Goal: Ask a question: Seek information or help from site administrators or community

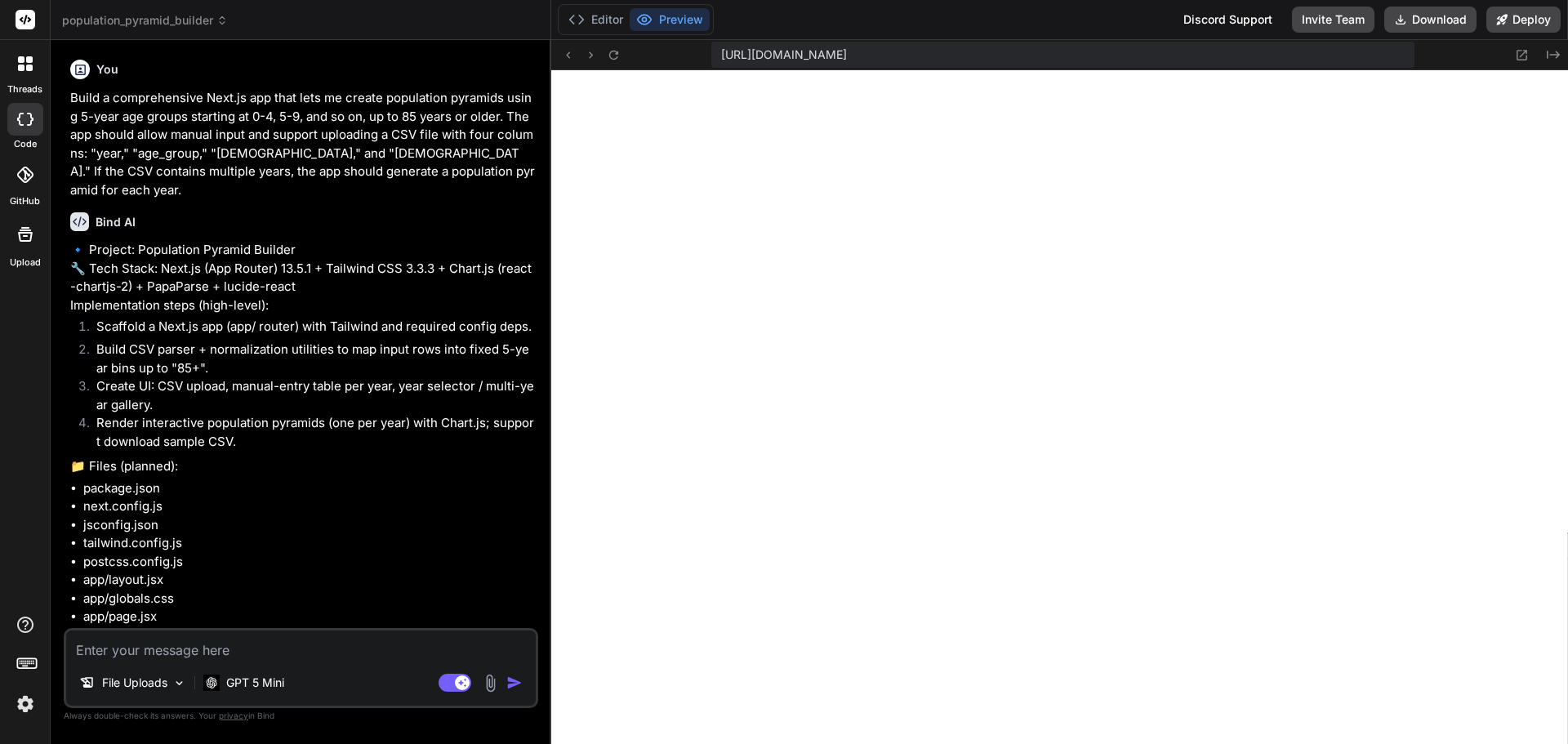
scroll to position [4827, 0]
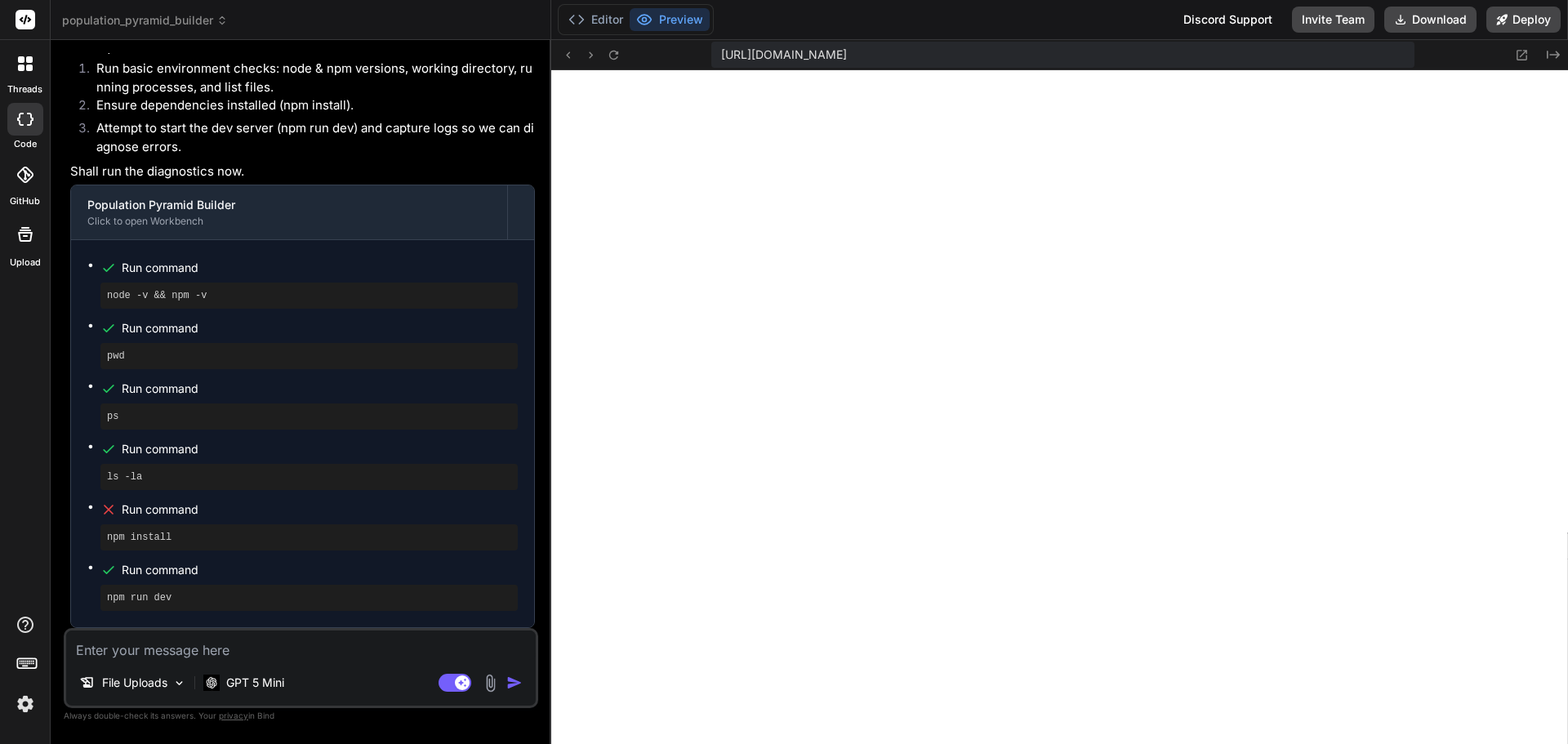
click at [169, 651] on textarea at bounding box center [301, 645] width 469 height 29
type textarea "C"
type textarea "x"
type textarea "Cna"
type textarea "x"
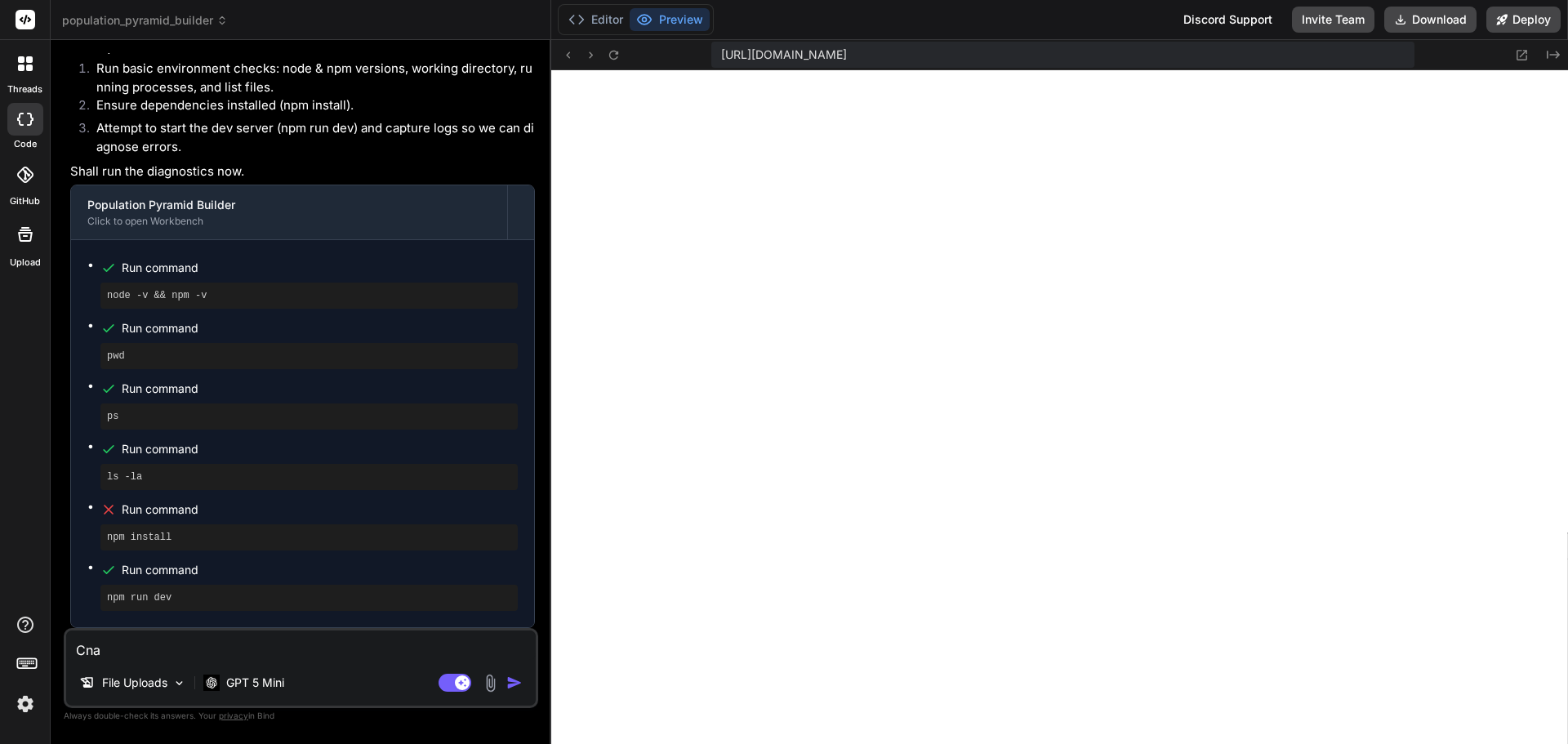
type textarea "Cna"
type textarea "x"
type textarea "Cna you"
type textarea "x"
type textarea "Cna you"
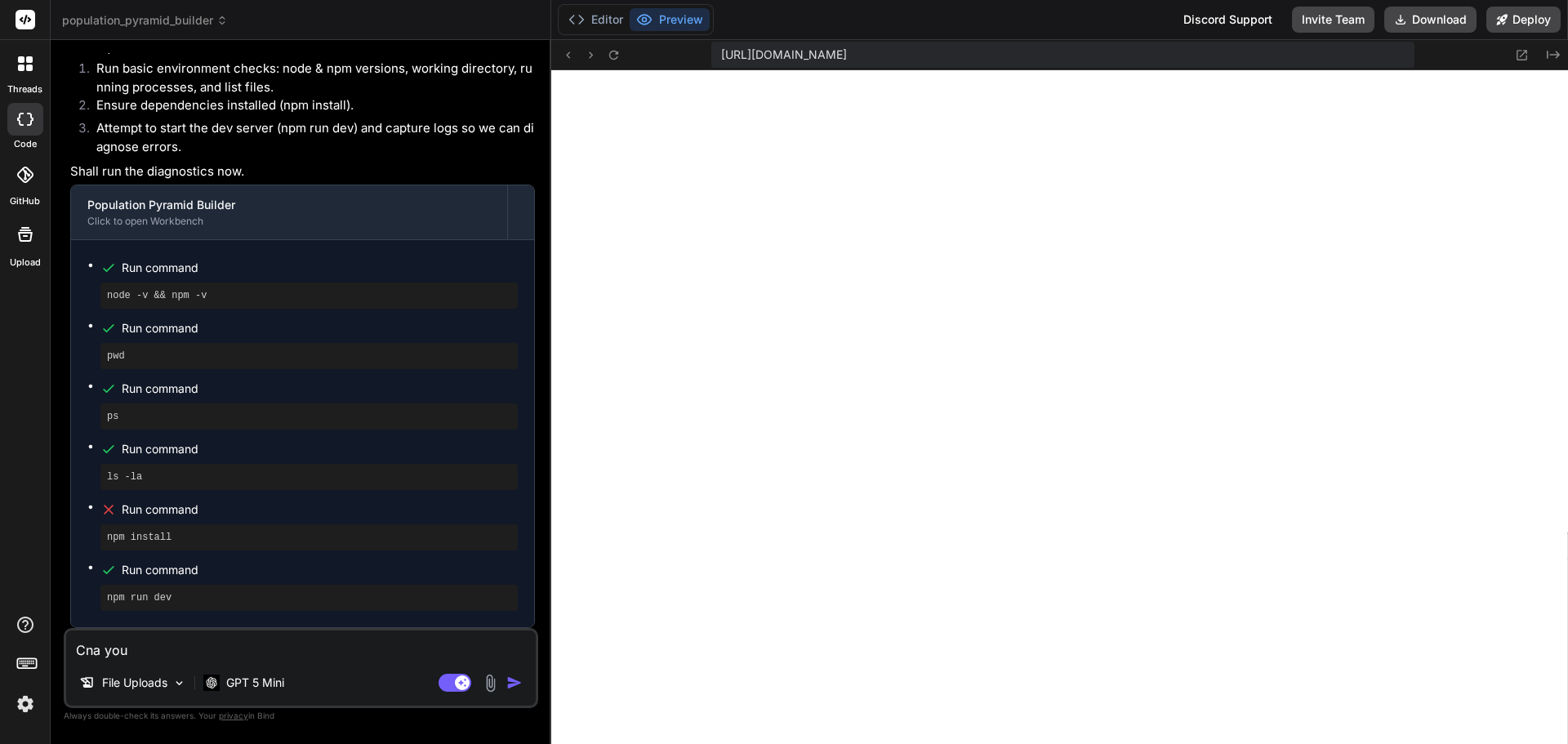
type textarea "x"
type textarea "Cna you f"
type textarea "x"
type textarea "Cna you fi"
type textarea "x"
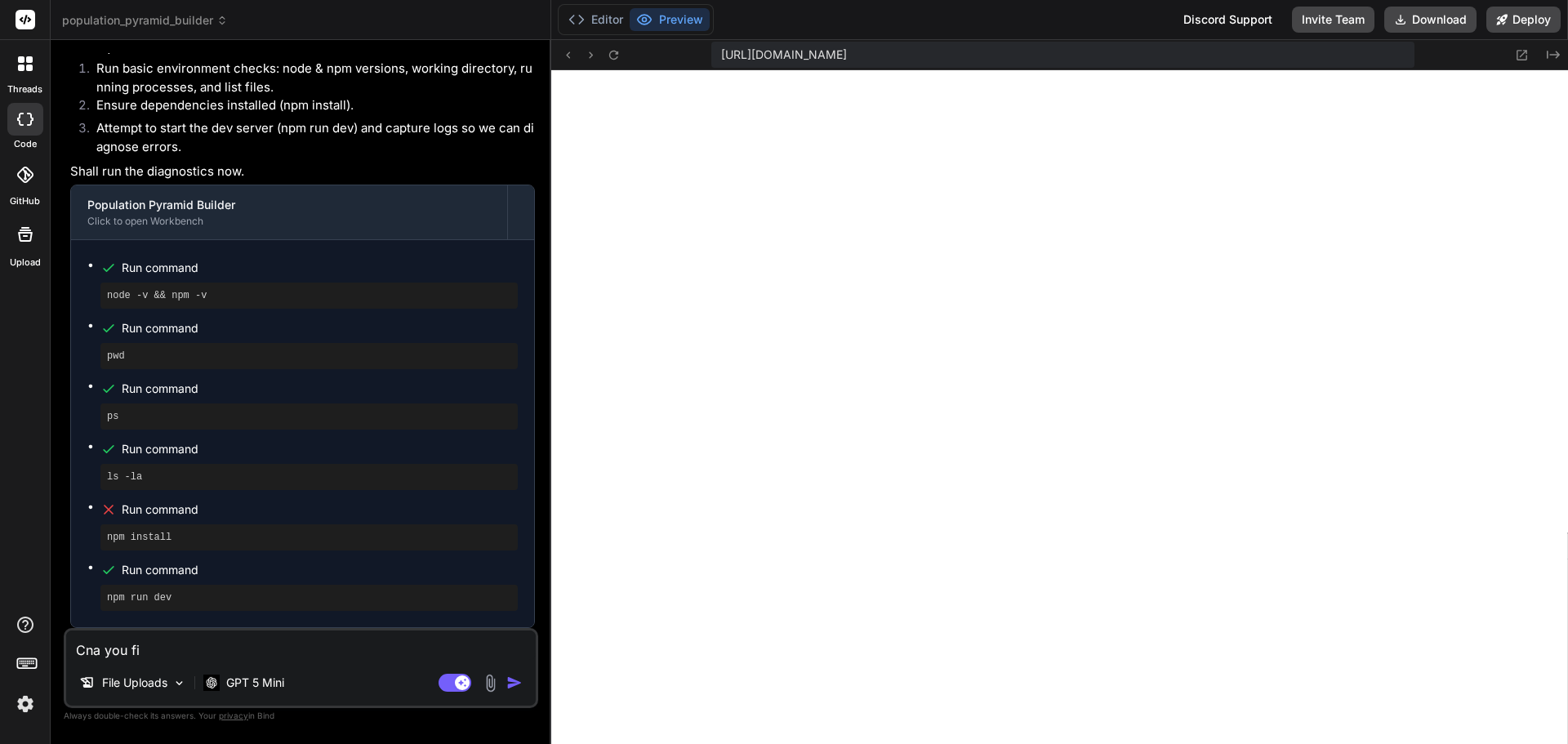
type textarea "Cna you fiz"
type textarea "x"
type textarea "Cna you fiz"
type textarea "x"
type textarea "Cna you fiz"
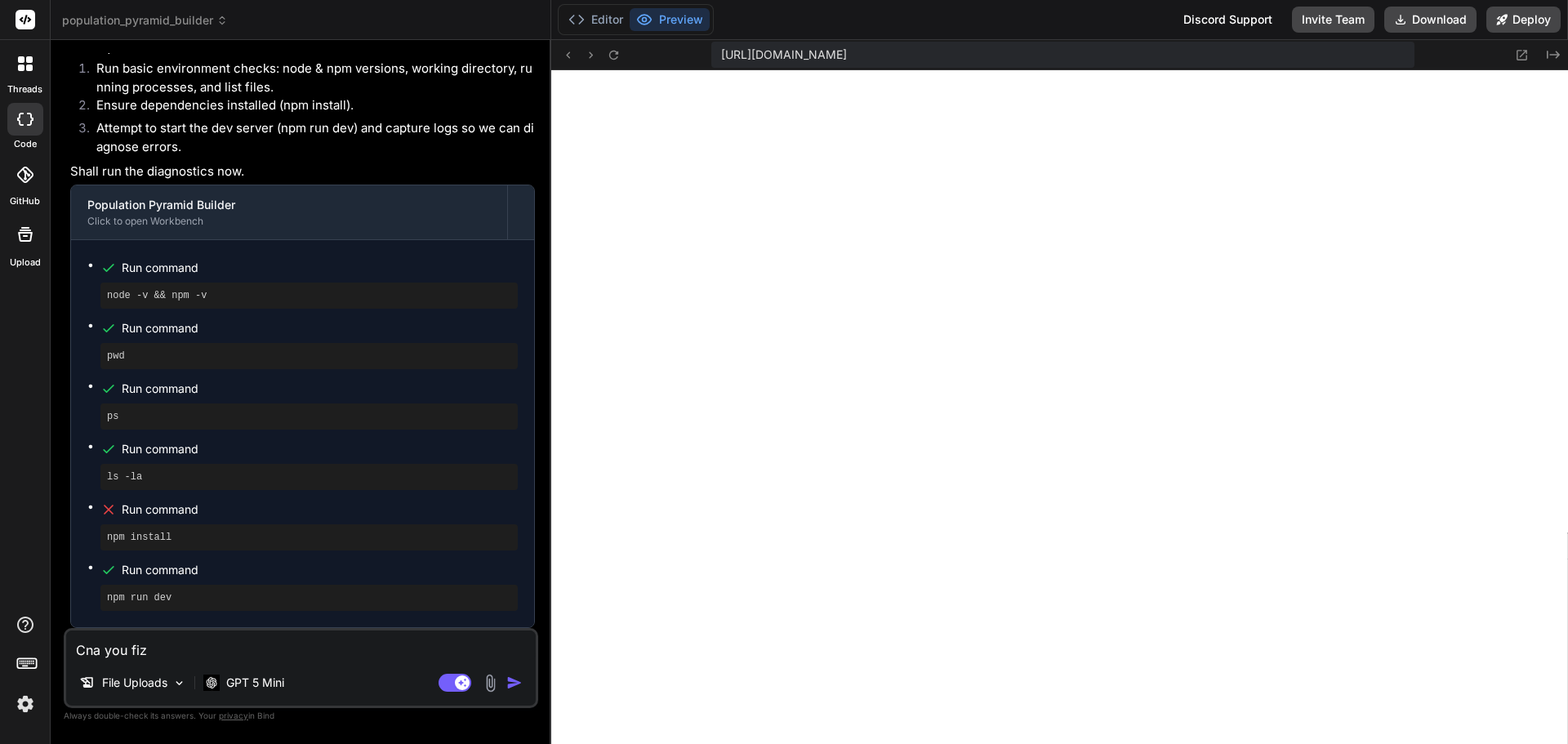
type textarea "x"
type textarea "Cna you fi"
type textarea "x"
type textarea "Cna you fix"
type textarea "x"
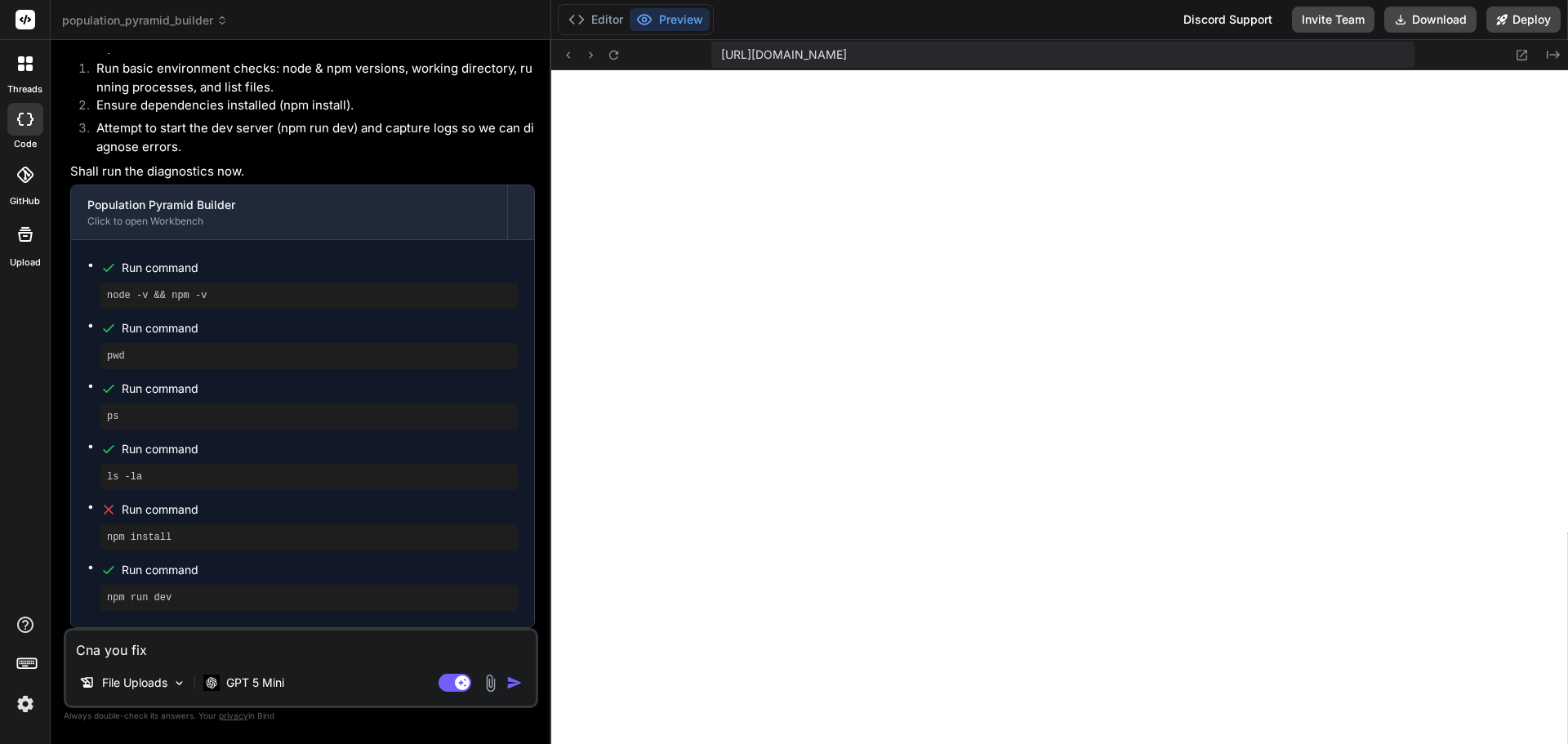
type textarea "Cna you fix"
type textarea "x"
type textarea "Cna you fix d"
type textarea "x"
type textarea "Cna you fix dfe"
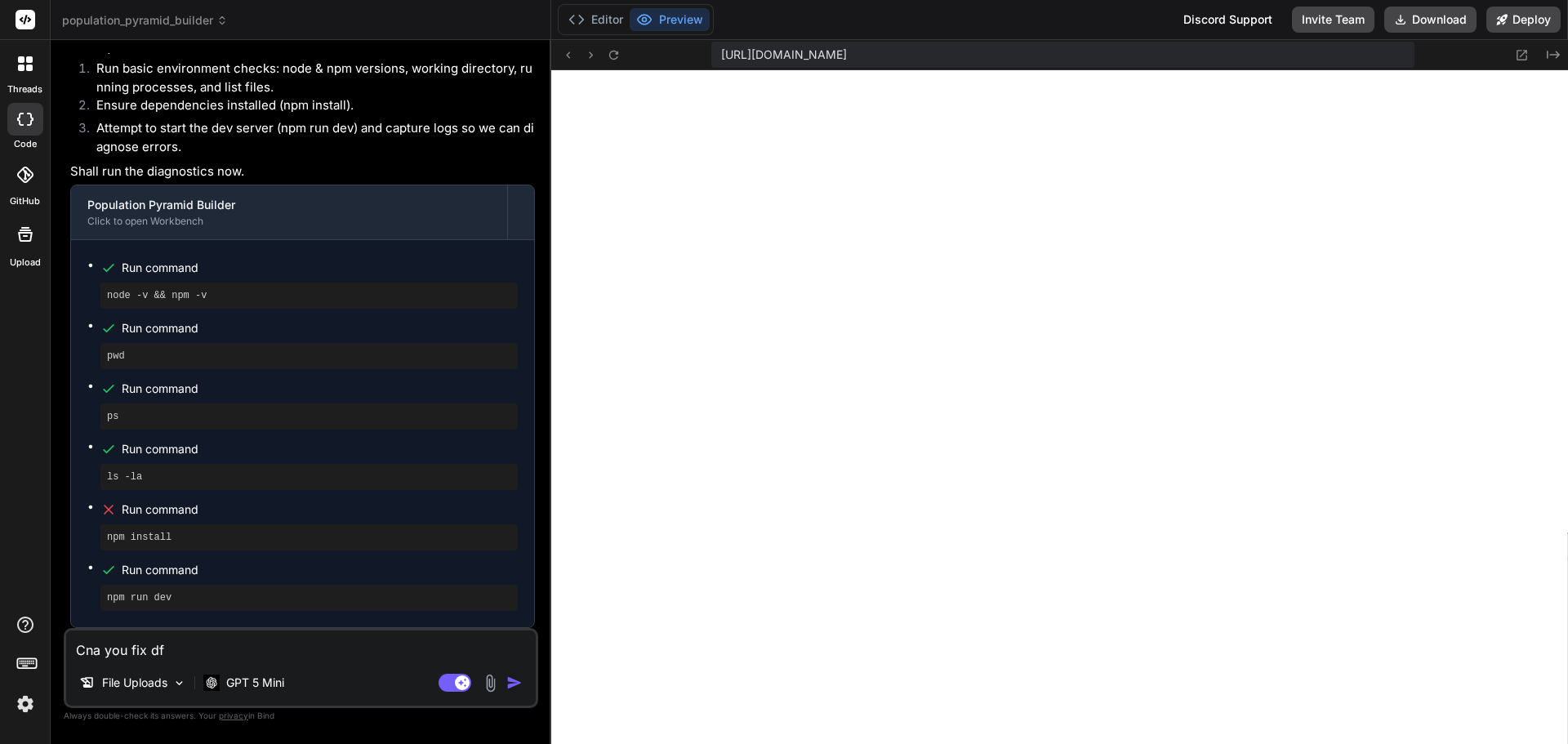
type textarea "x"
type textarea "Cna you fix dfe"
type textarea "x"
type textarea "Cna you fix dfe e"
type textarea "x"
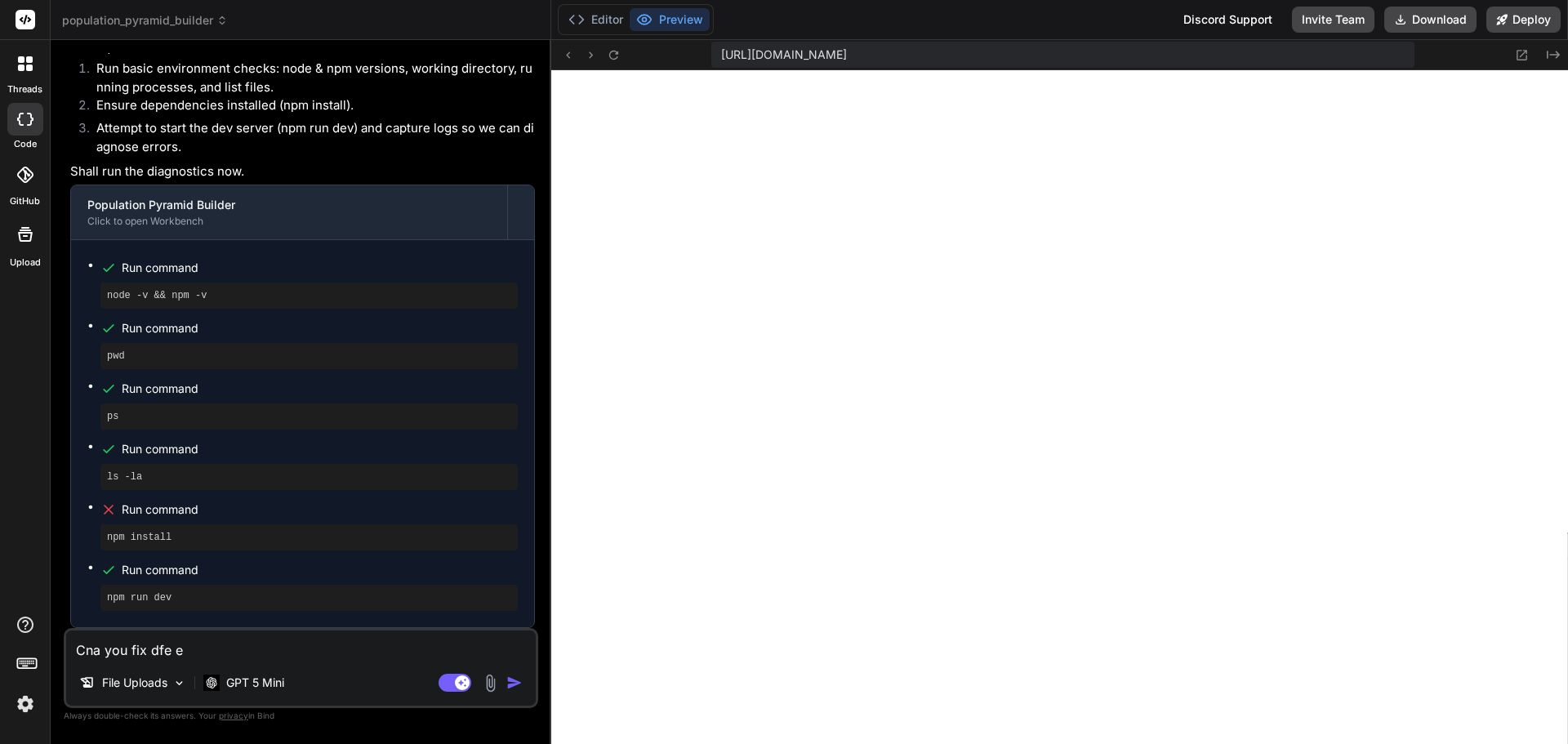
type textarea "Cna you fix dfe"
type textarea "x"
type textarea "Cna you fix dfe"
type textarea "x"
type textarea "Cna you fix df"
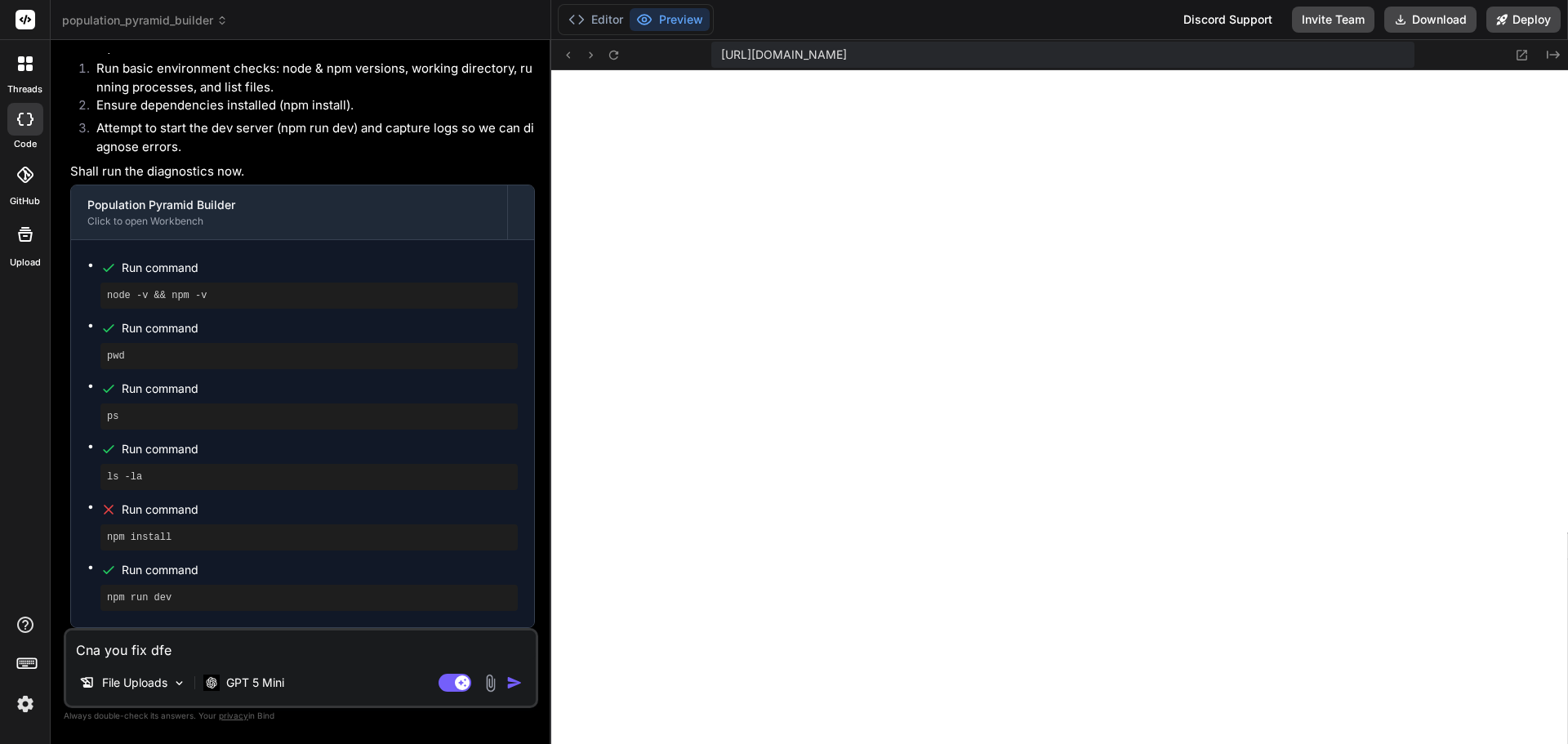
type textarea "x"
type textarea "Cna you fix d"
type textarea "x"
type textarea "Cna you fix"
type textarea "x"
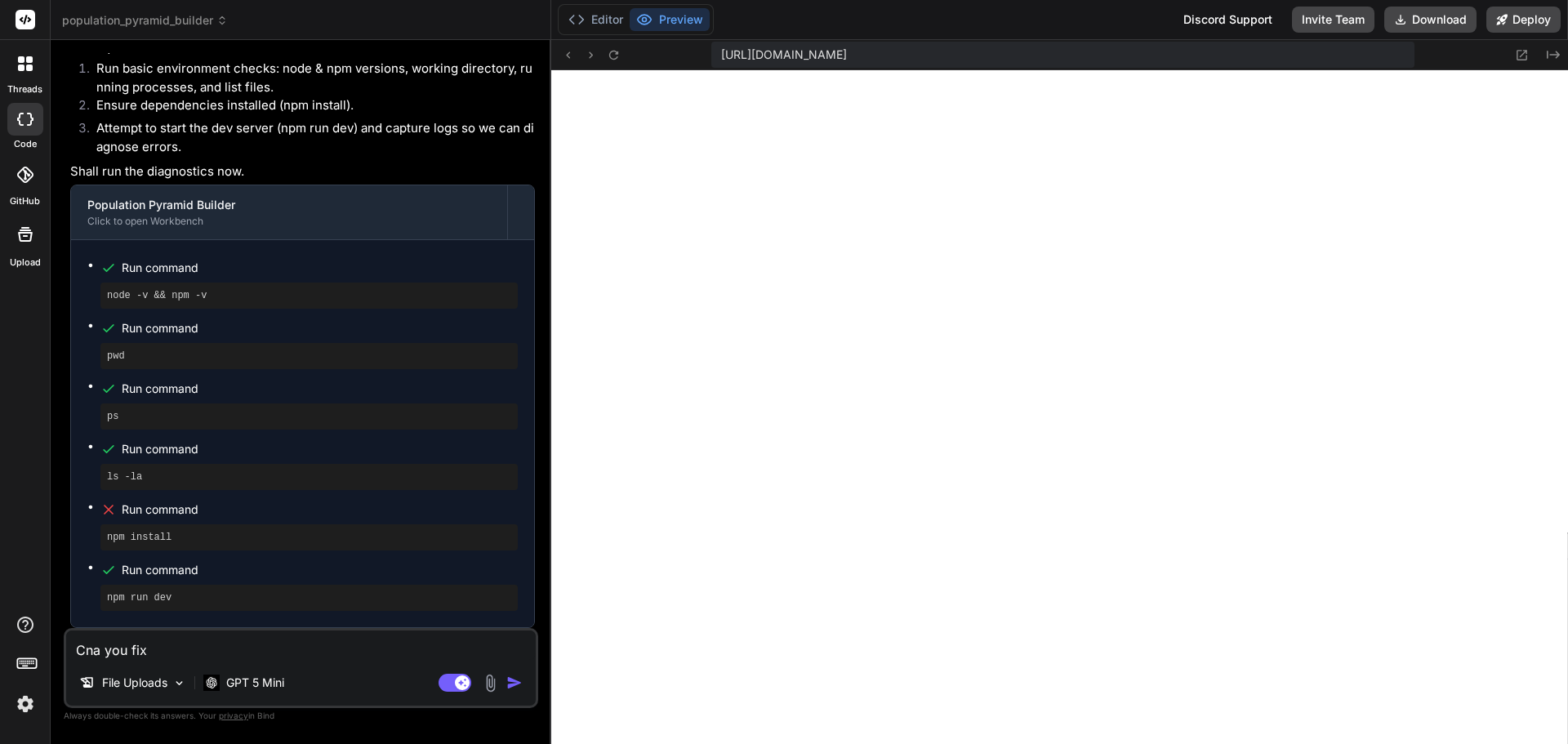
type textarea "Cna you fix"
type textarea "x"
type textarea "Cna you fi"
type textarea "x"
type textarea "Cna you f"
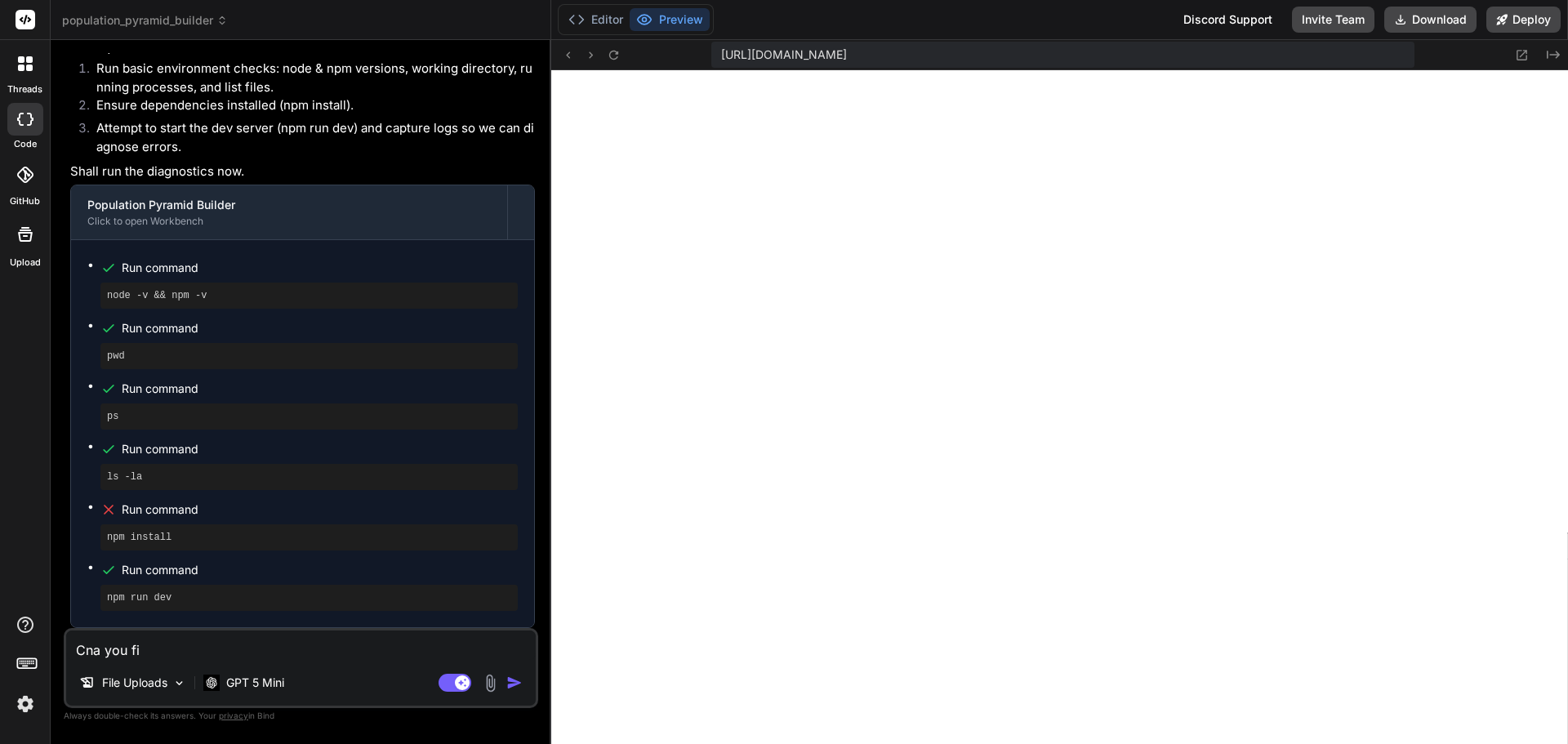
type textarea "x"
type textarea "Cna you"
type textarea "x"
type textarea "Cna you"
type textarea "x"
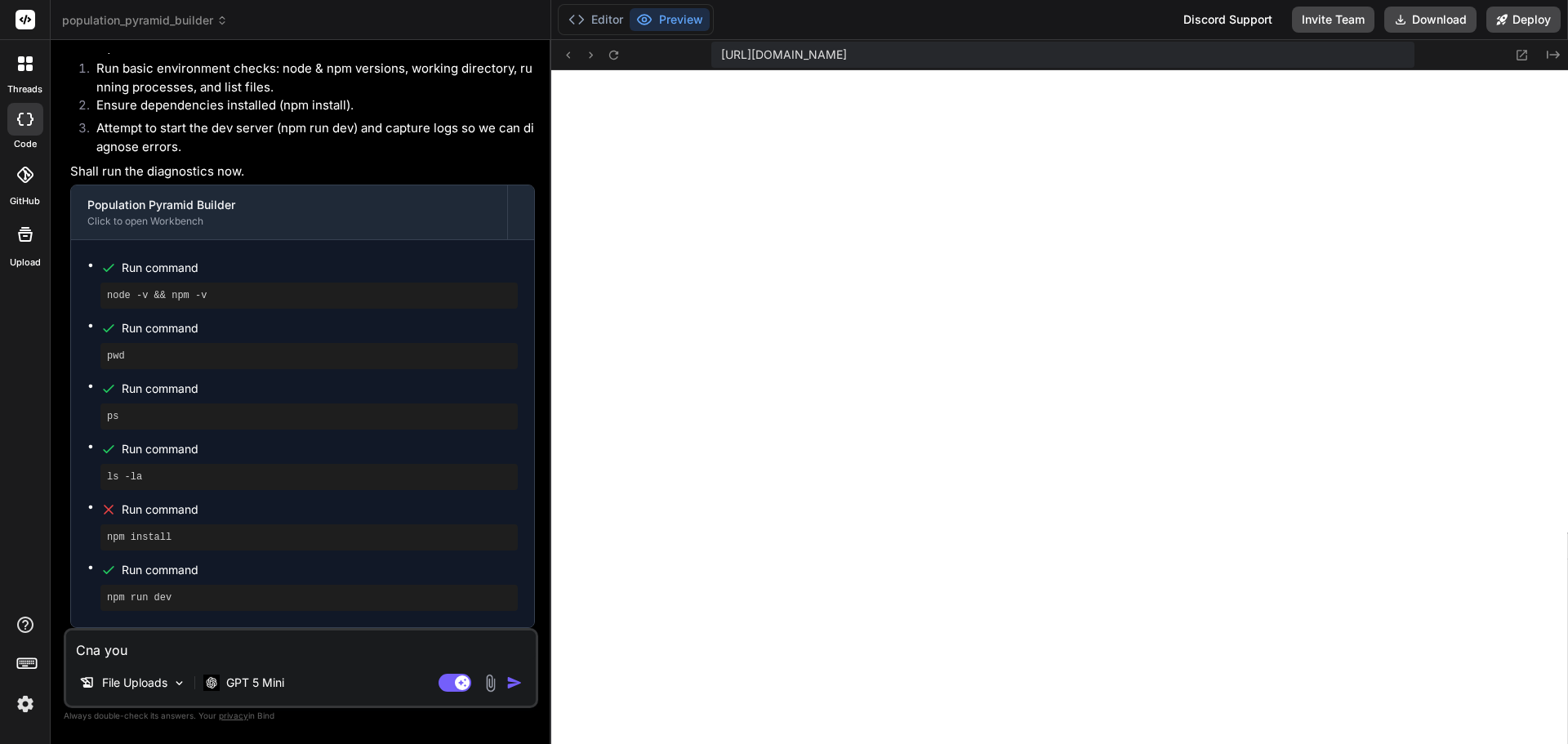
type textarea "Cna yo"
type textarea "x"
type textarea "Cna y"
type textarea "x"
type textarea "Cna"
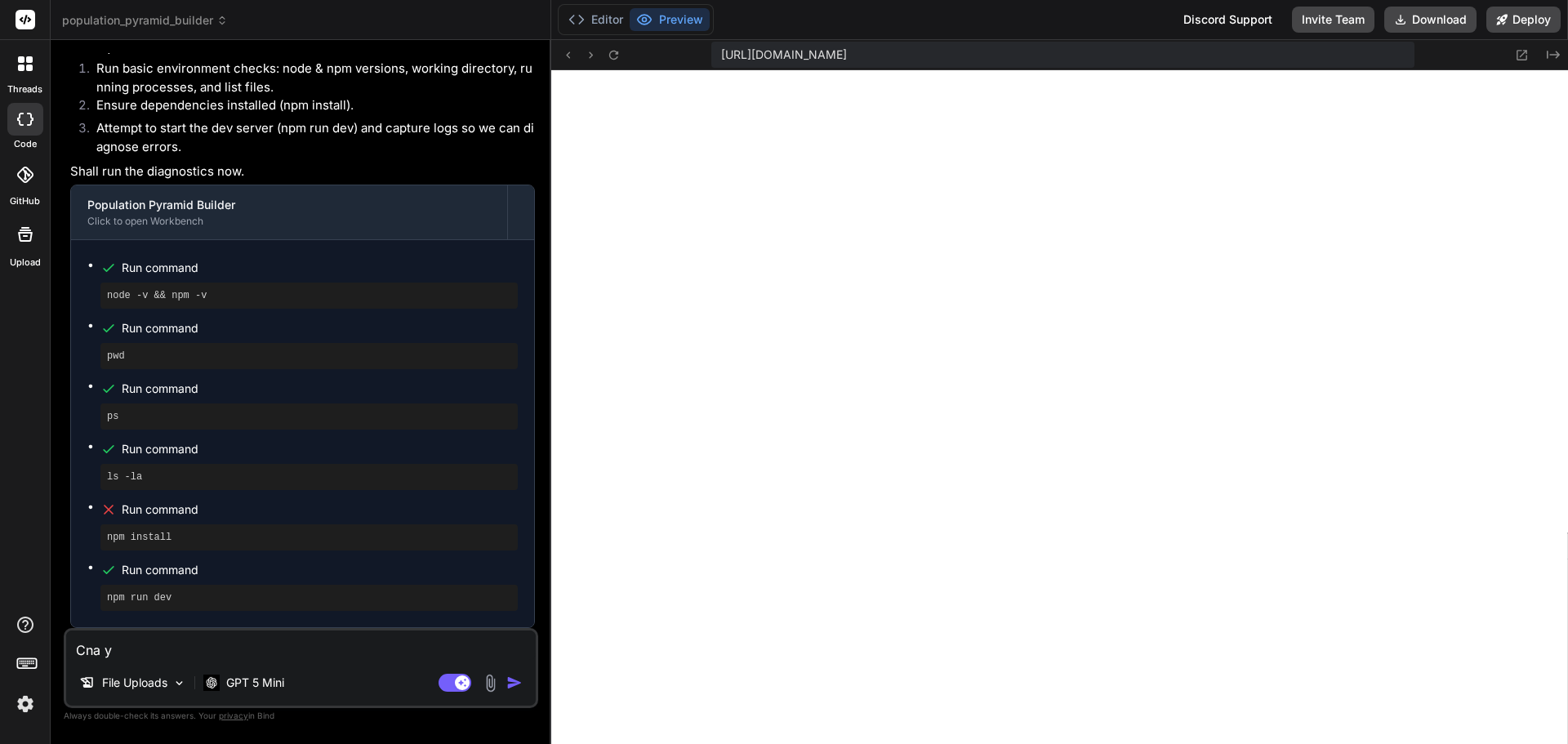
type textarea "x"
type textarea "Cna"
type textarea "x"
type textarea "Cn"
type textarea "x"
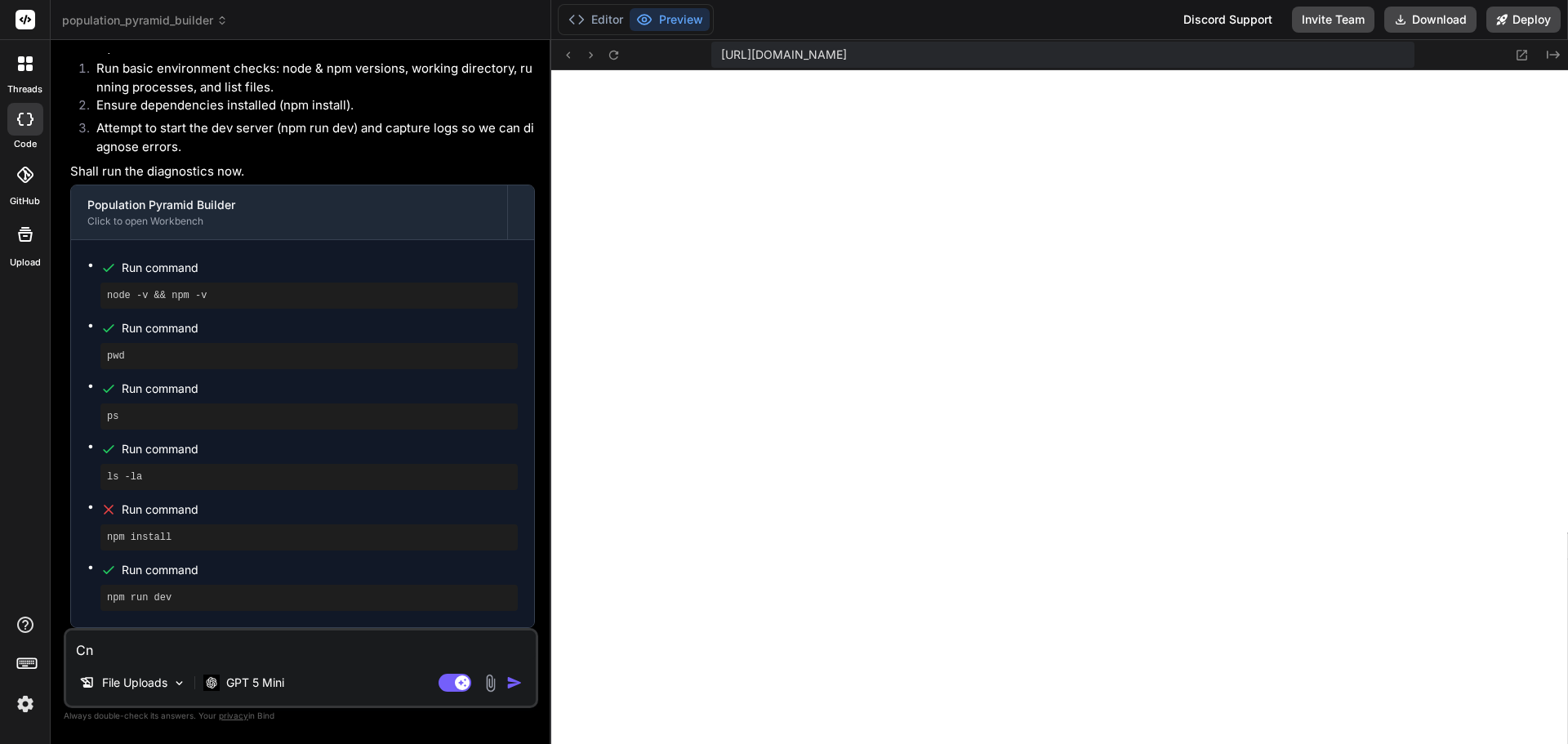
type textarea "C"
type textarea "x"
type textarea "F"
type textarea "x"
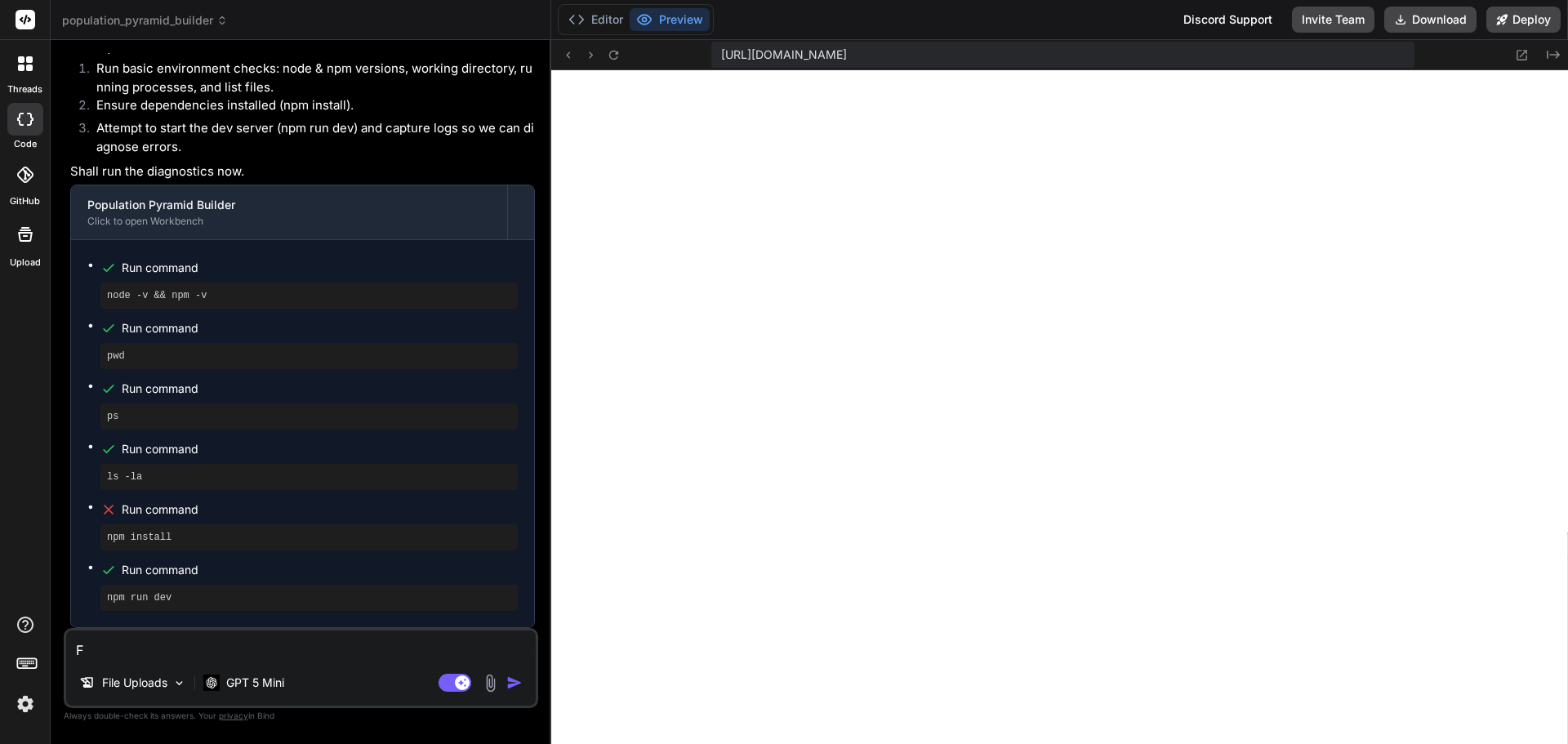
type textarea "Fi"
type textarea "x"
type textarea "Fix"
type textarea "x"
type textarea "Fix"
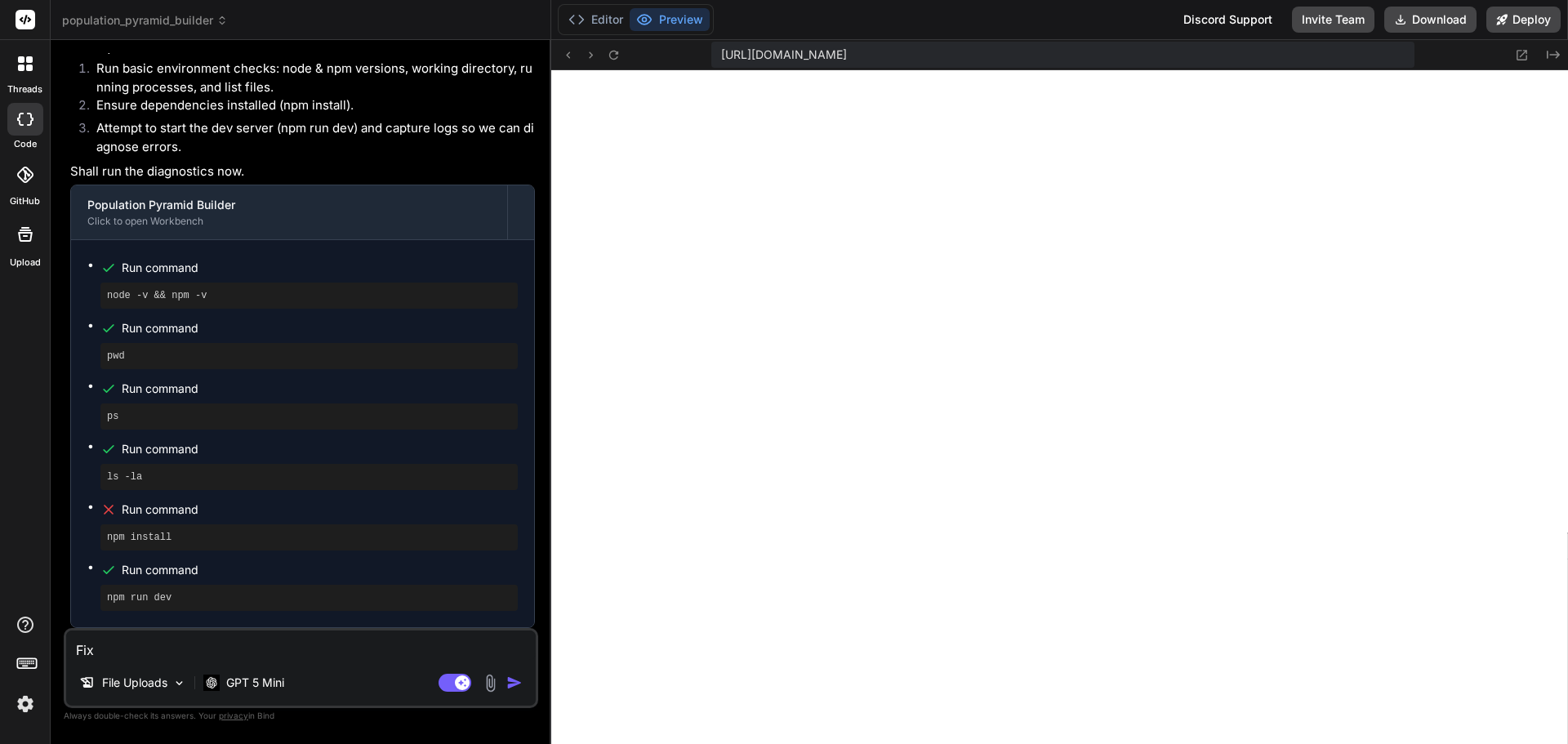
type textarea "x"
type textarea "Fix t"
type textarea "x"
type textarea "Fix te"
type textarea "x"
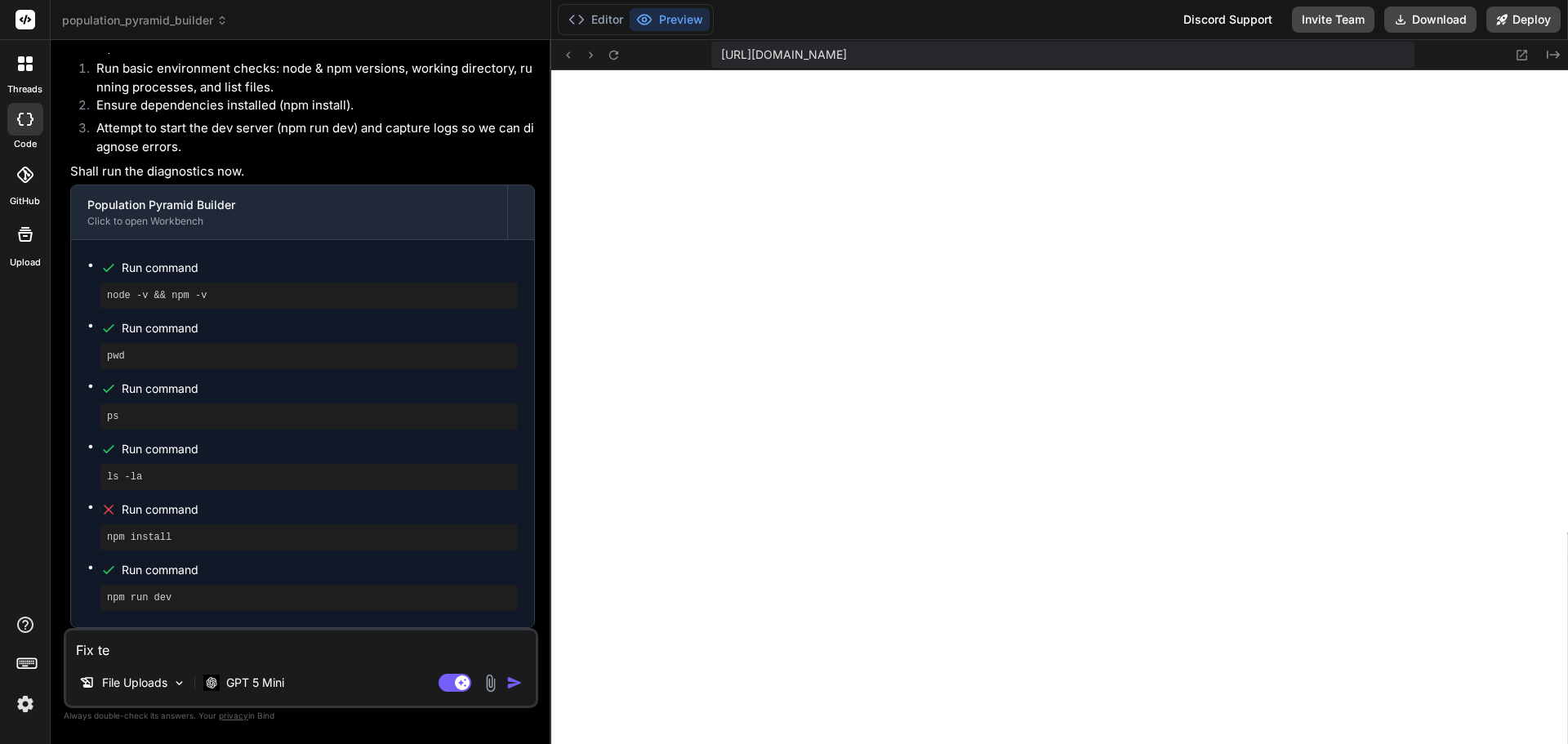
type textarea "Fix teh"
type textarea "x"
type textarea "Fix tehe"
type textarea "x"
type textarea "Fix tehe"
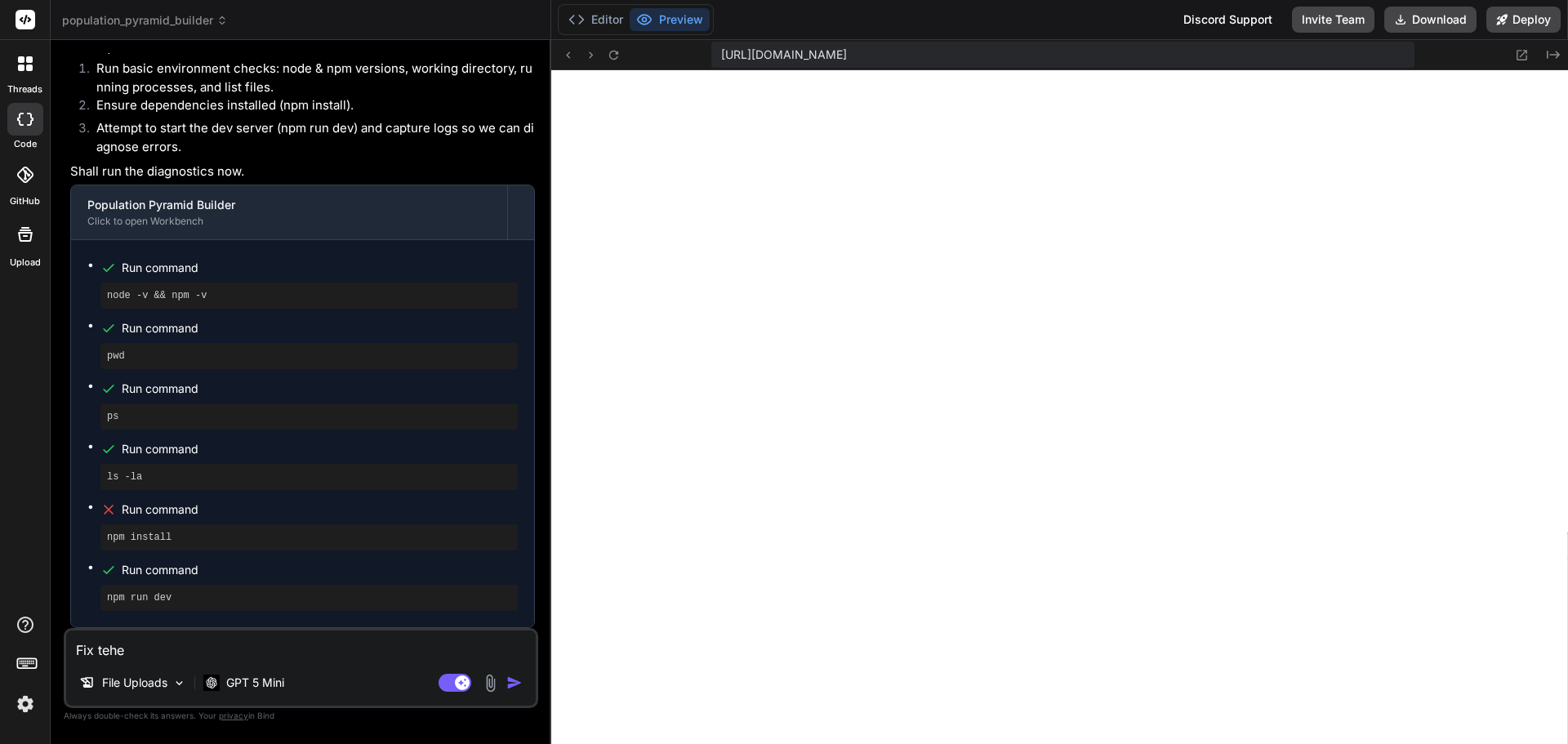
type textarea "x"
type textarea "Fix tehe e"
type textarea "x"
type textarea "Fix tehe"
type textarea "x"
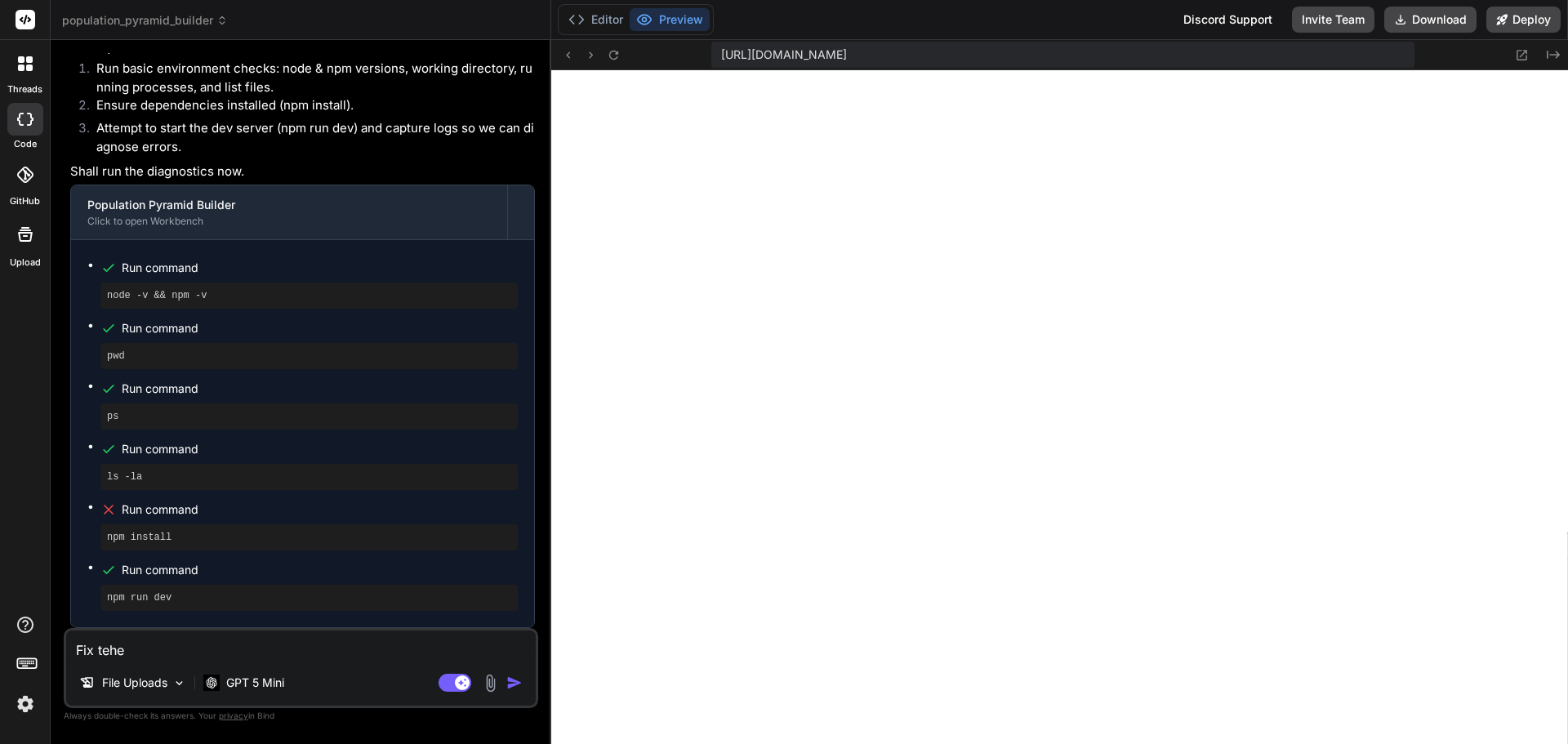
type textarea "Fix tehe"
type textarea "x"
type textarea "Fix teh"
type textarea "x"
type textarea "Fix te"
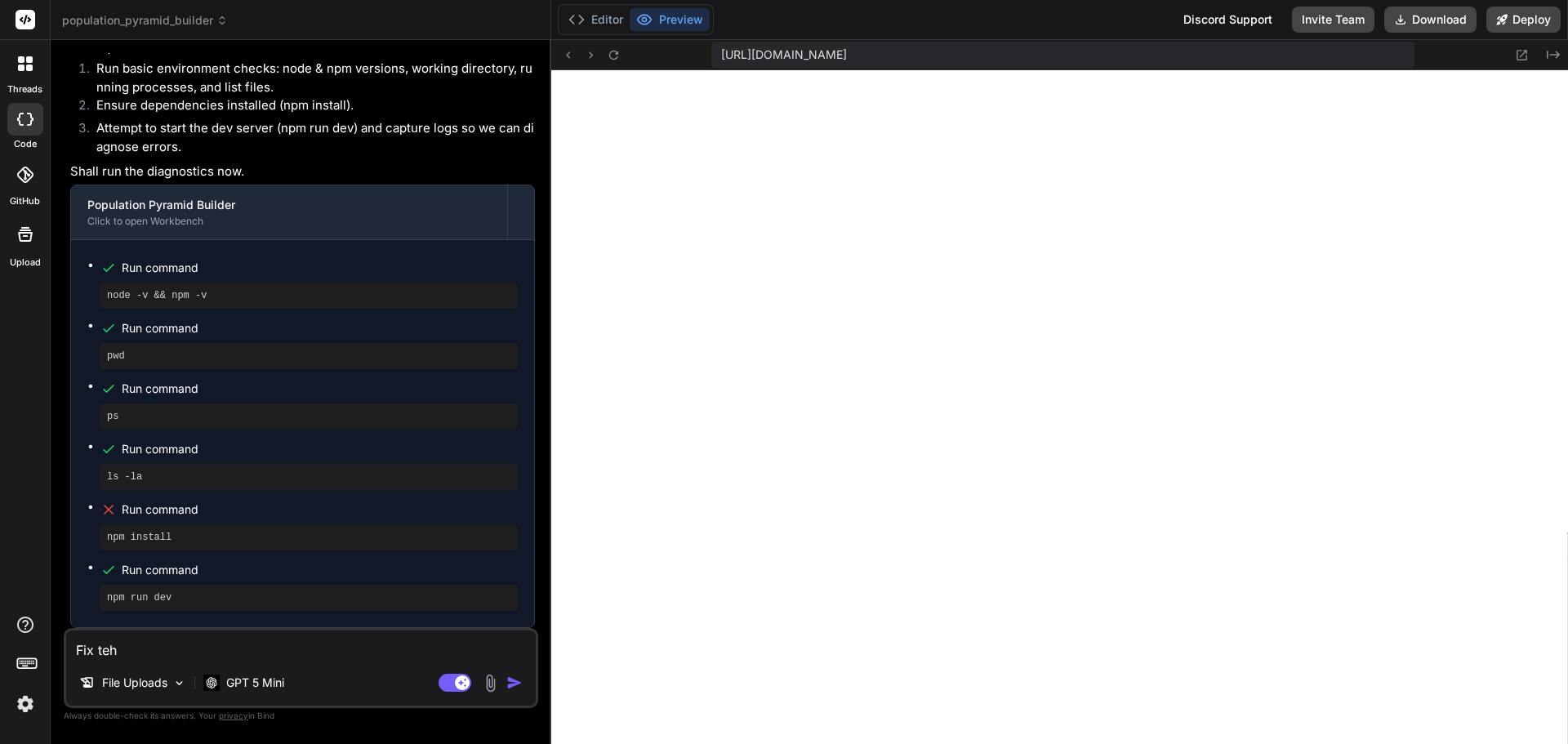
type textarea "x"
type textarea "Fix t"
type textarea "x"
type textarea "Fix th"
type textarea "x"
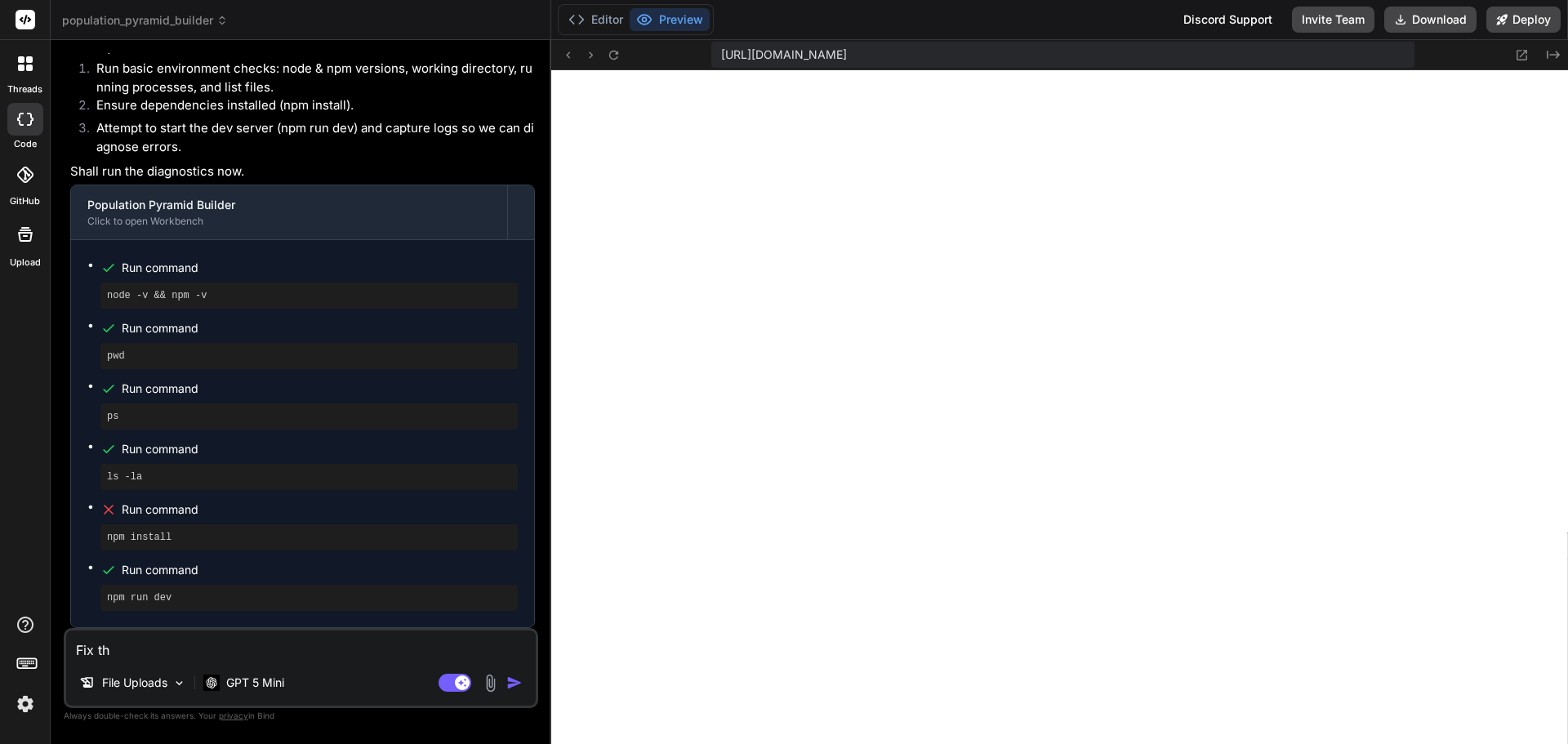
type textarea "Fix the"
type textarea "x"
type textarea "Fix the"
type textarea "x"
type textarea "Fix the e"
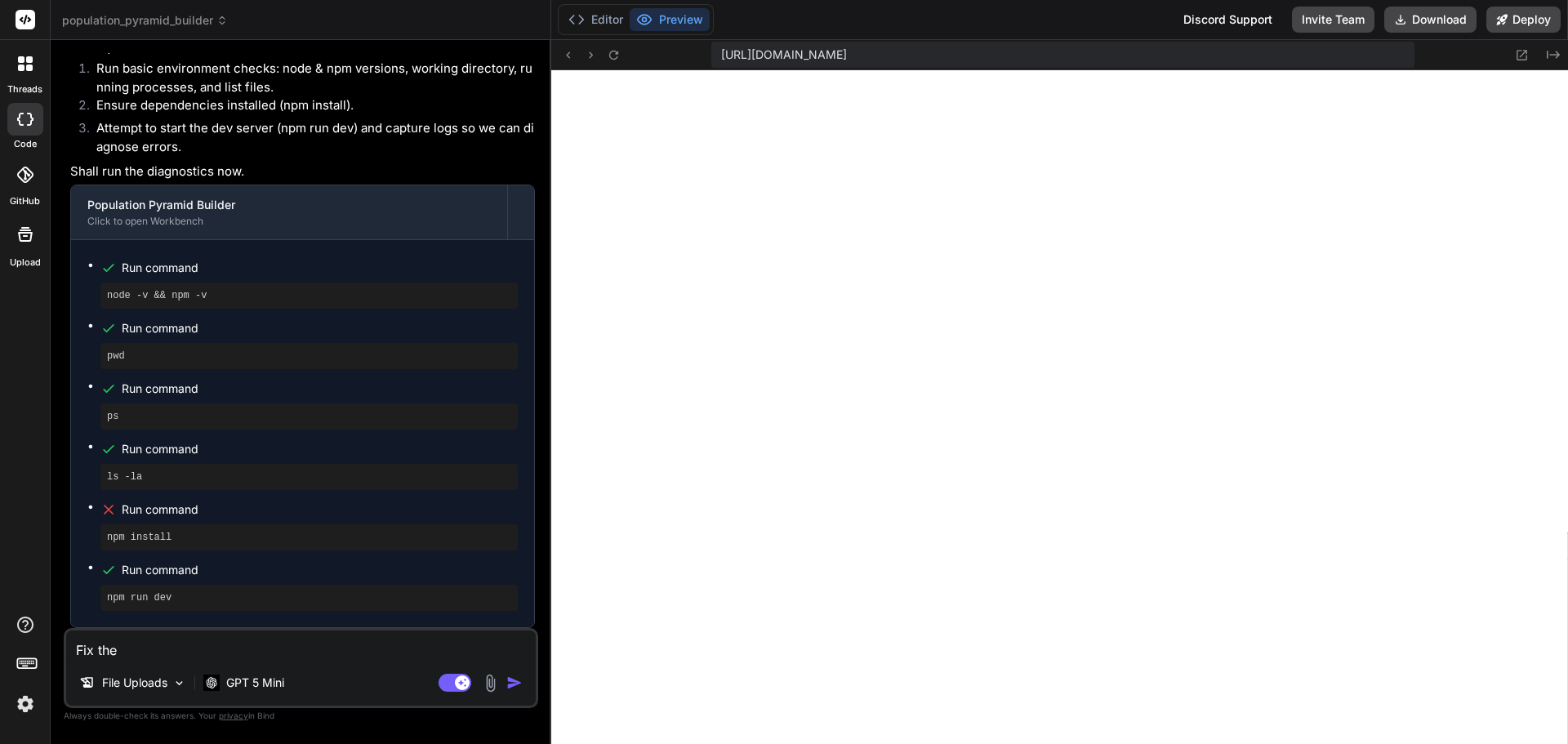
type textarea "x"
type textarea "Fix the er"
type textarea "x"
type textarea "Fix the err"
type textarea "x"
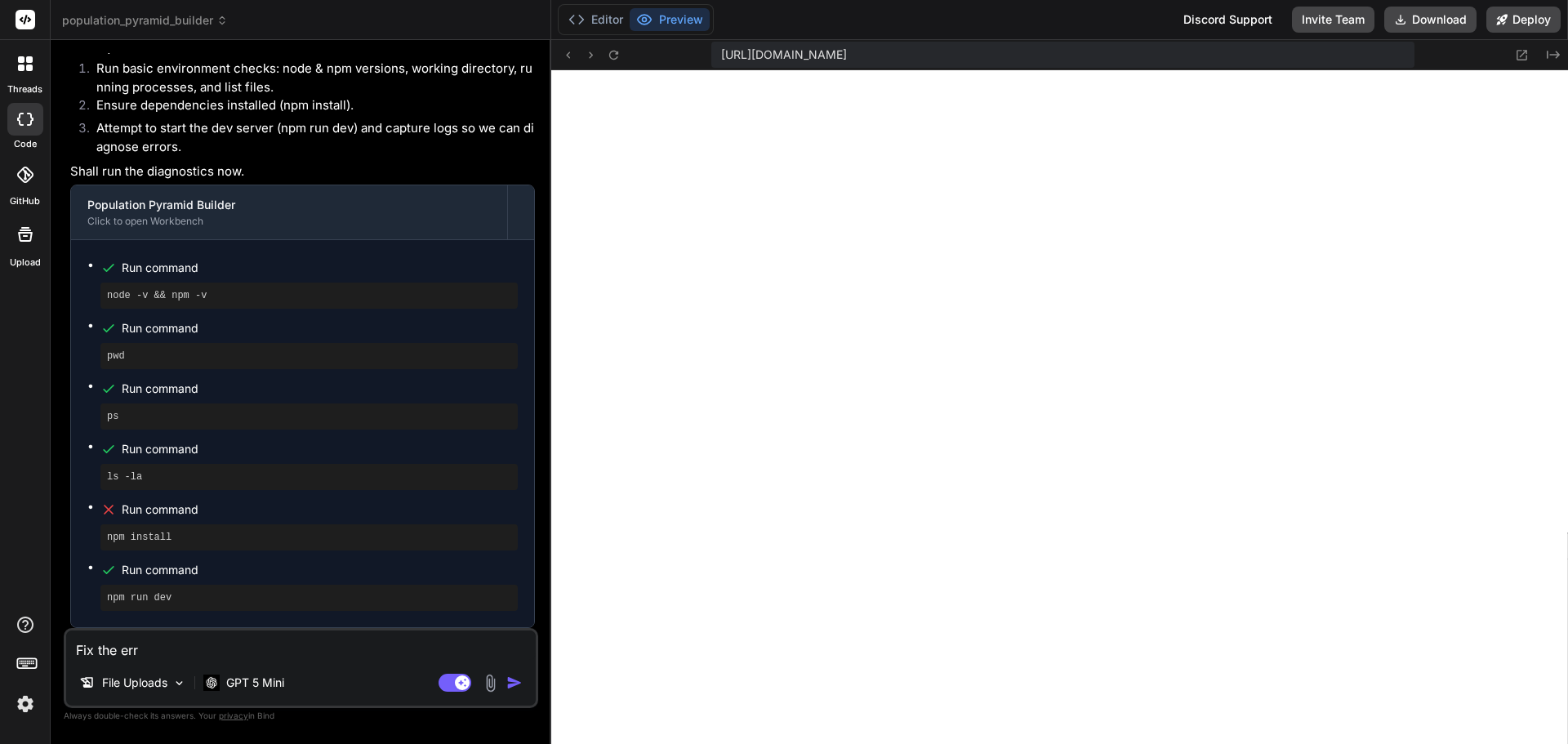
type textarea "Fix the erro"
type textarea "x"
type textarea "Fix the erro"
type textarea "x"
type textarea "Fix the erro"
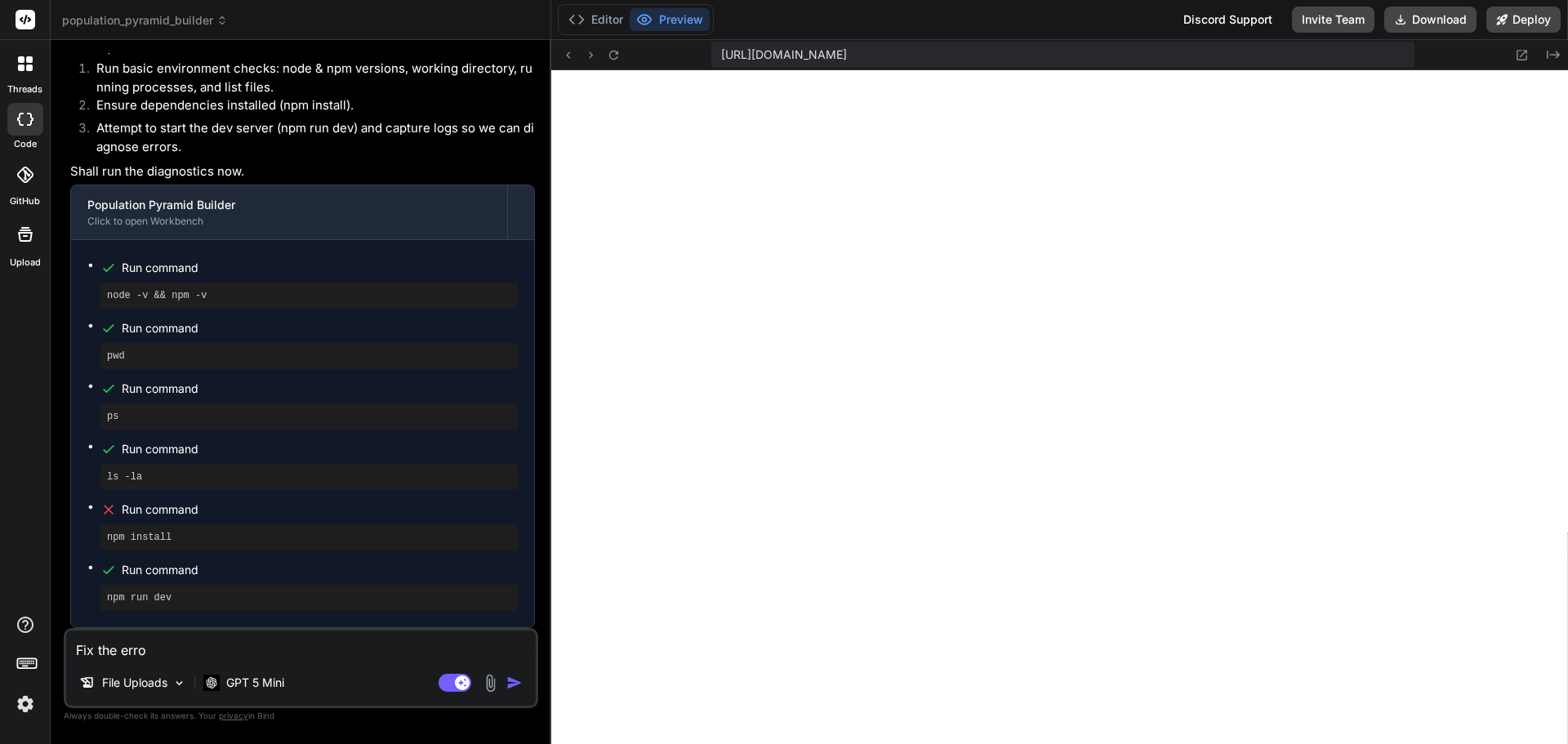
type textarea "x"
type textarea "Fix the error"
type textarea "x"
type textarea "Fix the error"
type textarea "x"
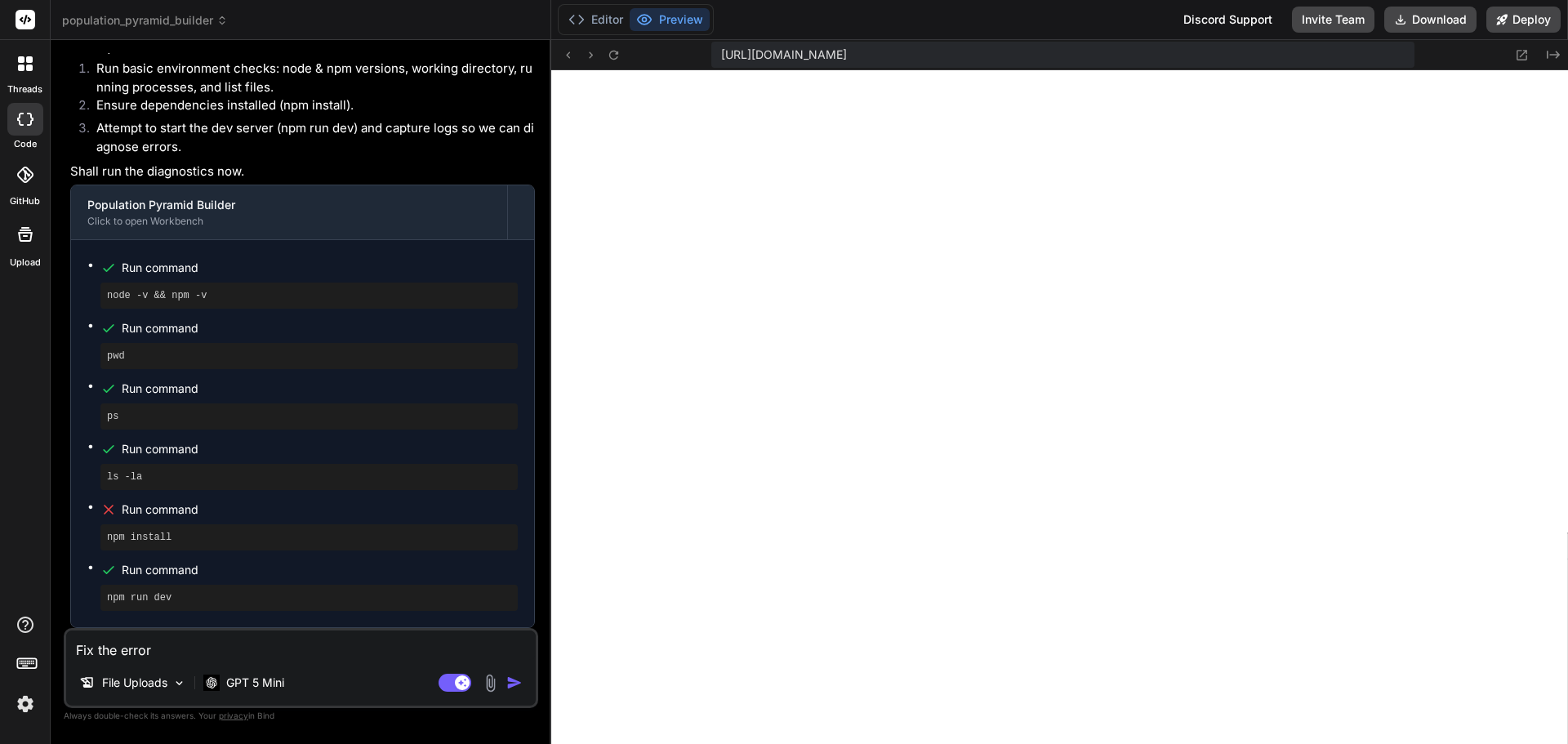
type textarea "Fix the error p"
type textarea "x"
type textarea "Fix the error pl"
type textarea "x"
type textarea "Fix the error ple"
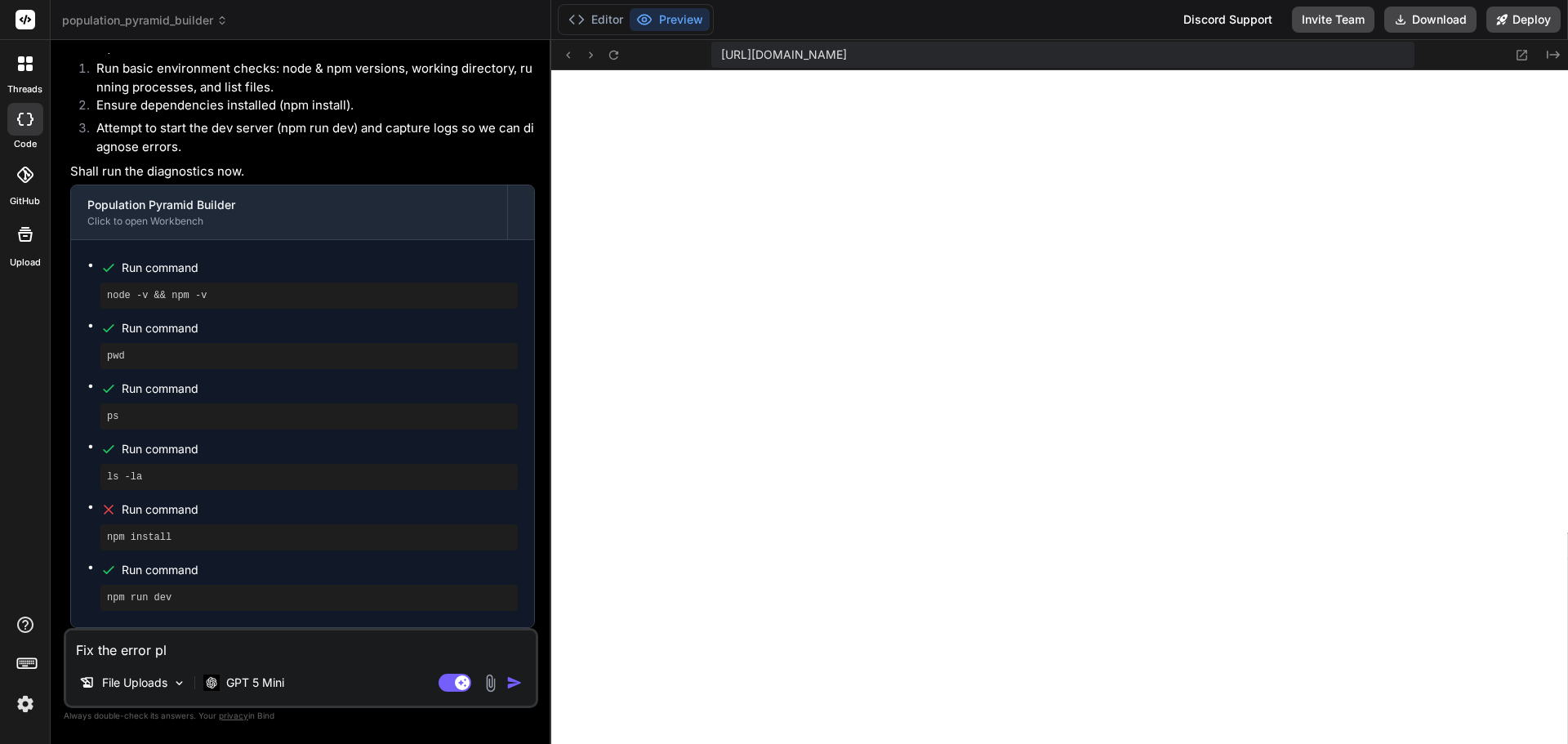
type textarea "x"
type textarea "Fix the error plea"
type textarea "x"
type textarea "Fix the error pleae"
type textarea "x"
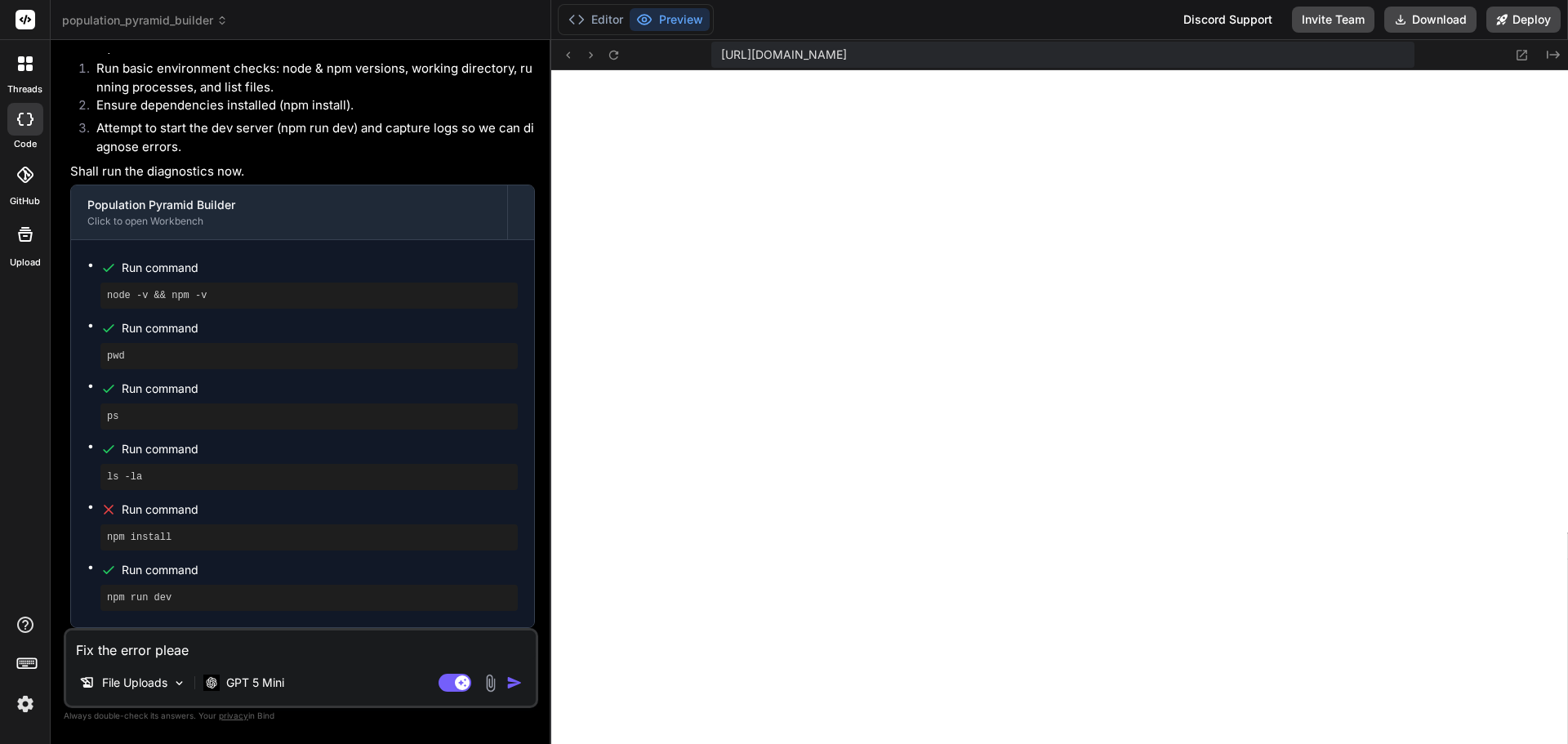
type textarea "Fix the error plea"
type textarea "x"
type textarea "Fix the error pleas"
type textarea "x"
type textarea "Fix the error please"
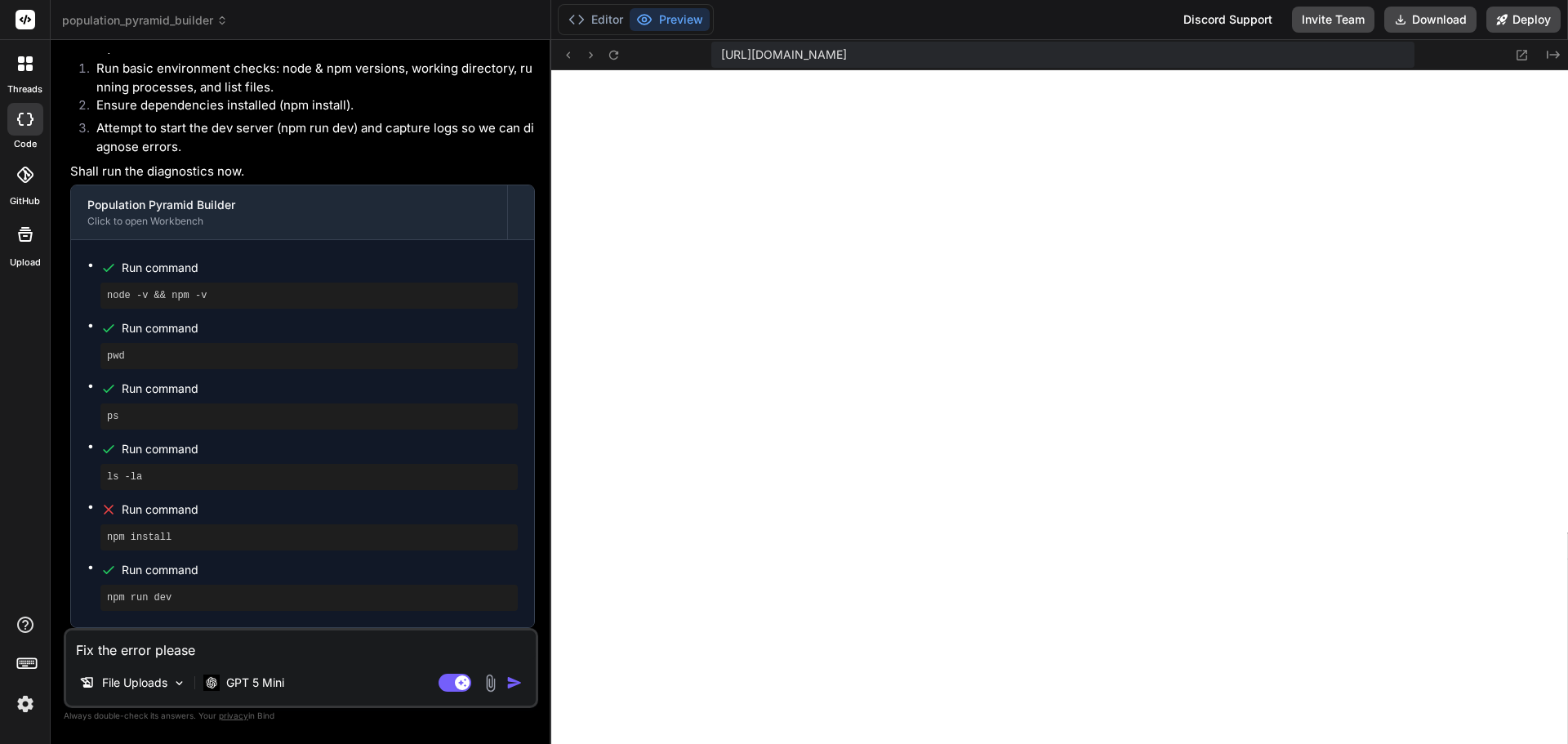
type textarea "x"
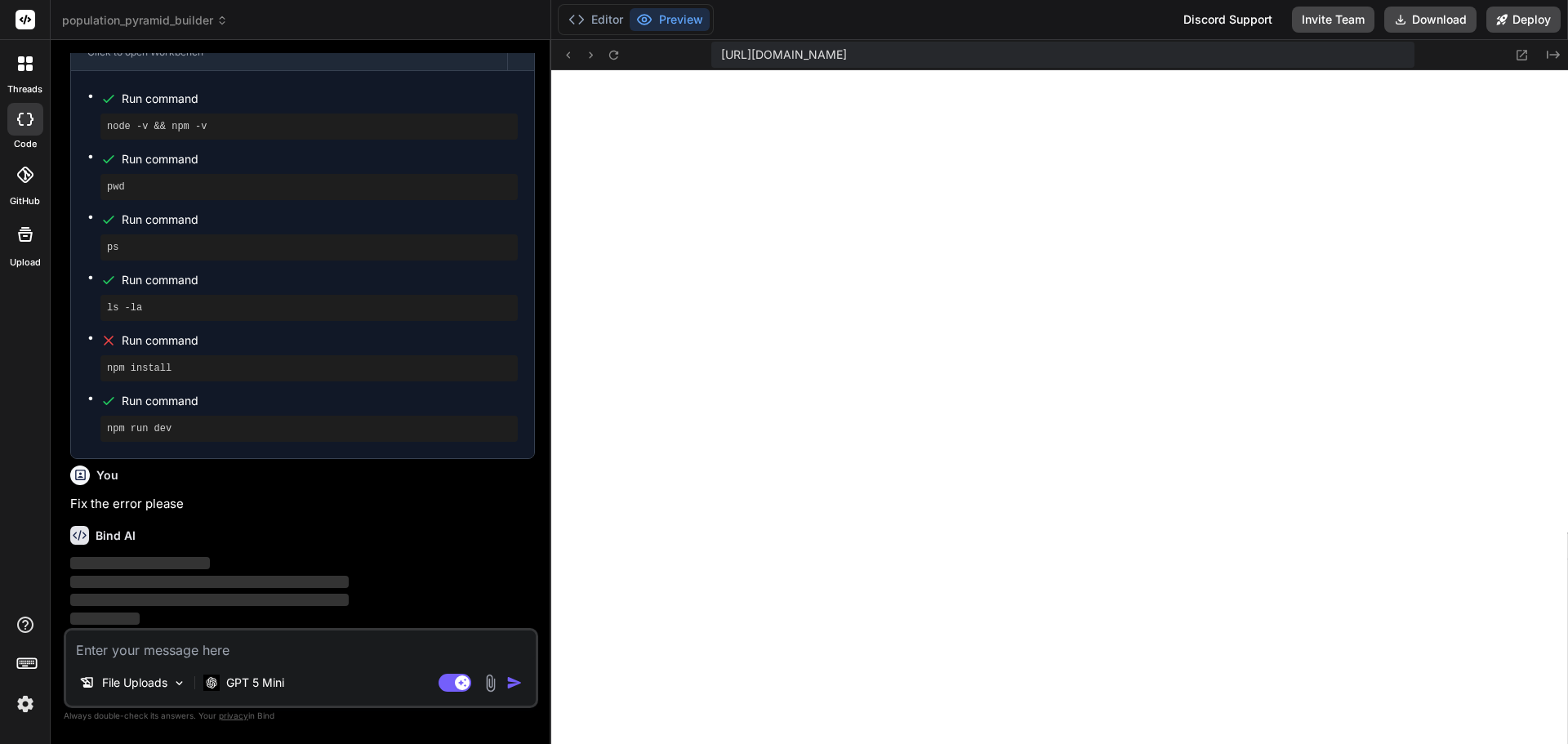
scroll to position [2948, 0]
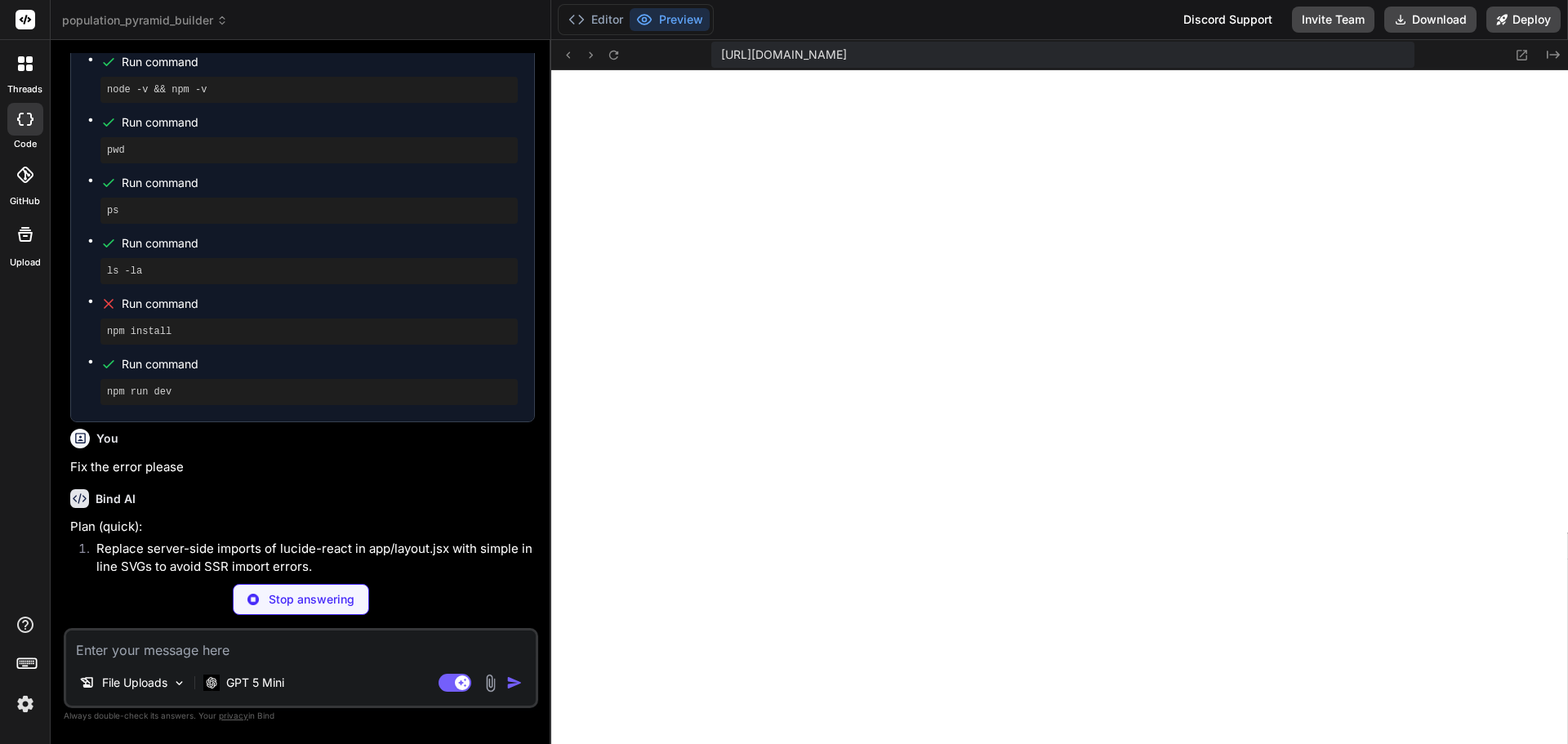
type textarea "x"
type textarea "</html> ) }"
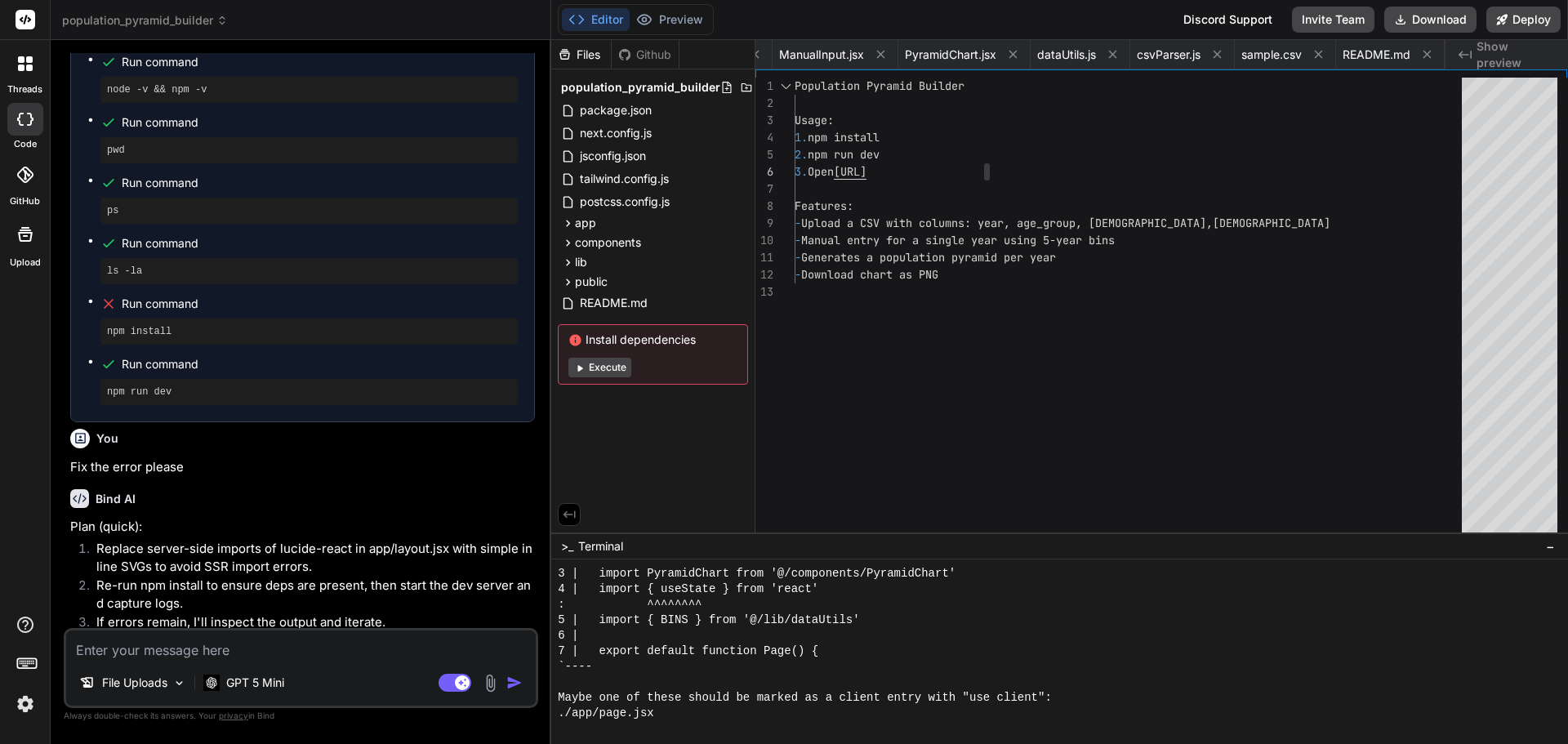
type textarea "x"
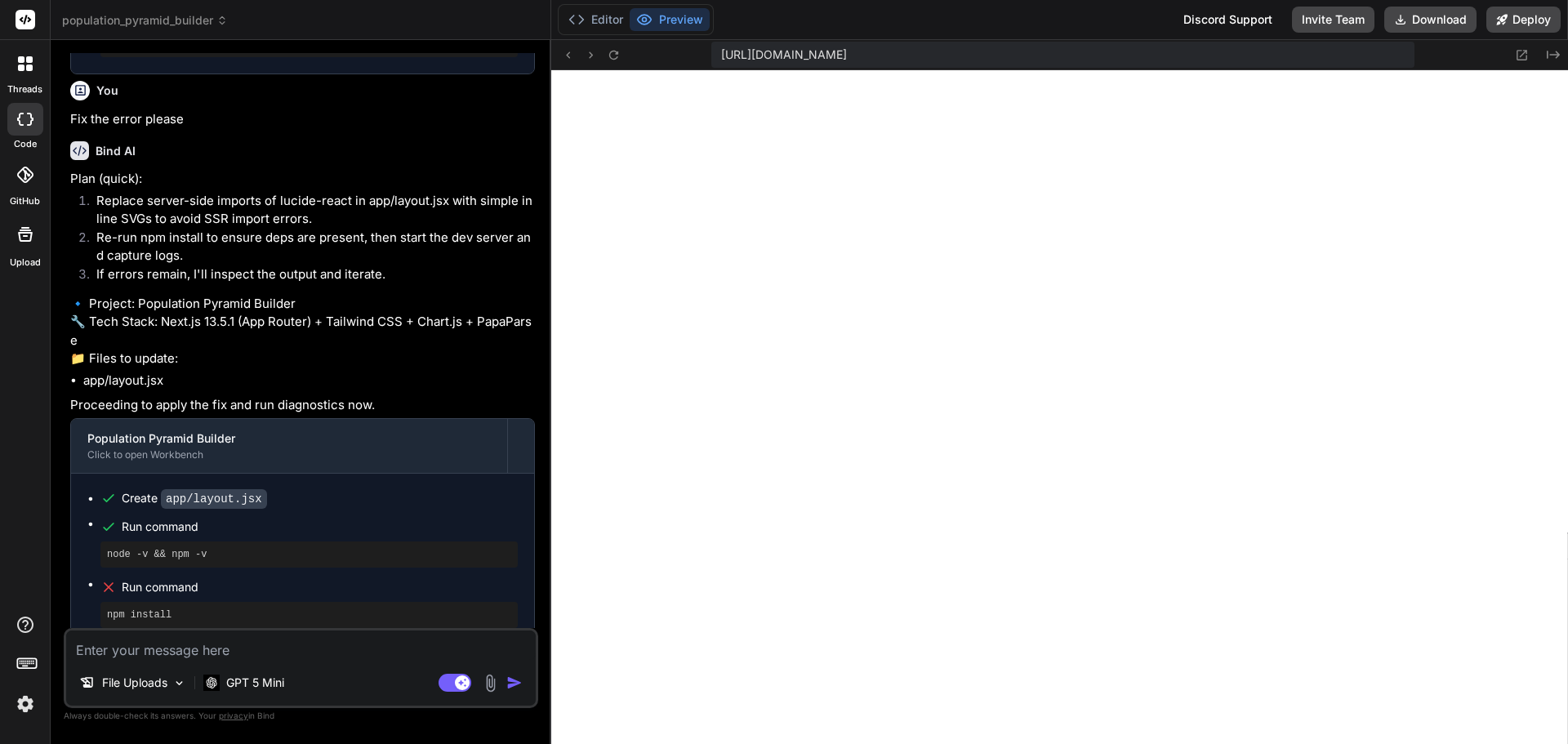
scroll to position [3446, 0]
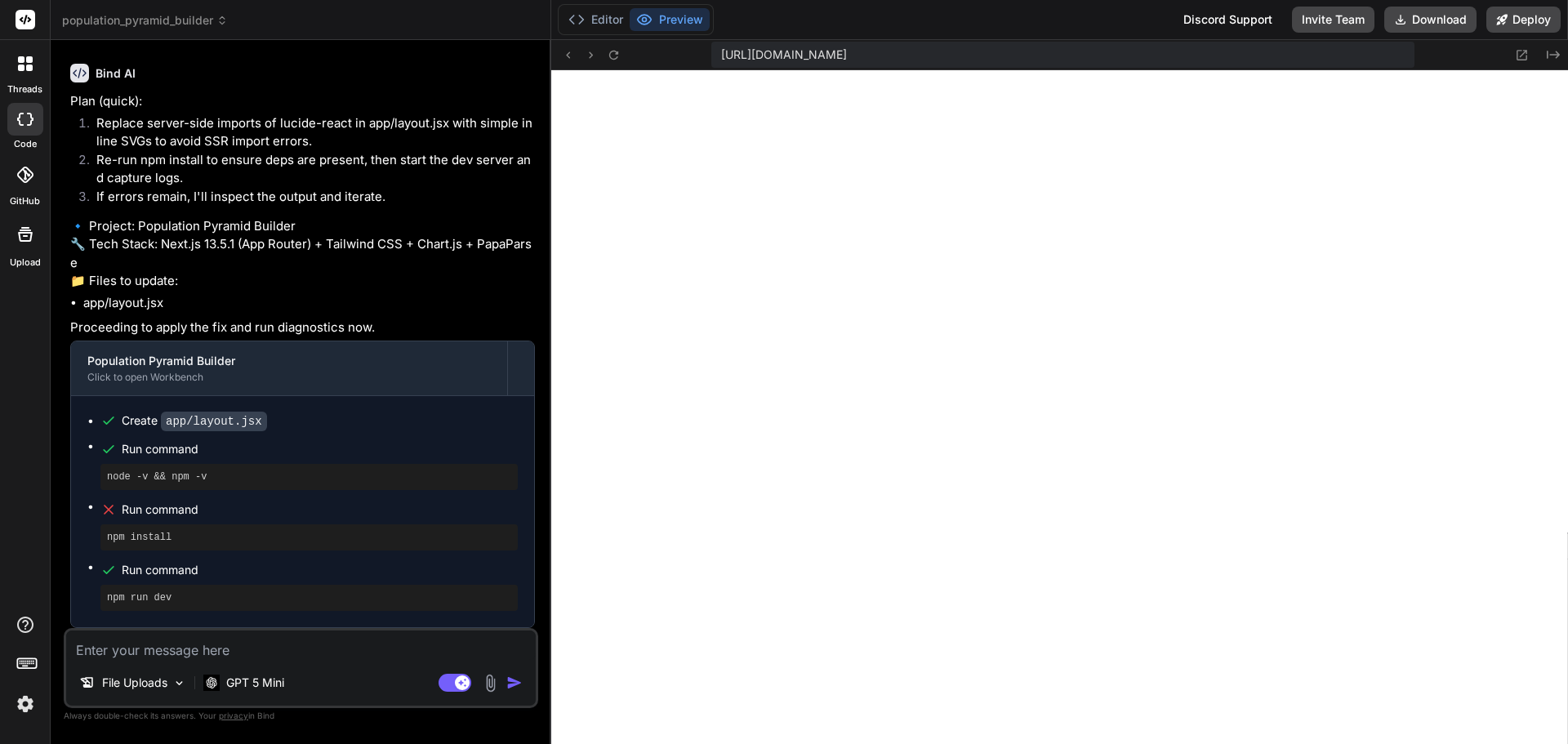
click at [200, 652] on textarea at bounding box center [301, 645] width 469 height 29
type textarea "y"
type textarea "x"
type textarea "ye"
type textarea "x"
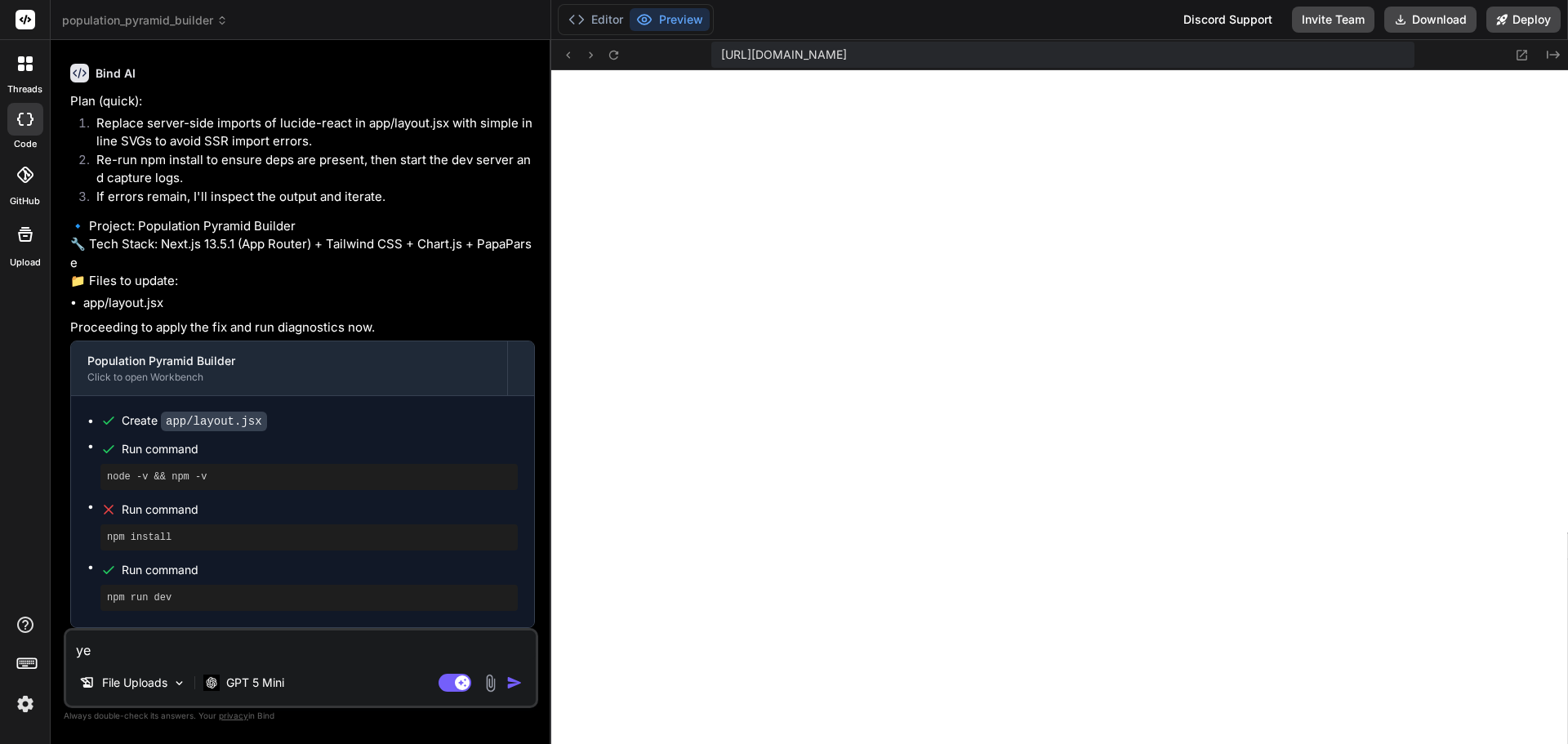
type textarea "yea"
type textarea "x"
type textarea "yeas"
type textarea "x"
type textarea "yeas"
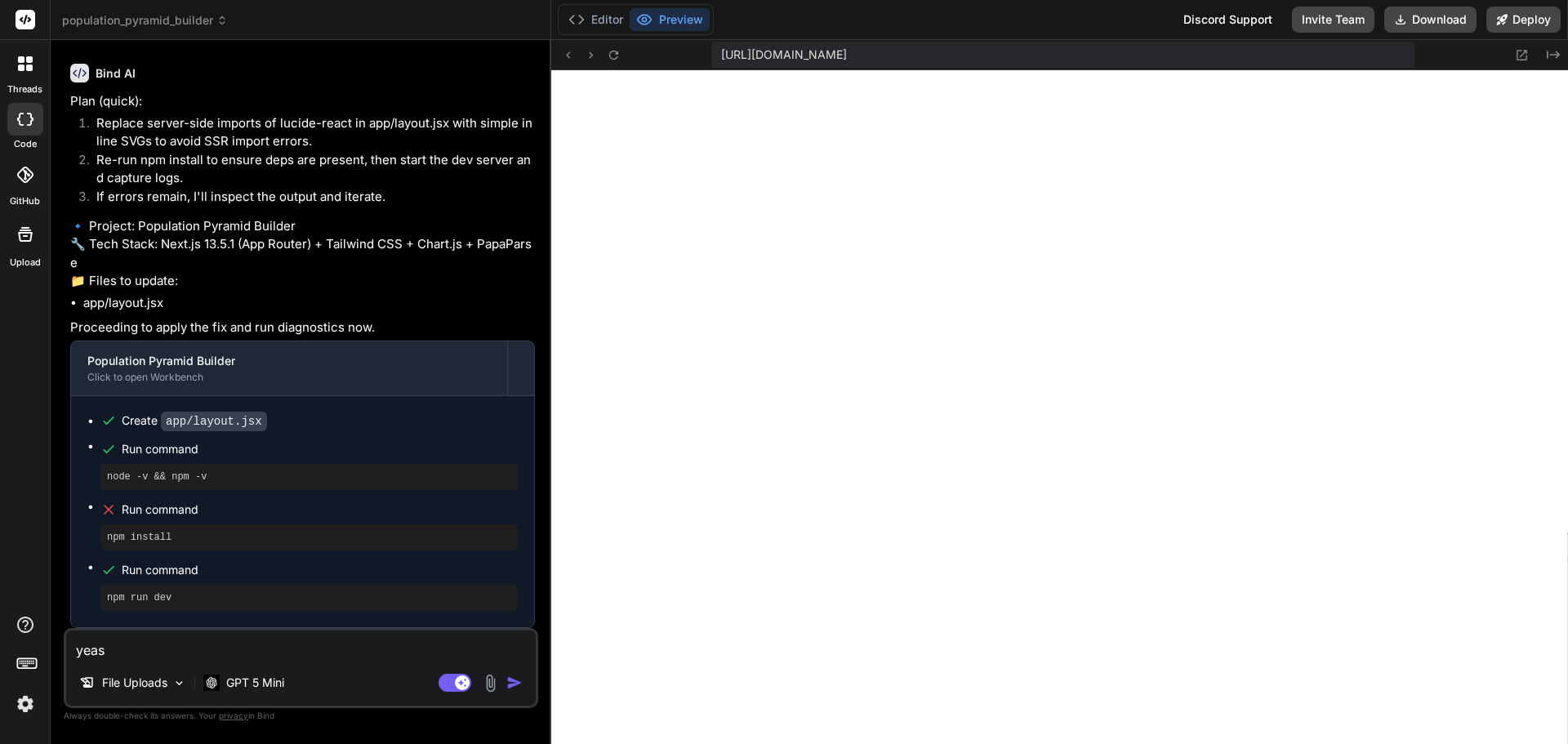
type textarea "x"
type textarea "yeas p"
type textarea "x"
type textarea "yeas pl"
type textarea "x"
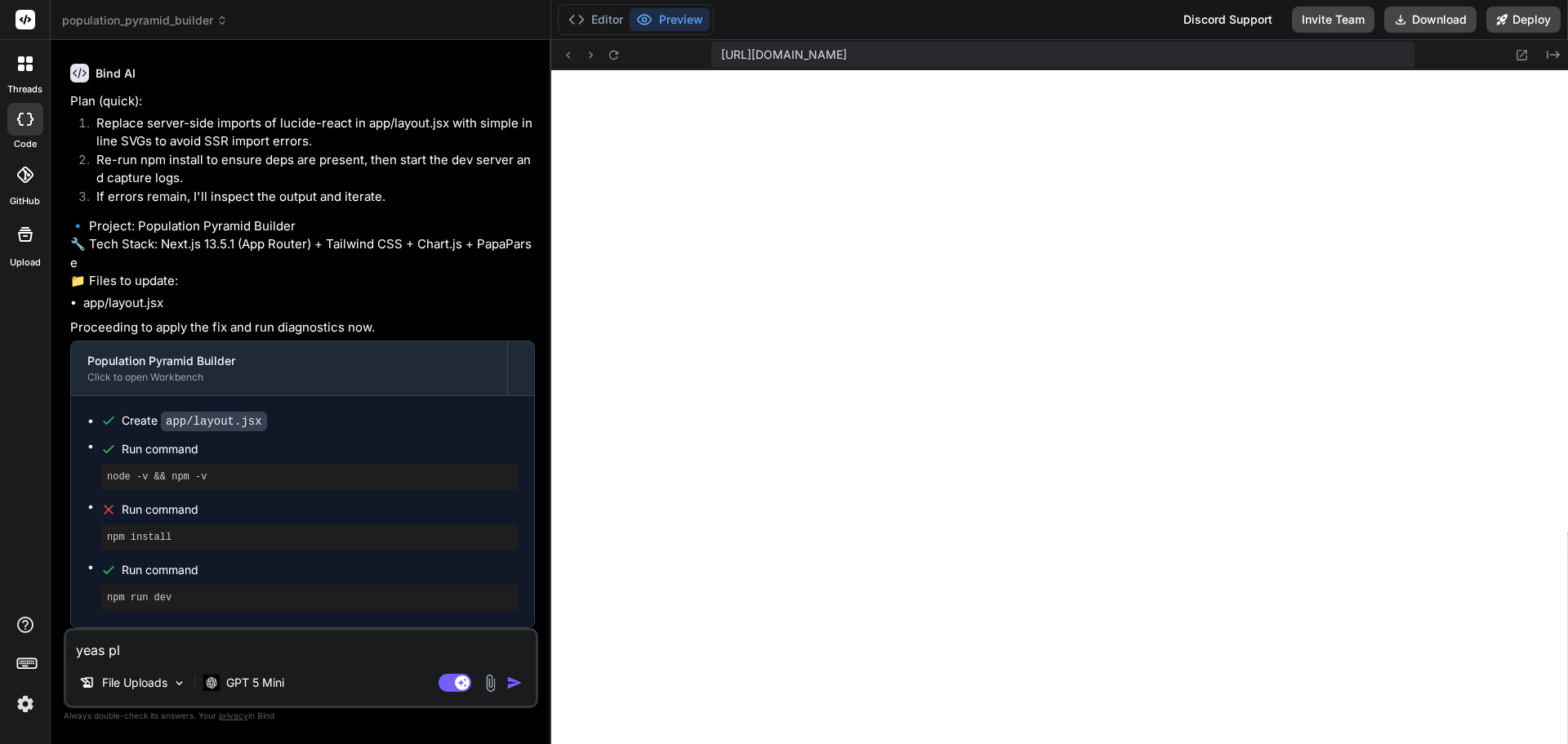
type textarea "yeas ple"
type textarea "x"
type textarea "yeas plea"
type textarea "x"
type textarea "yeas pleas"
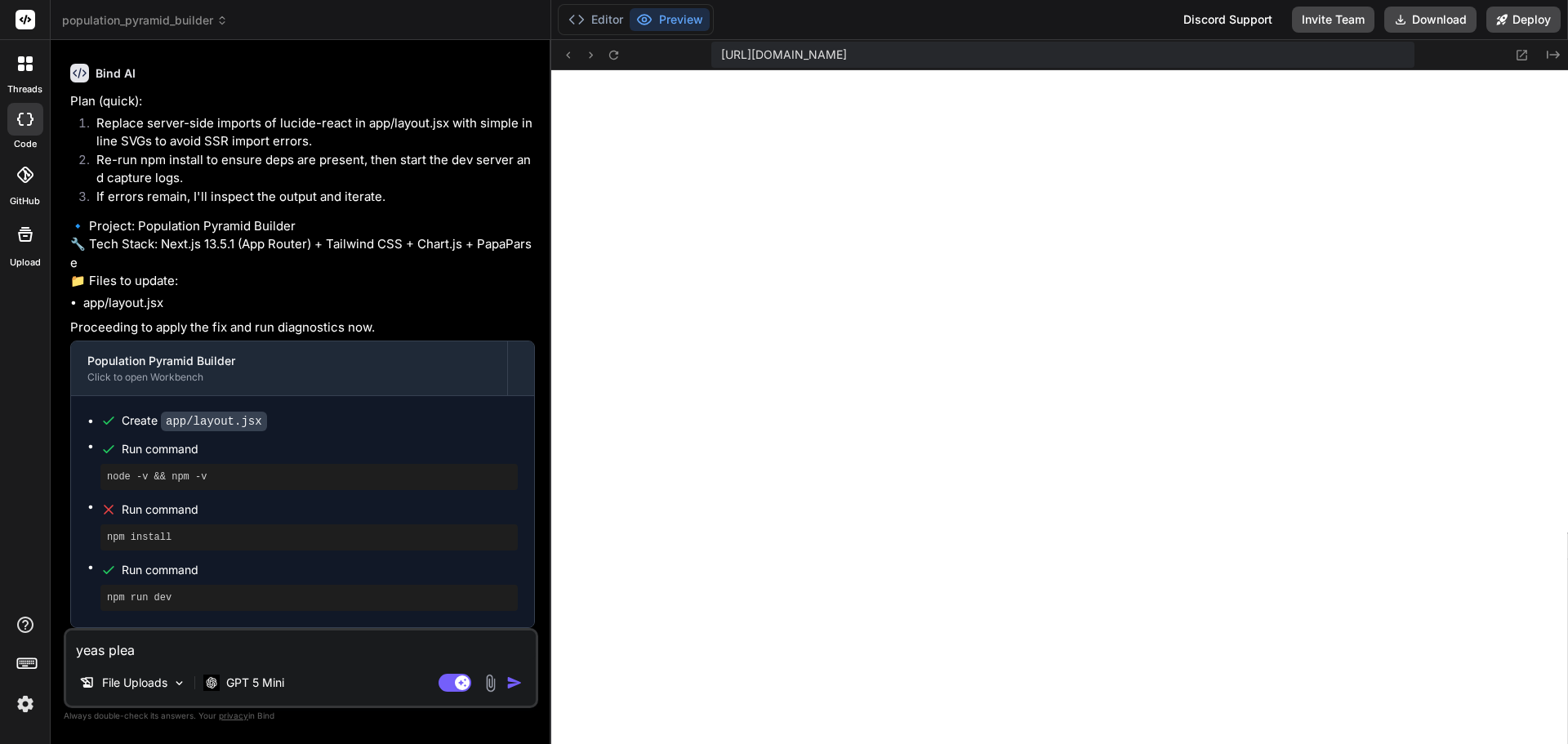
type textarea "x"
type textarea "yeas please"
type textarea "x"
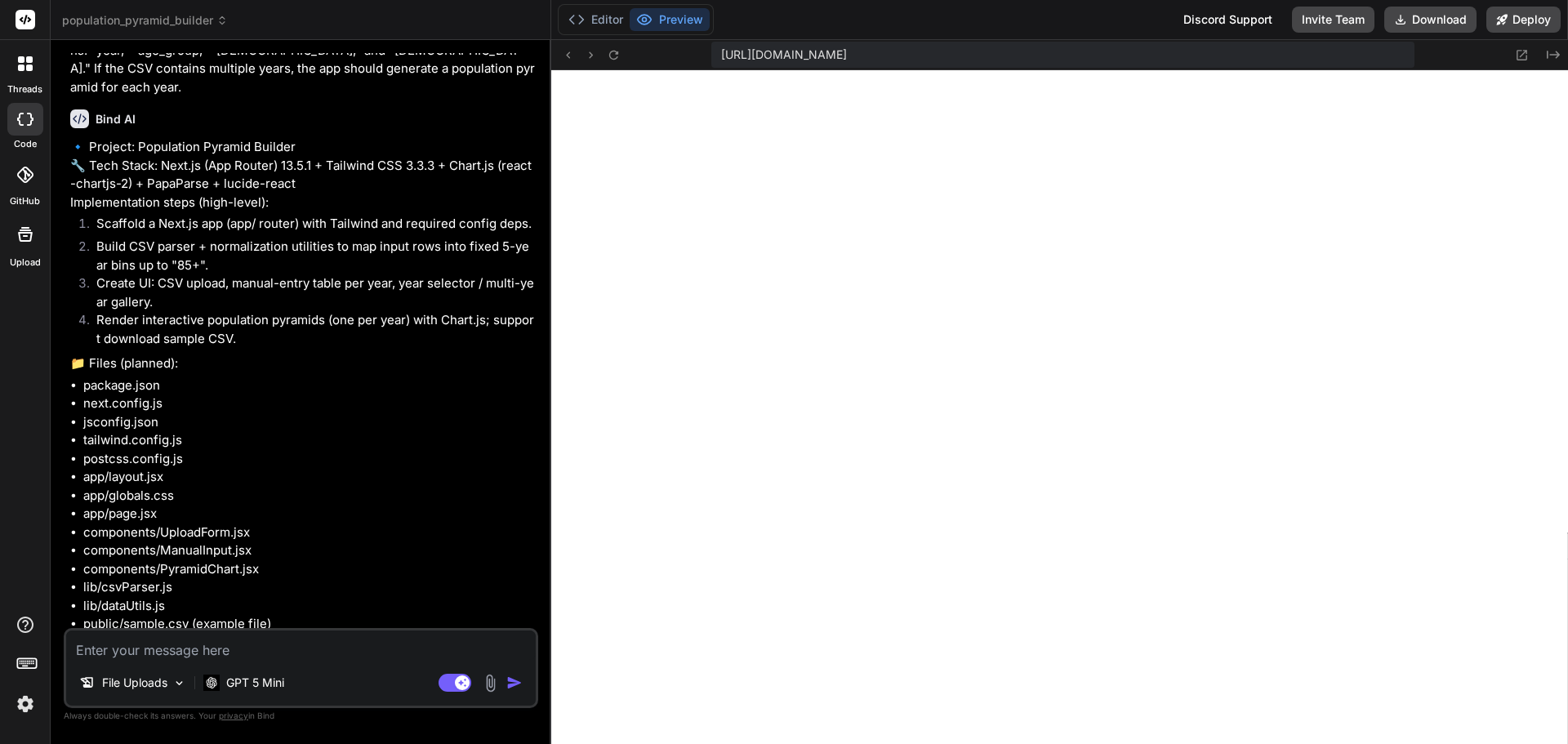
scroll to position [0, 0]
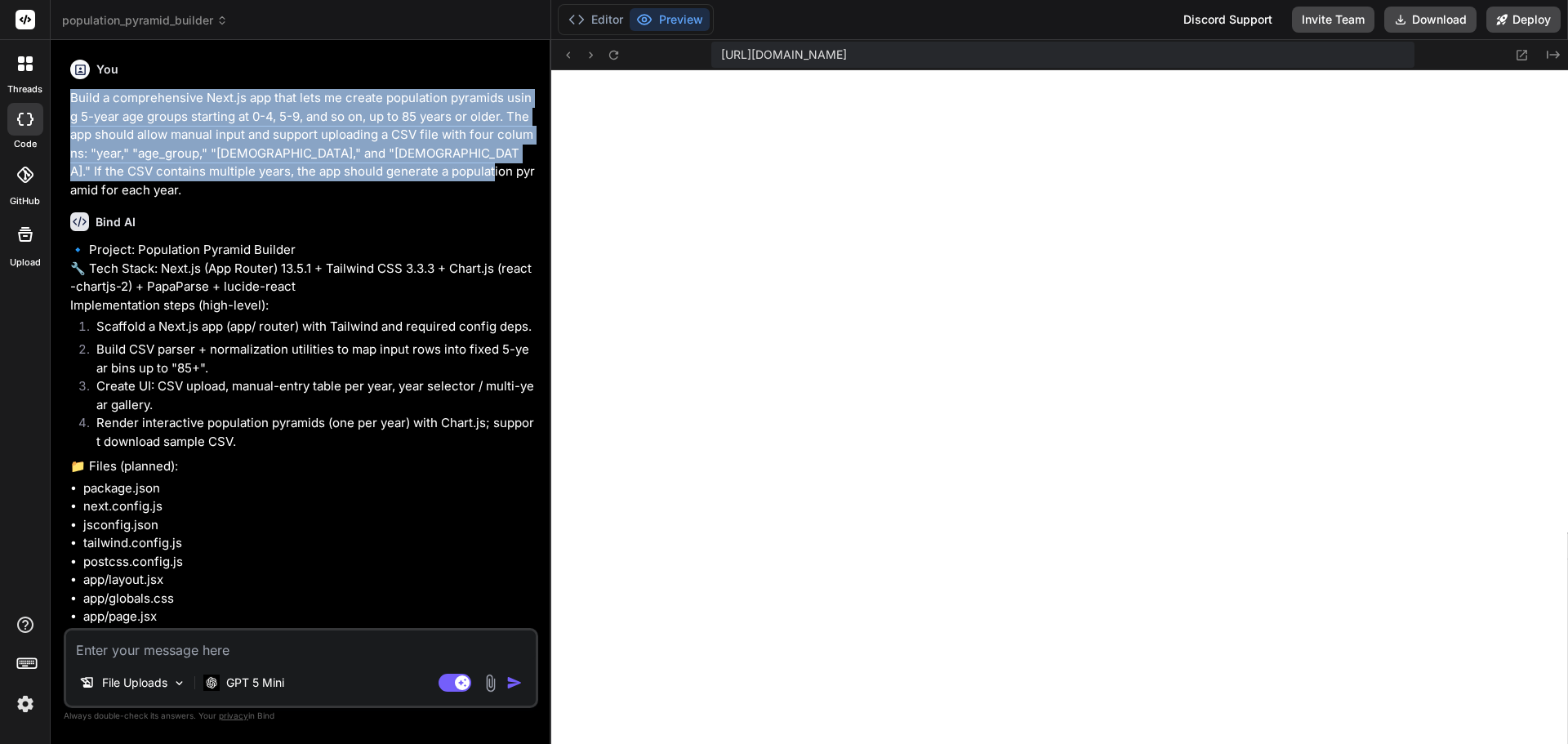
drag, startPoint x: 68, startPoint y: 97, endPoint x: 442, endPoint y: 173, distance: 381.6
click at [442, 173] on div "You Build a comprehensive Next.js app that lets me create population pyramids u…" at bounding box center [302, 340] width 471 height 575
copy p "Build a comprehensive Next.js app that lets me create population pyramids using…"
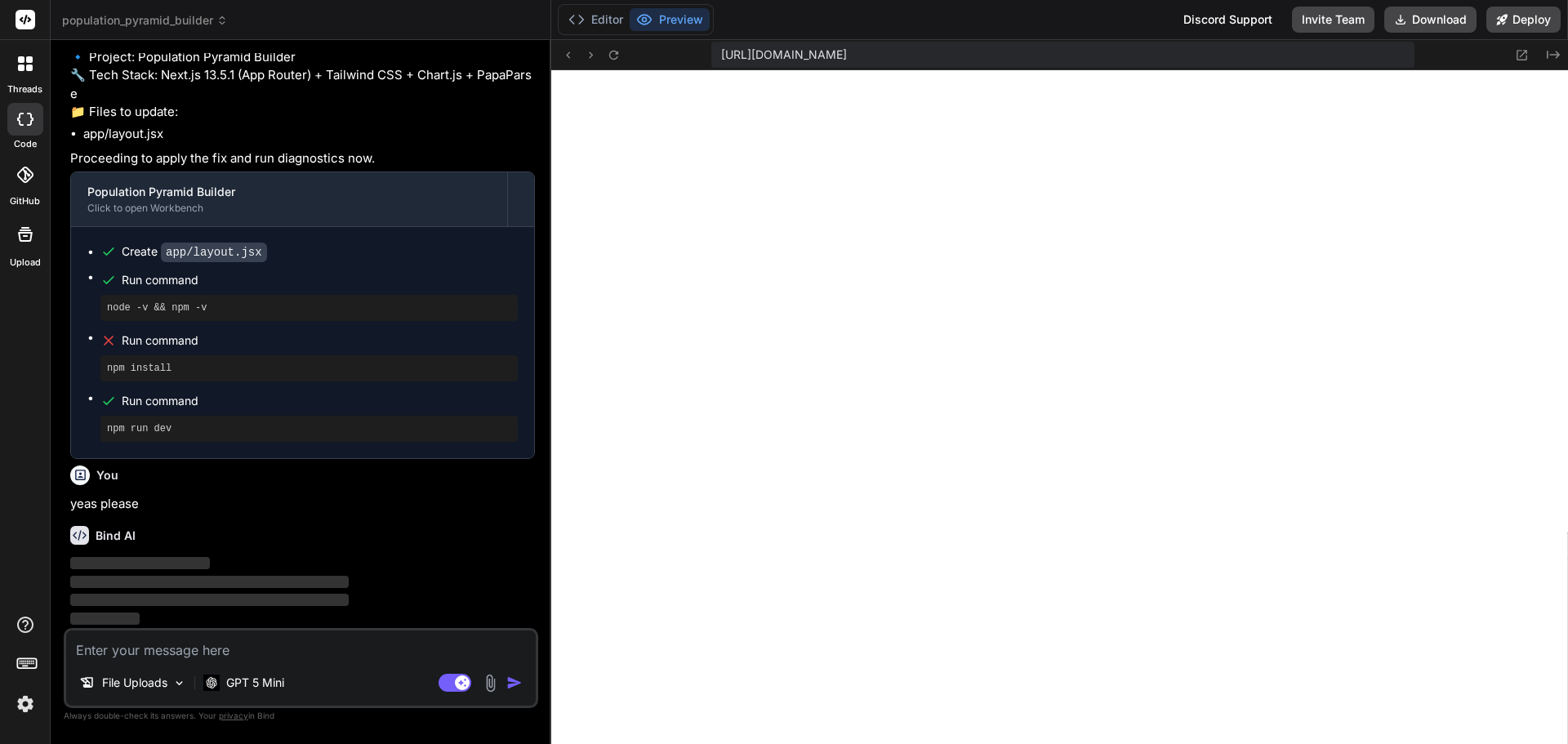
scroll to position [3616, 0]
click at [1550, 54] on icon "Created with Pixso." at bounding box center [1552, 55] width 13 height 13
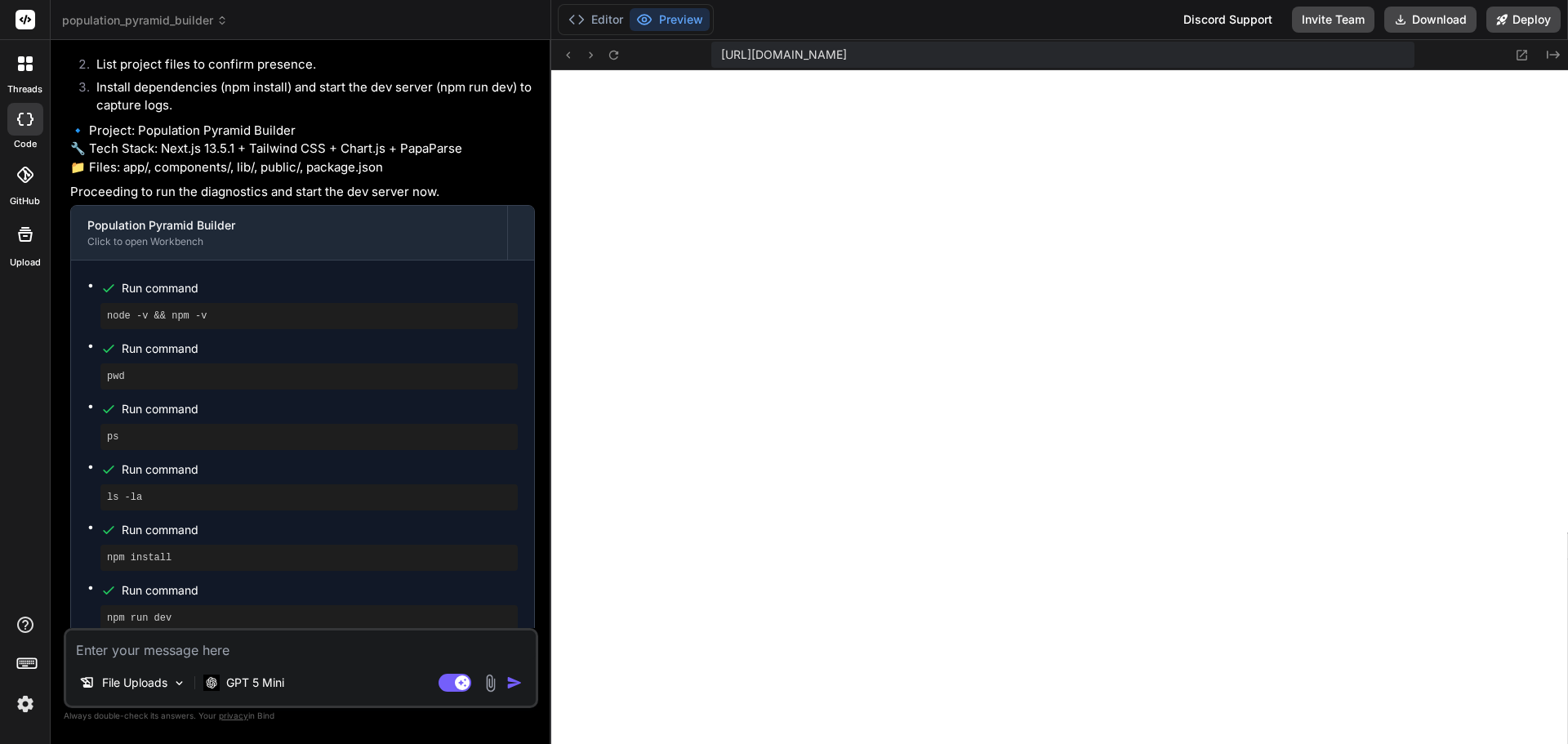
scroll to position [4217, 0]
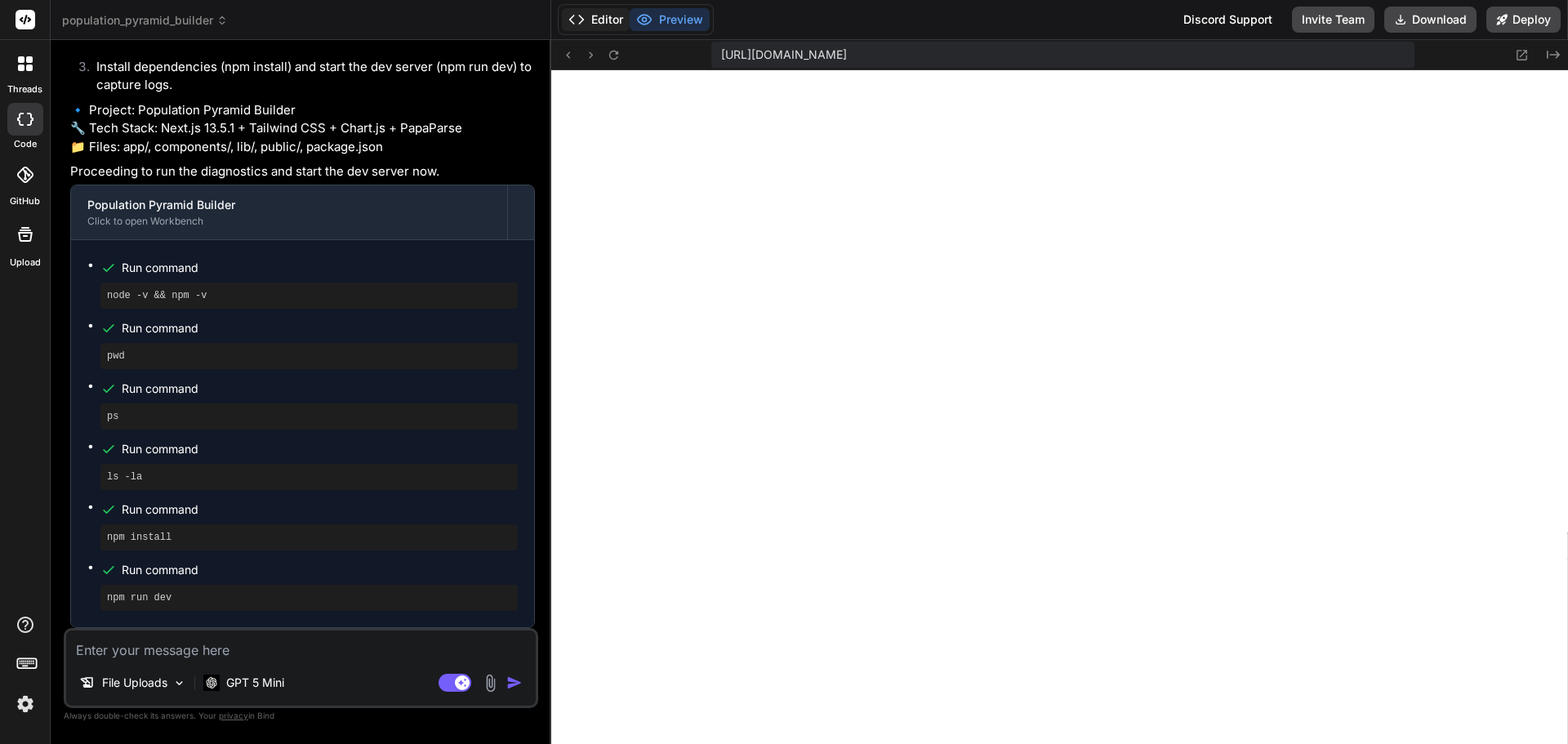
click at [613, 21] on button "Editor" at bounding box center [595, 19] width 68 height 23
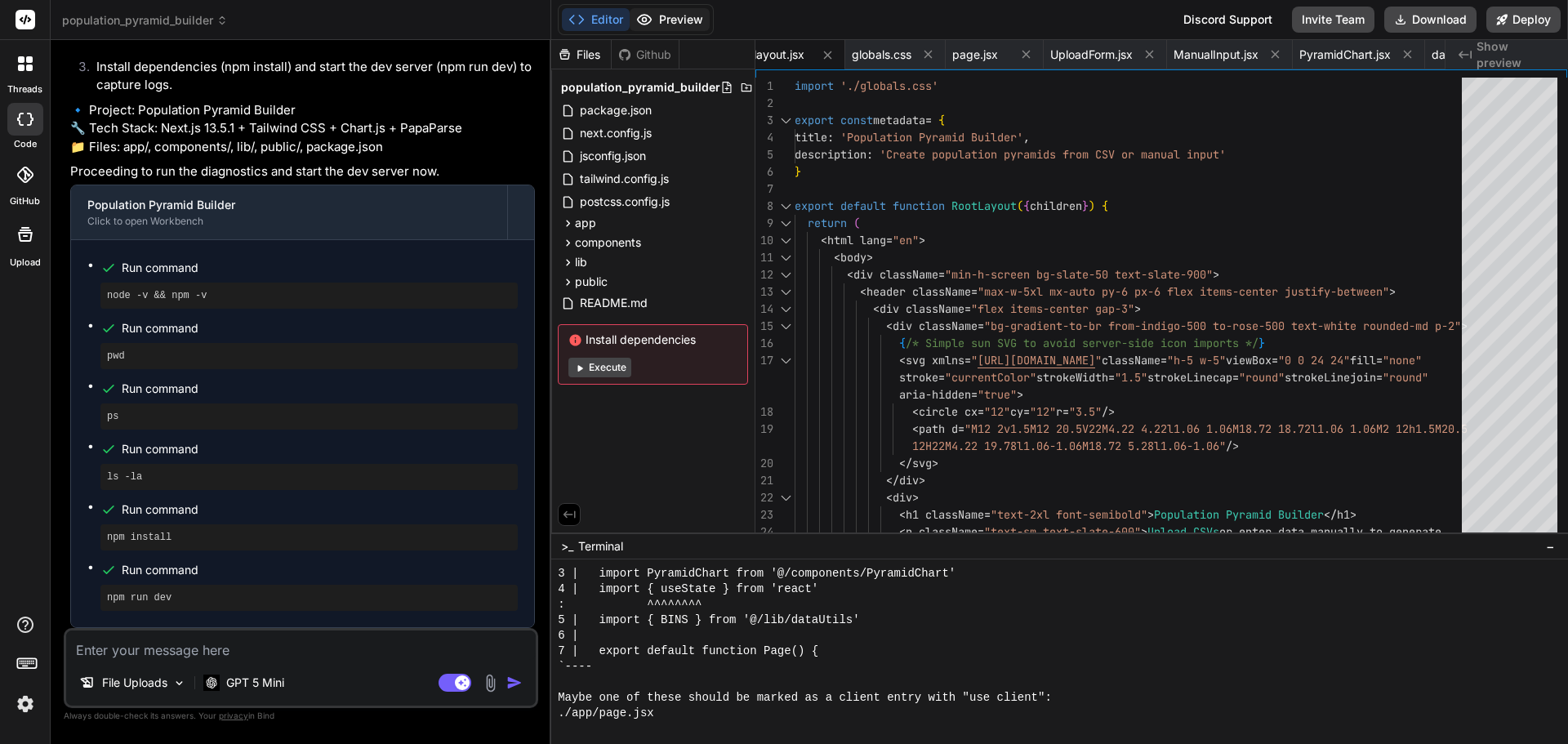
click at [679, 17] on button "Preview" at bounding box center [669, 19] width 80 height 23
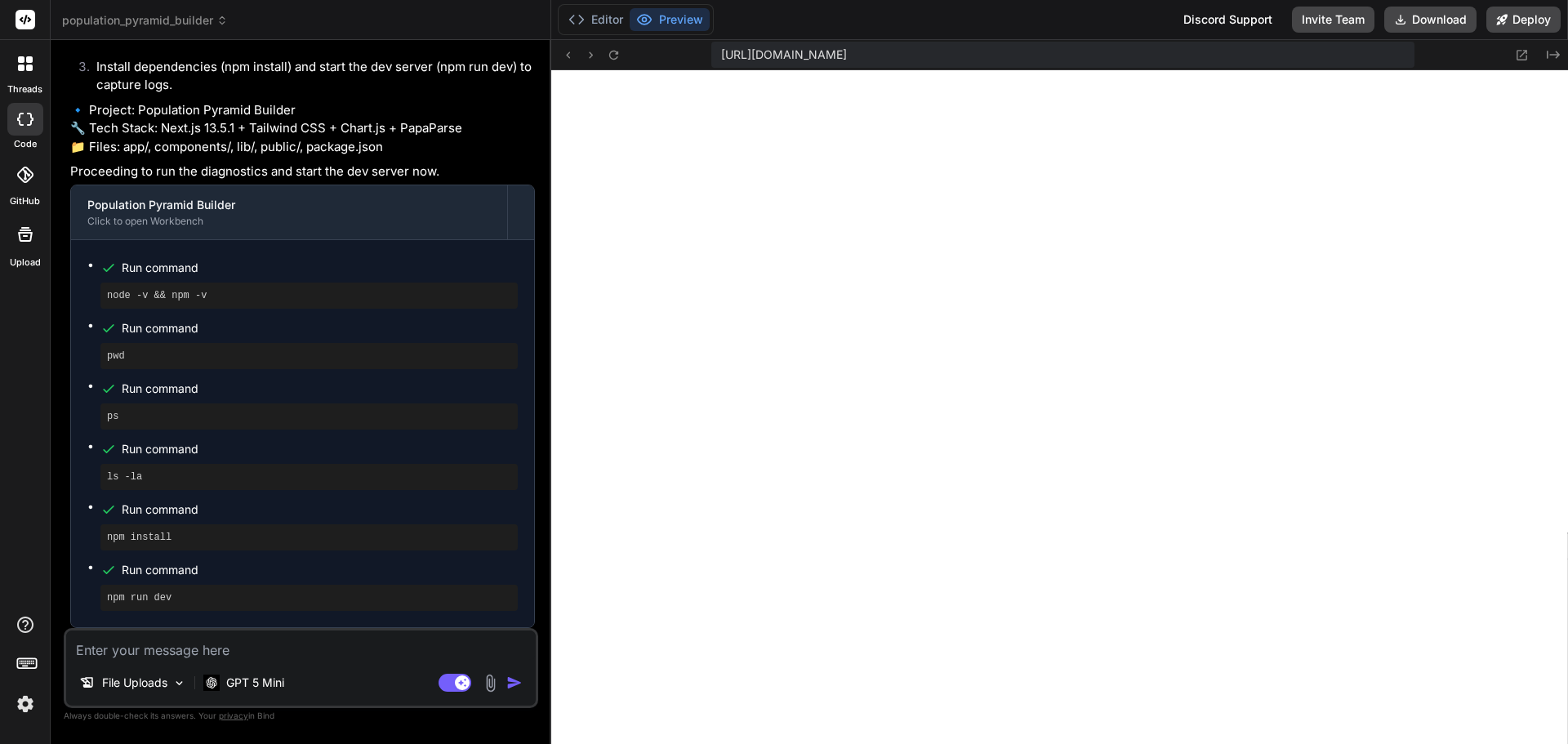
click at [165, 650] on textarea at bounding box center [301, 645] width 469 height 29
click at [18, 65] on icon at bounding box center [20, 67] width 6 height 6
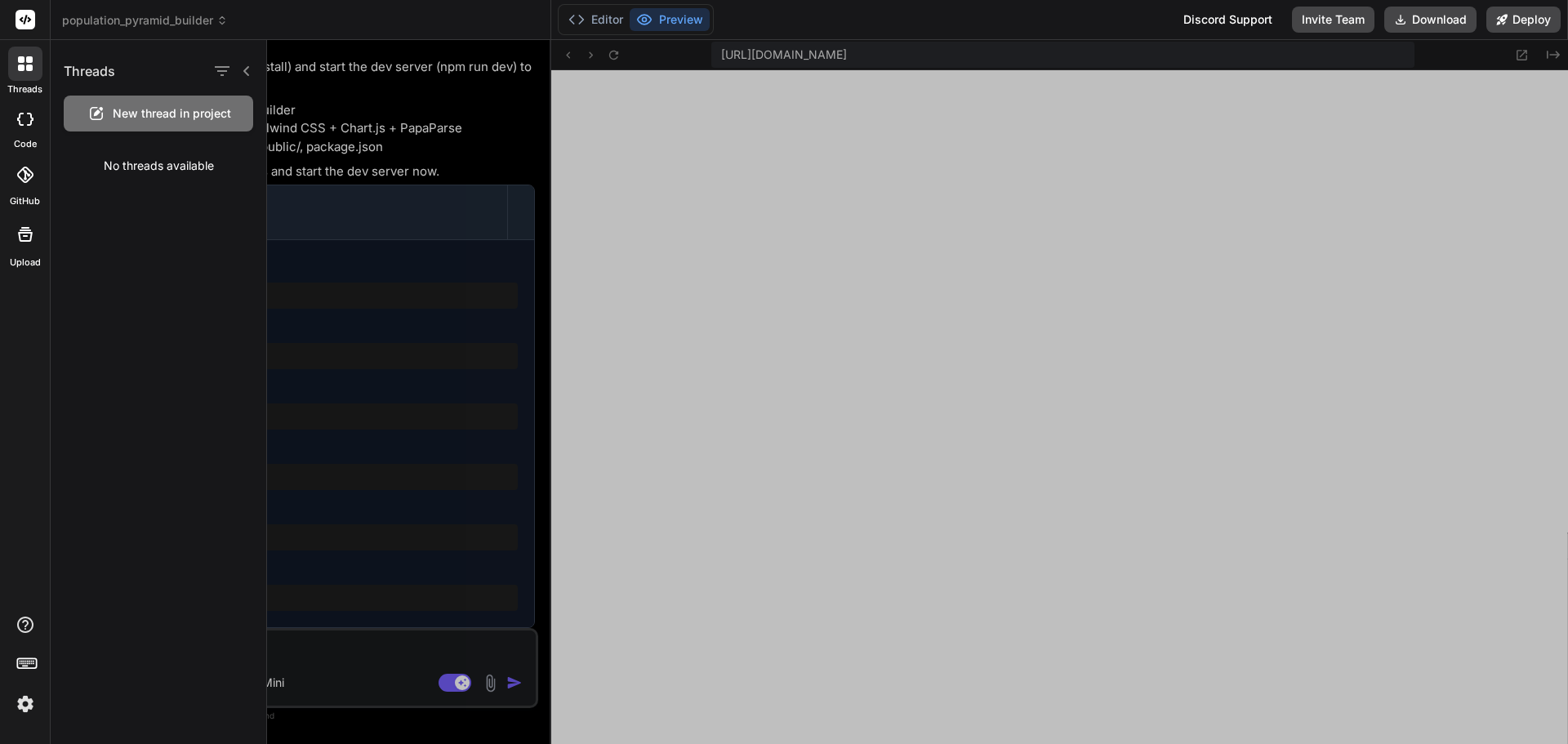
click at [28, 18] on rect at bounding box center [25, 19] width 19 height 19
click at [21, 18] on rect at bounding box center [25, 19] width 19 height 19
click at [22, 58] on icon at bounding box center [20, 59] width 6 height 6
click at [25, 130] on div at bounding box center [25, 119] width 36 height 33
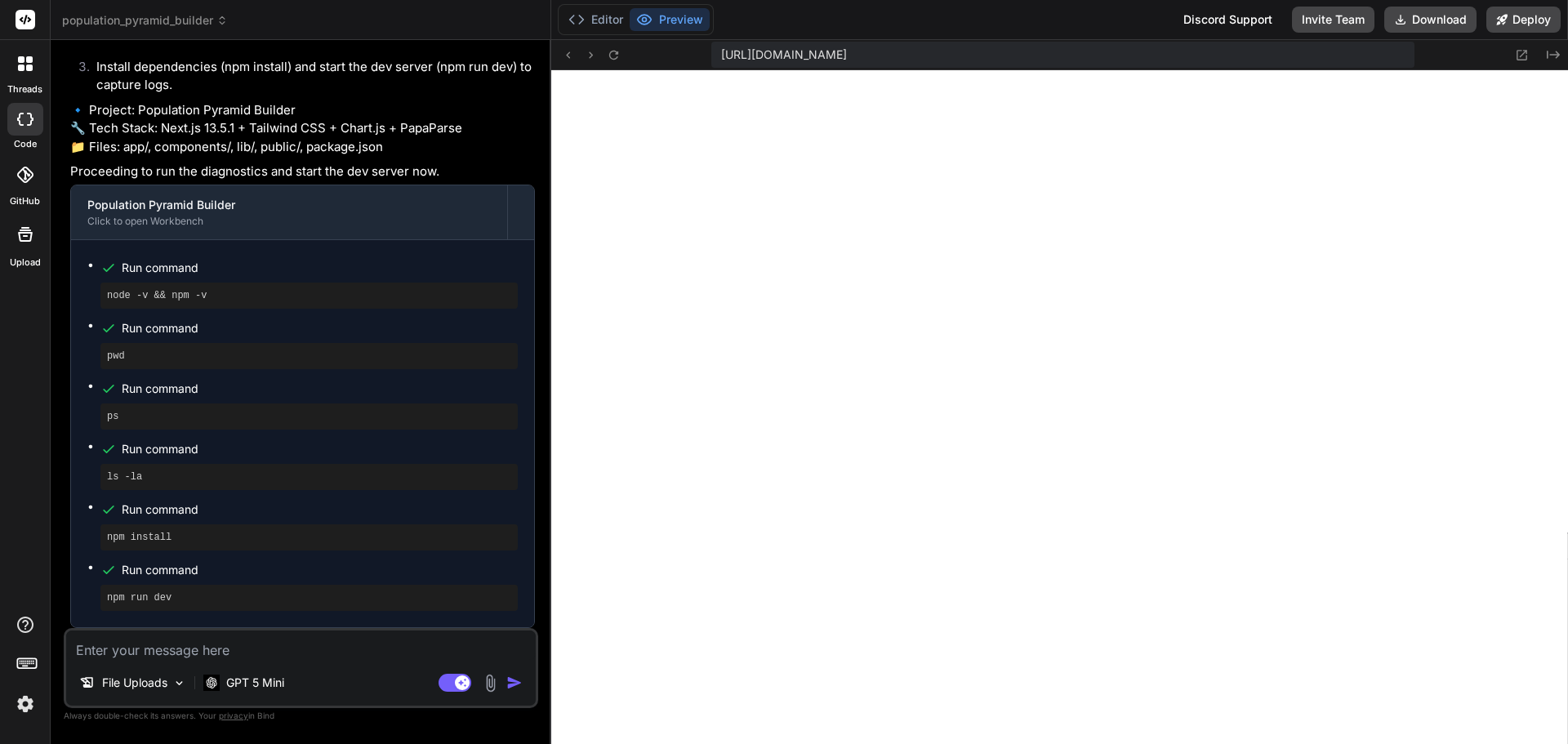
click at [25, 123] on icon at bounding box center [25, 119] width 17 height 13
click at [18, 80] on div at bounding box center [25, 63] width 34 height 34
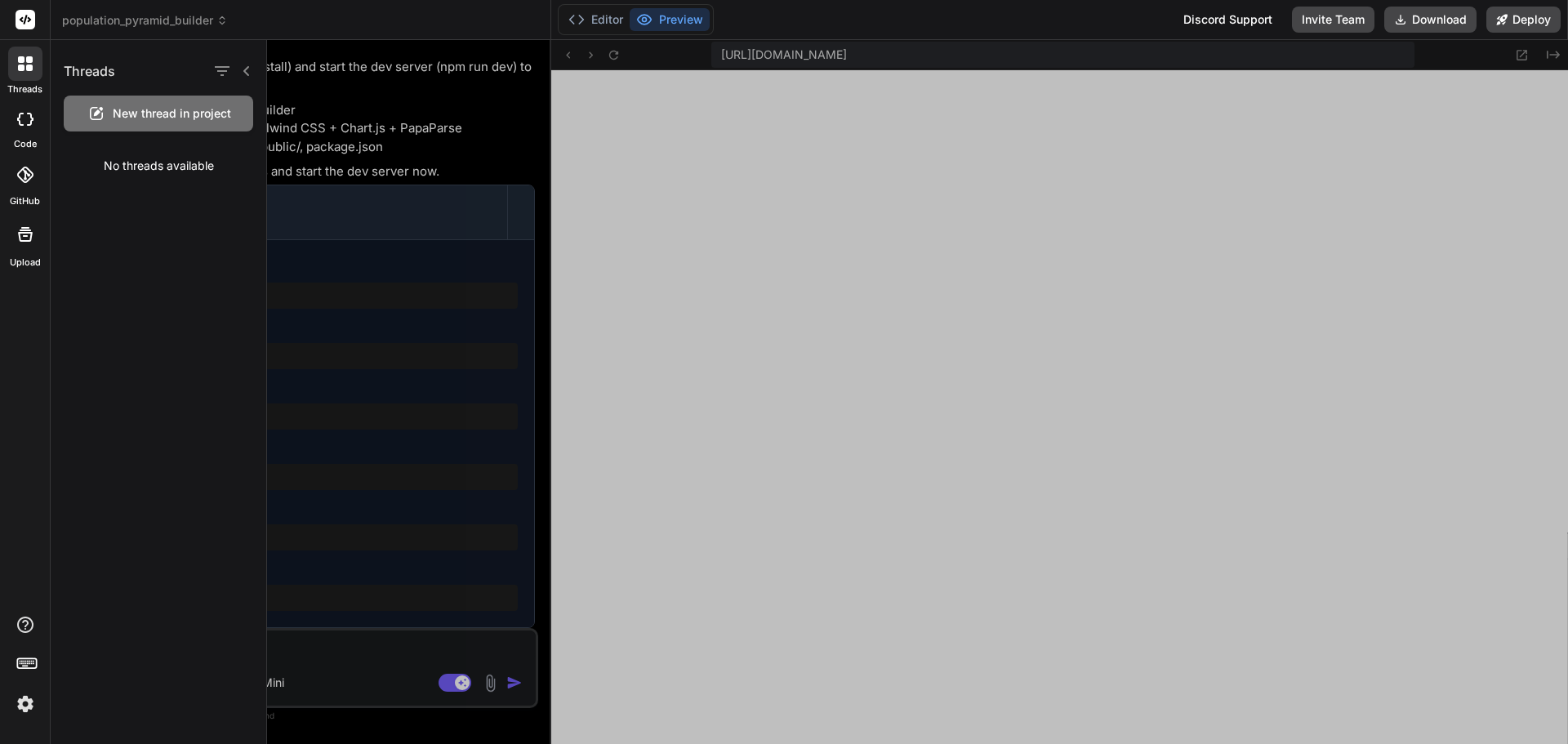
click at [156, 112] on span "New thread in project" at bounding box center [171, 113] width 119 height 17
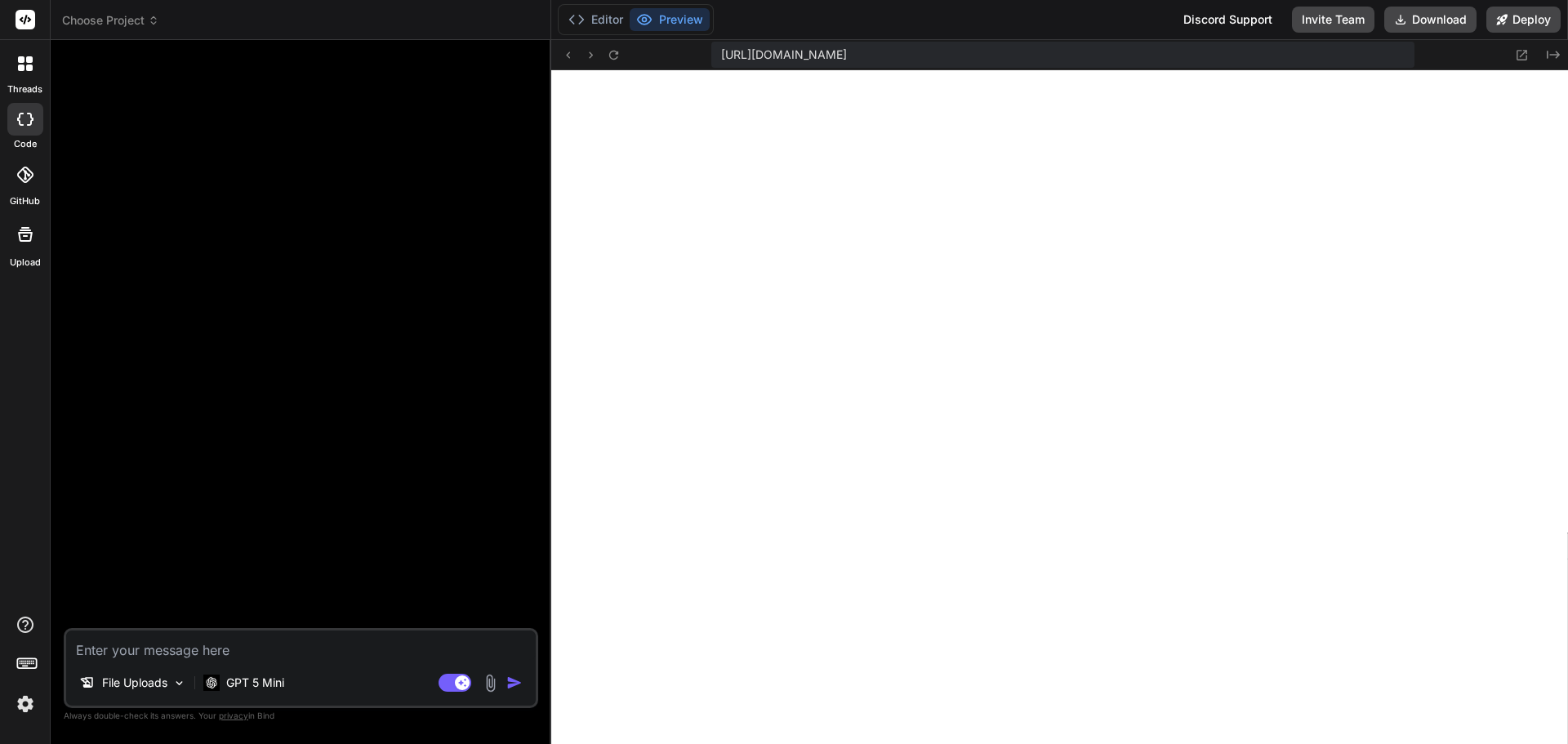
scroll to position [15522, 0]
type textarea "x"
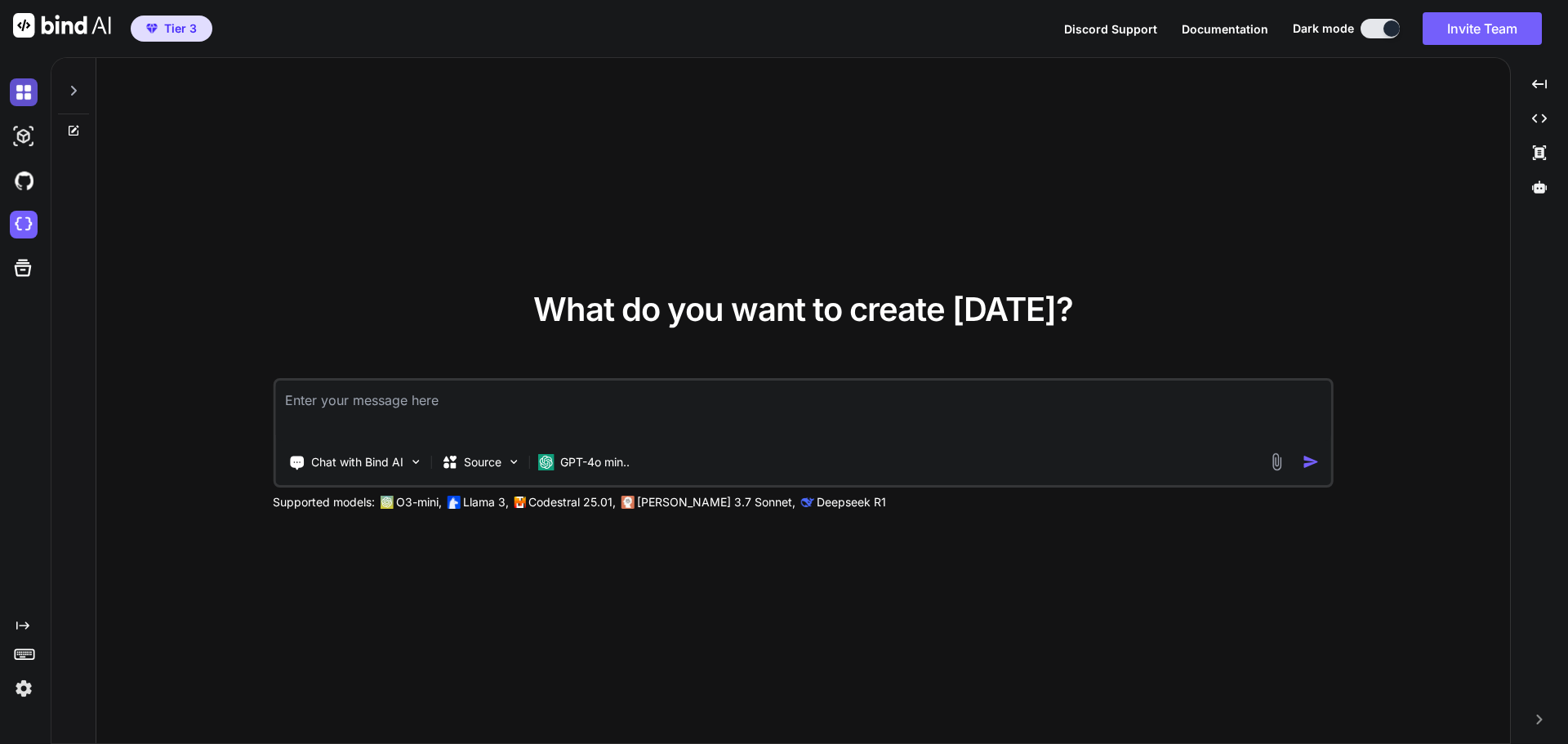
click at [29, 86] on img at bounding box center [24, 92] width 28 height 28
type textarea "x"
click at [445, 399] on textarea at bounding box center [802, 411] width 1056 height 61
paste textarea "Build a comprehensive Next.js app that lets me create population pyramids using…"
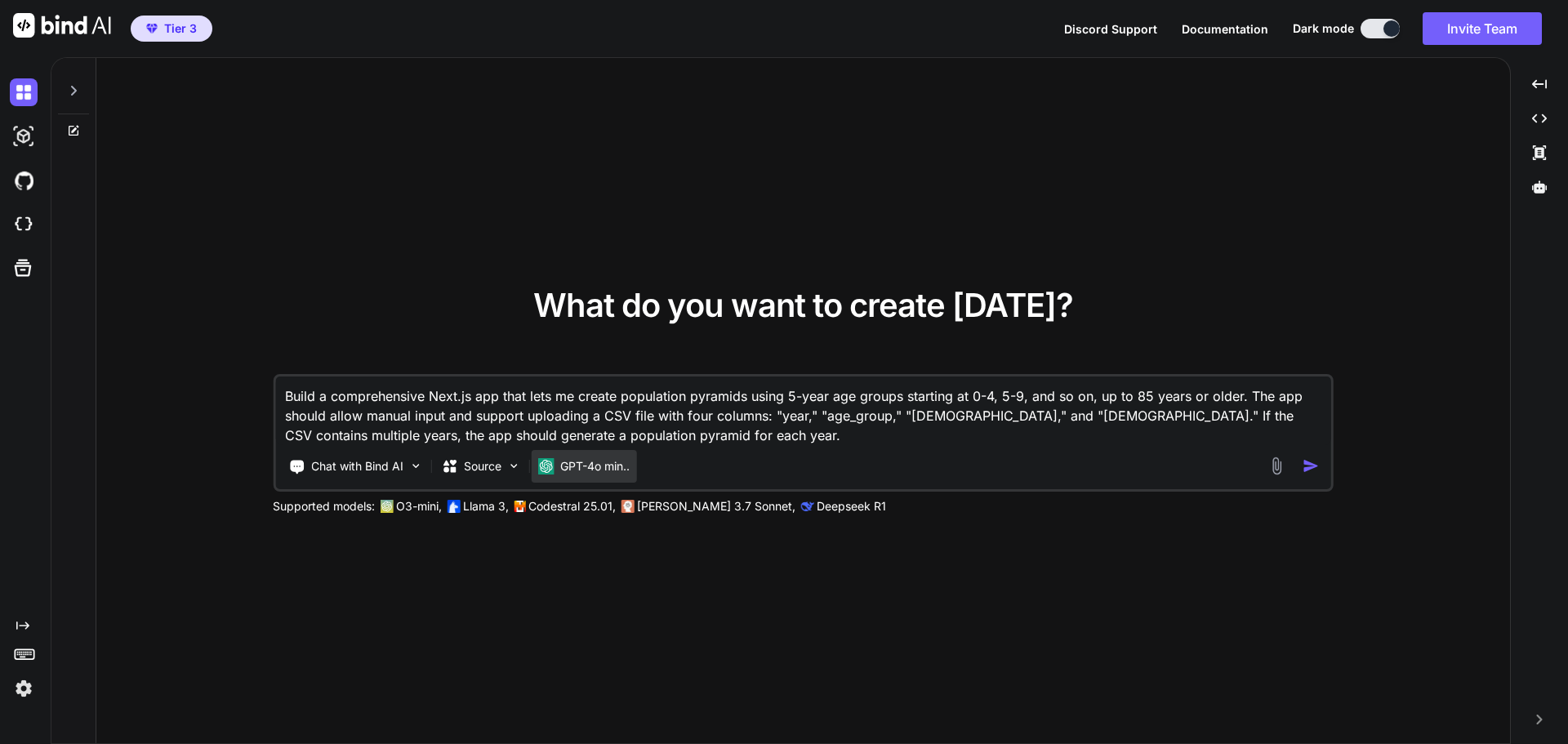
type textarea "Build a comprehensive Next.js app that lets me create population pyramids using…"
click at [592, 463] on p "GPT-4o min.." at bounding box center [594, 466] width 69 height 17
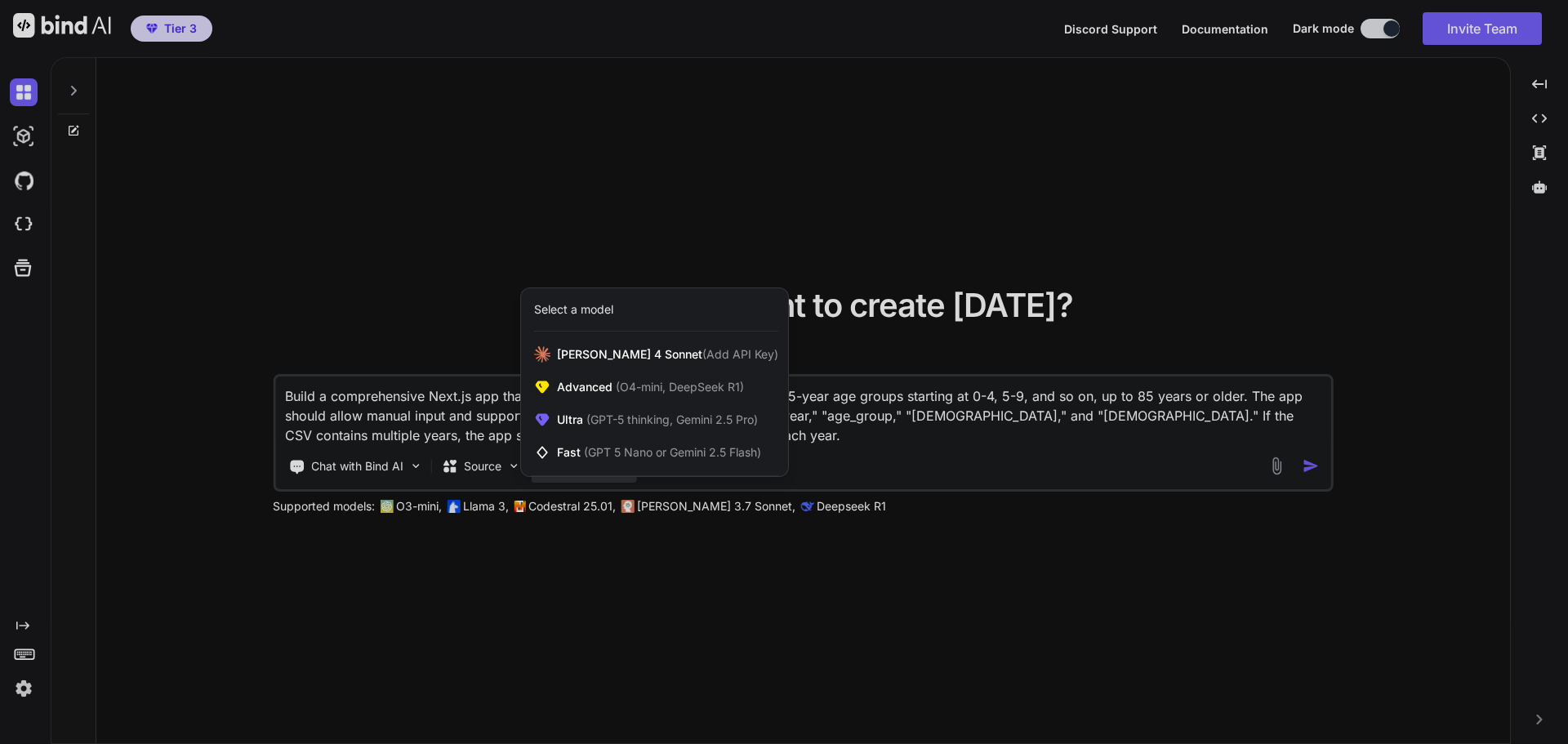
click at [834, 428] on div at bounding box center [784, 372] width 1568 height 744
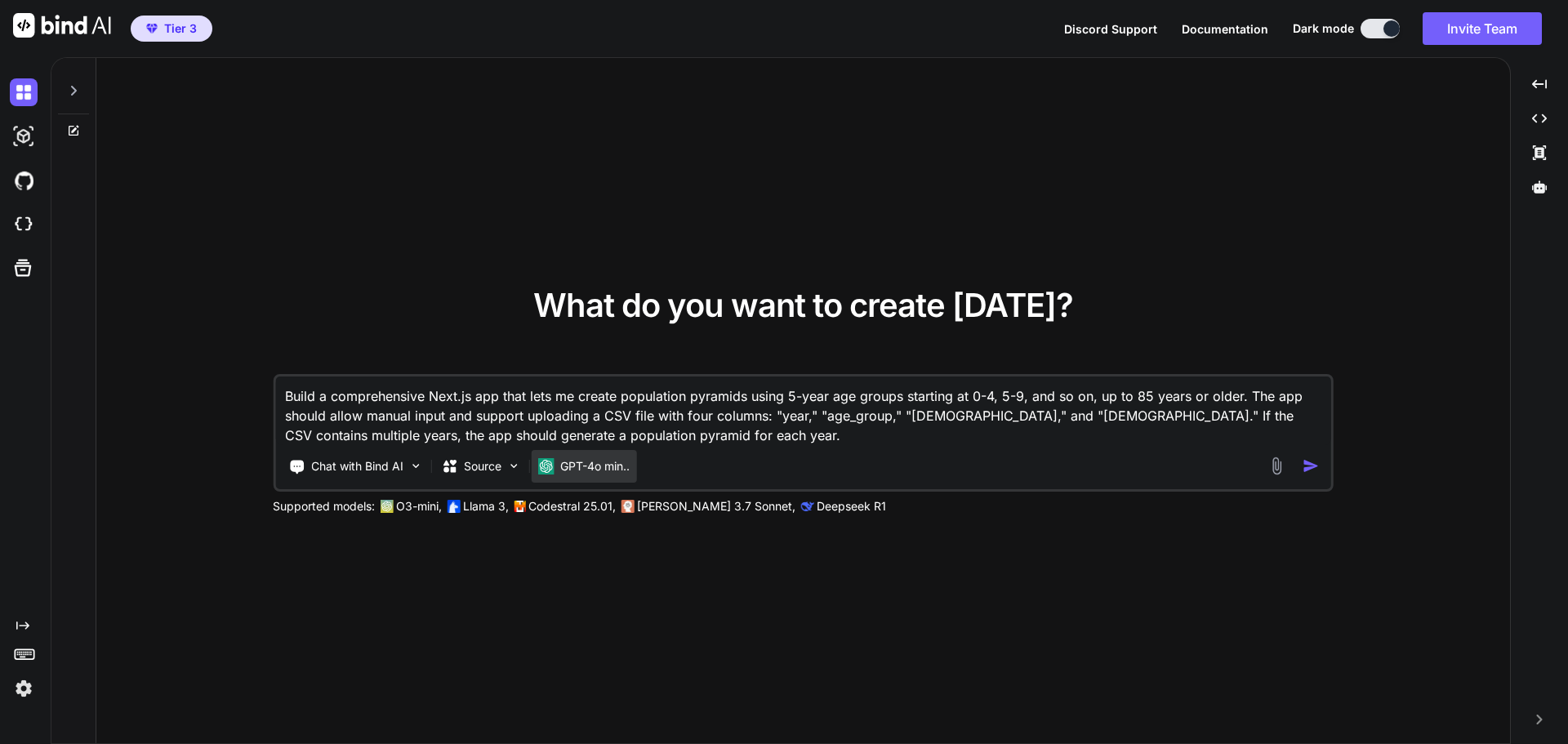
click at [602, 476] on div "GPT-4o min.." at bounding box center [584, 466] width 105 height 33
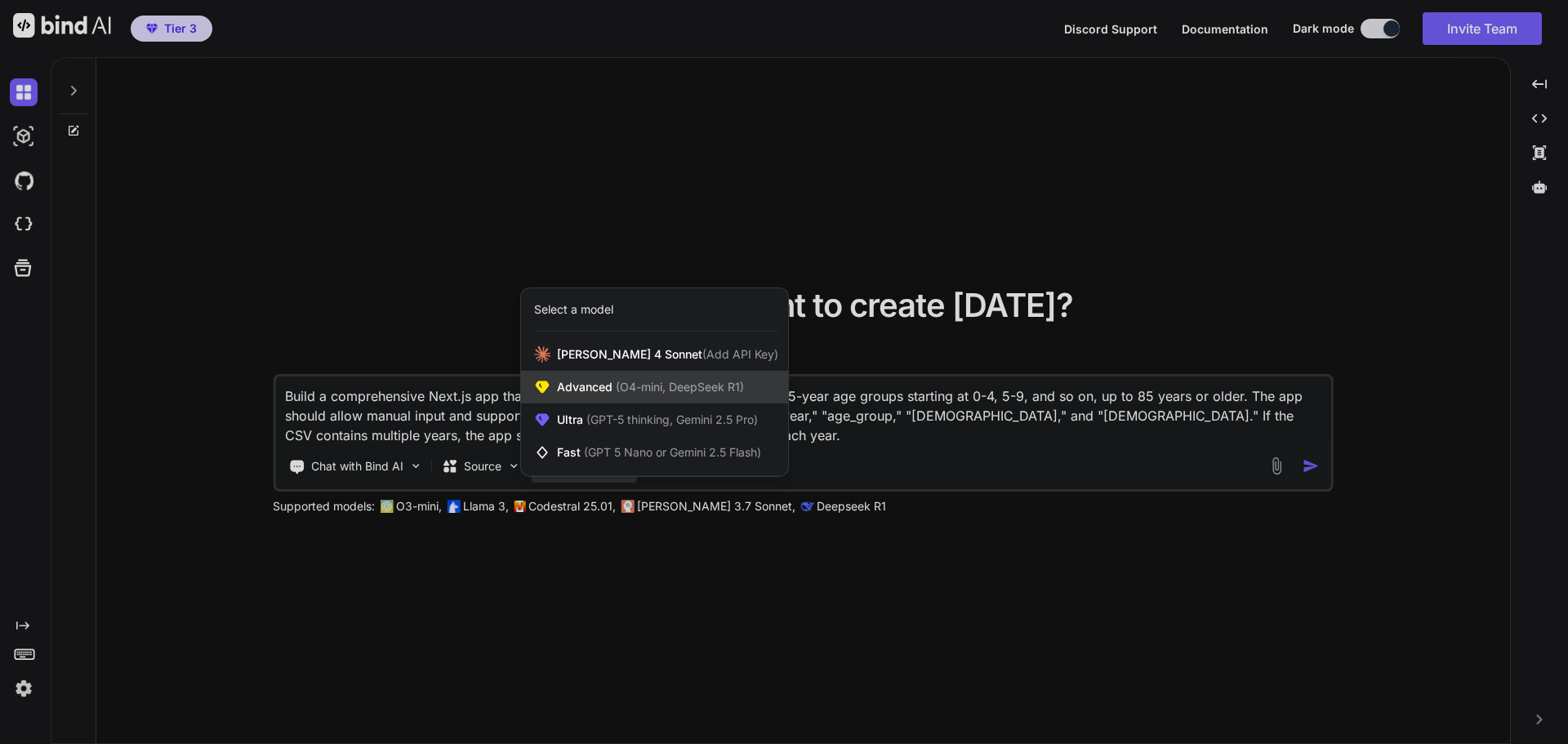
click at [642, 394] on span "(O4-mini, DeepSeek R1)" at bounding box center [679, 387] width 132 height 14
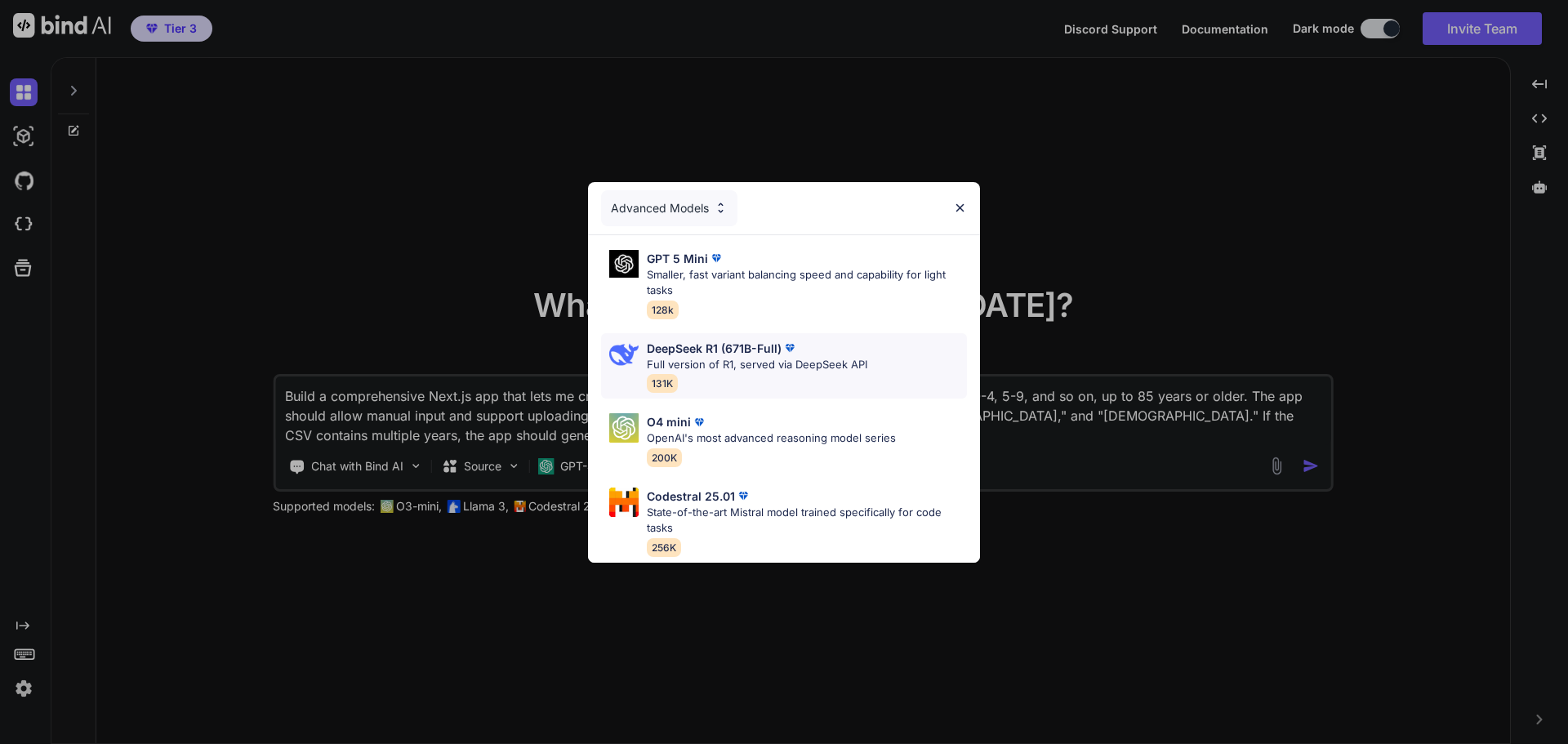
click at [735, 370] on div "DeepSeek R1 (671B-Full) Full version of R1, served via DeepSeek API 131K" at bounding box center [757, 366] width 221 height 53
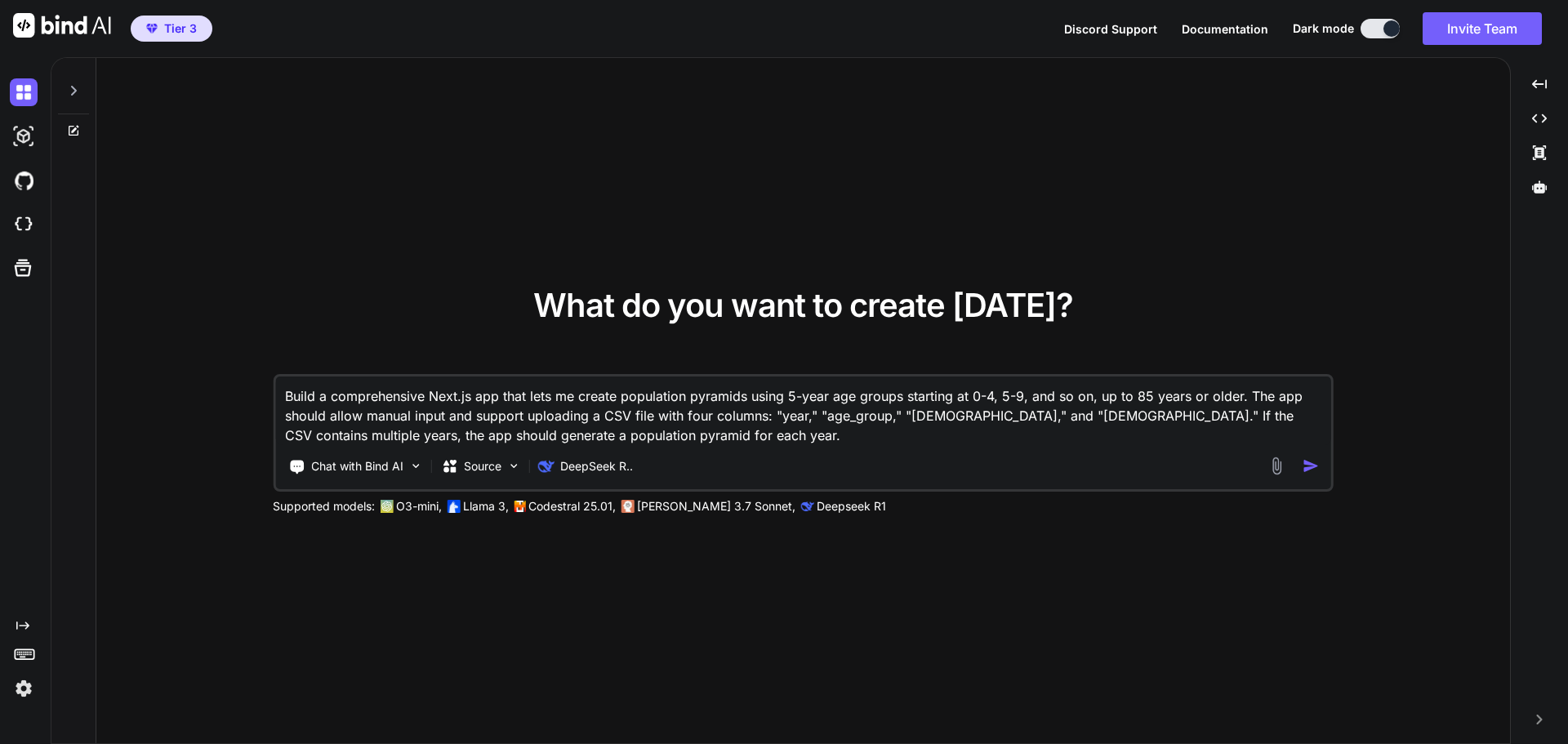
click at [1309, 466] on img "button" at bounding box center [1311, 466] width 18 height 18
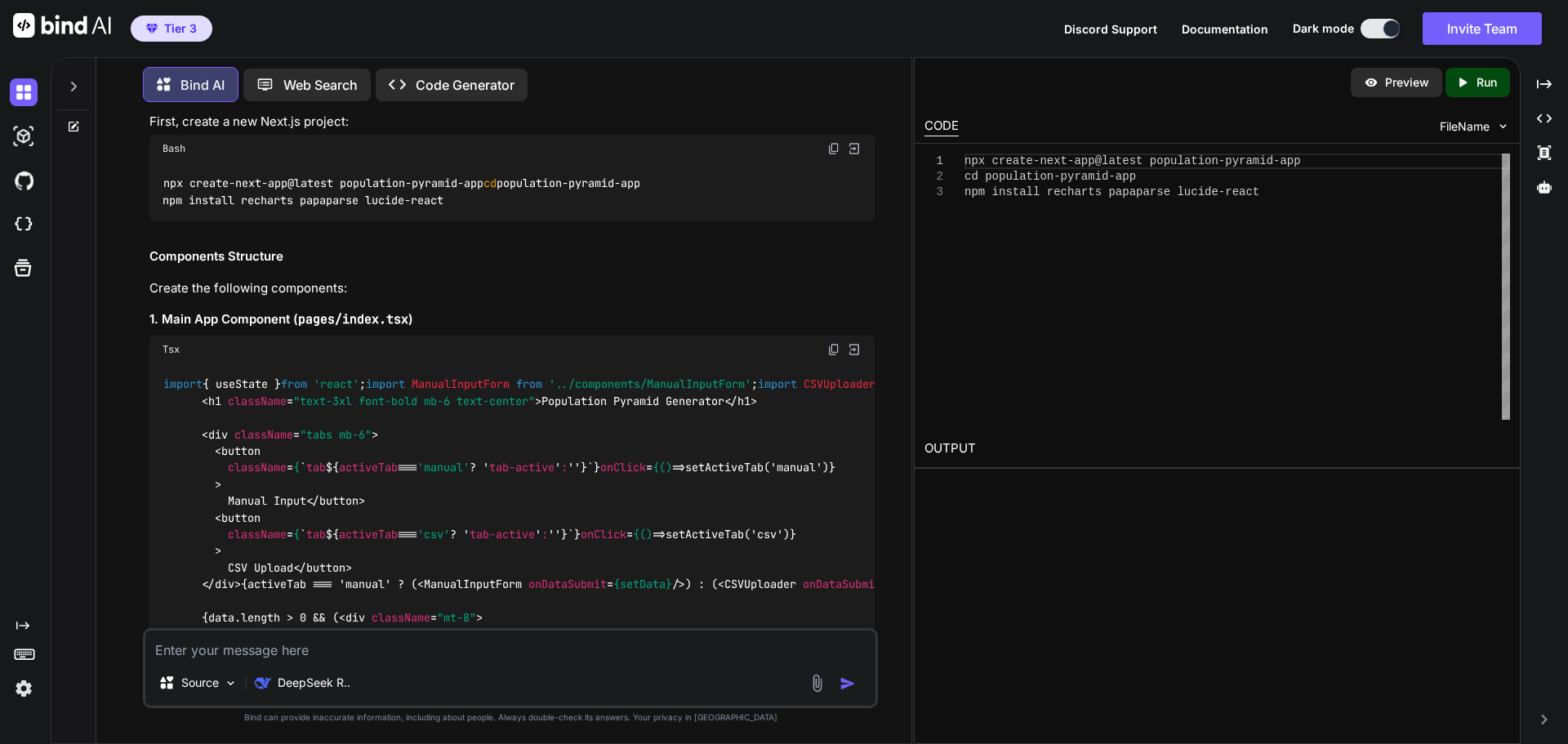
scroll to position [269, 0]
click at [1367, 83] on img at bounding box center [1370, 82] width 15 height 15
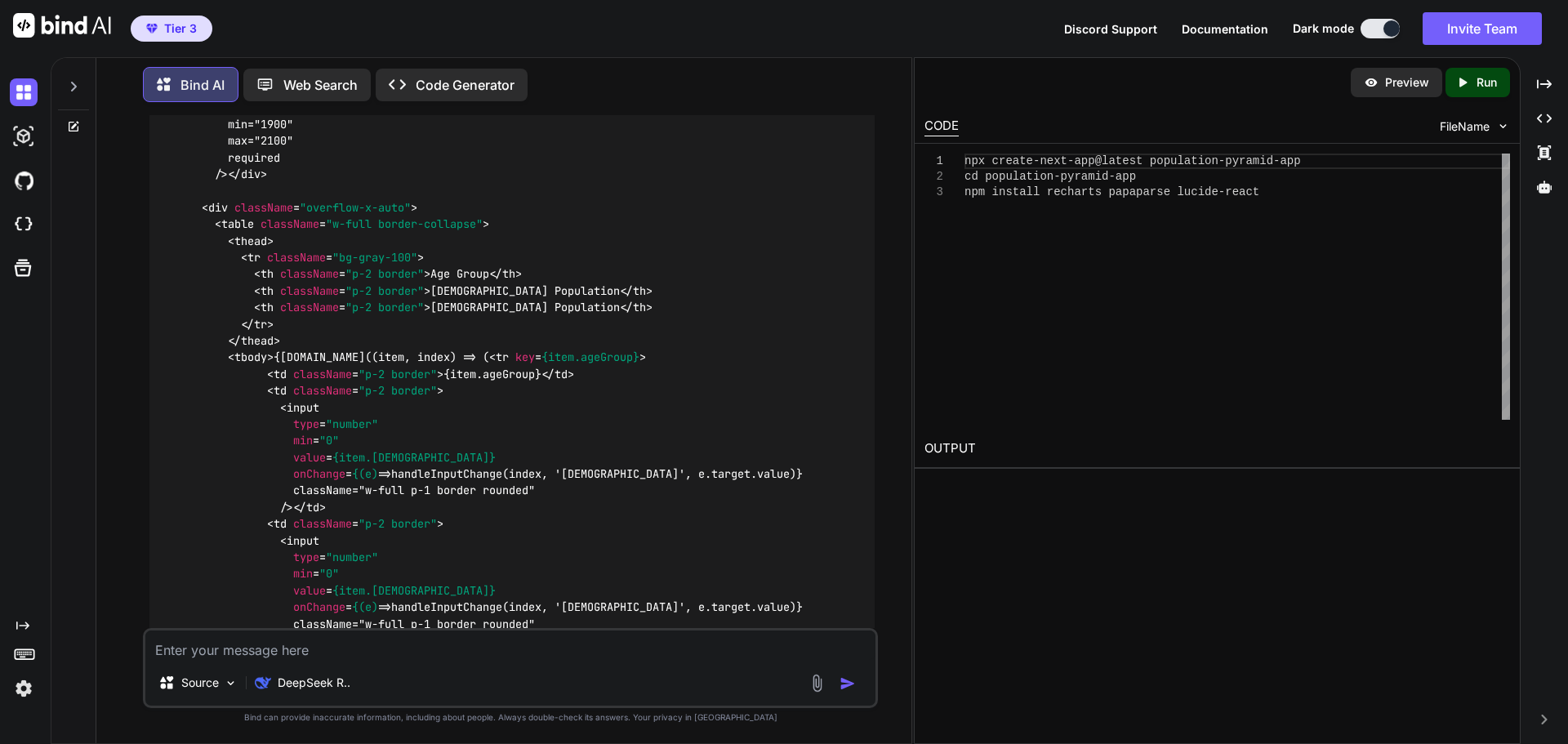
scroll to position [759, 0]
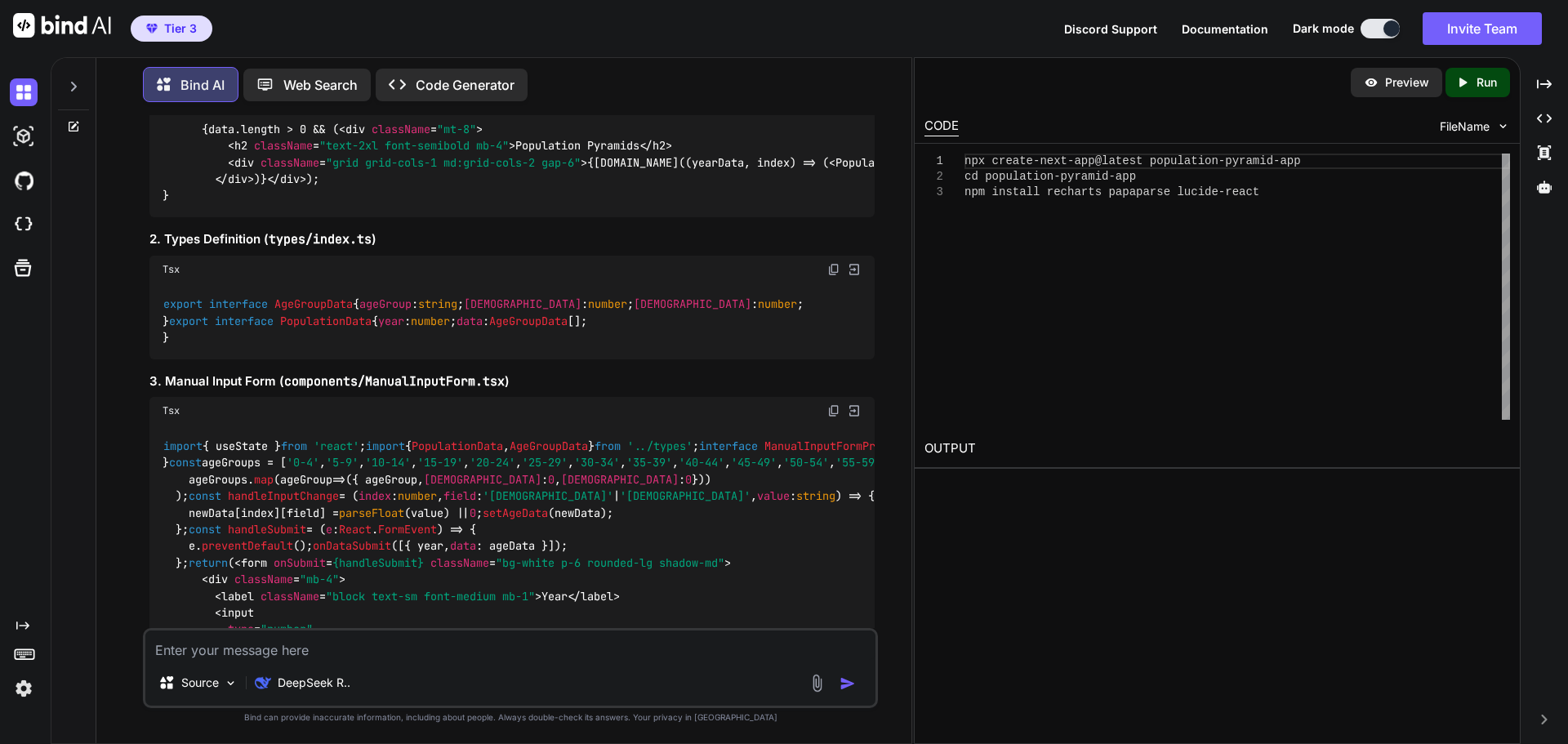
click at [1469, 84] on icon "Created with Pixso." at bounding box center [1465, 82] width 21 height 15
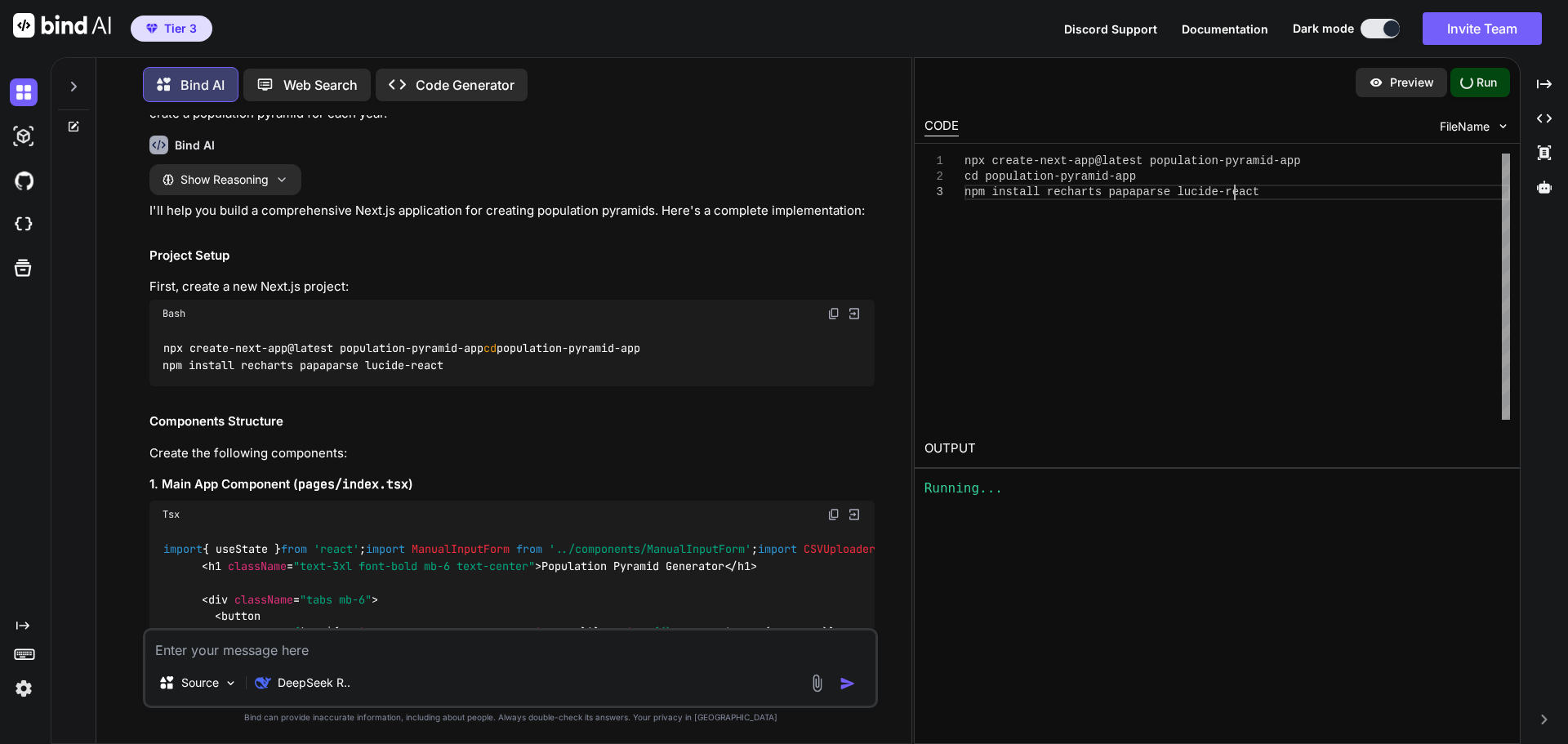
scroll to position [0, 0]
click at [1006, 226] on div "npx create-next-app@latest population-pyramid-app cd population-pyramid-app npm…" at bounding box center [1237, 287] width 546 height 266
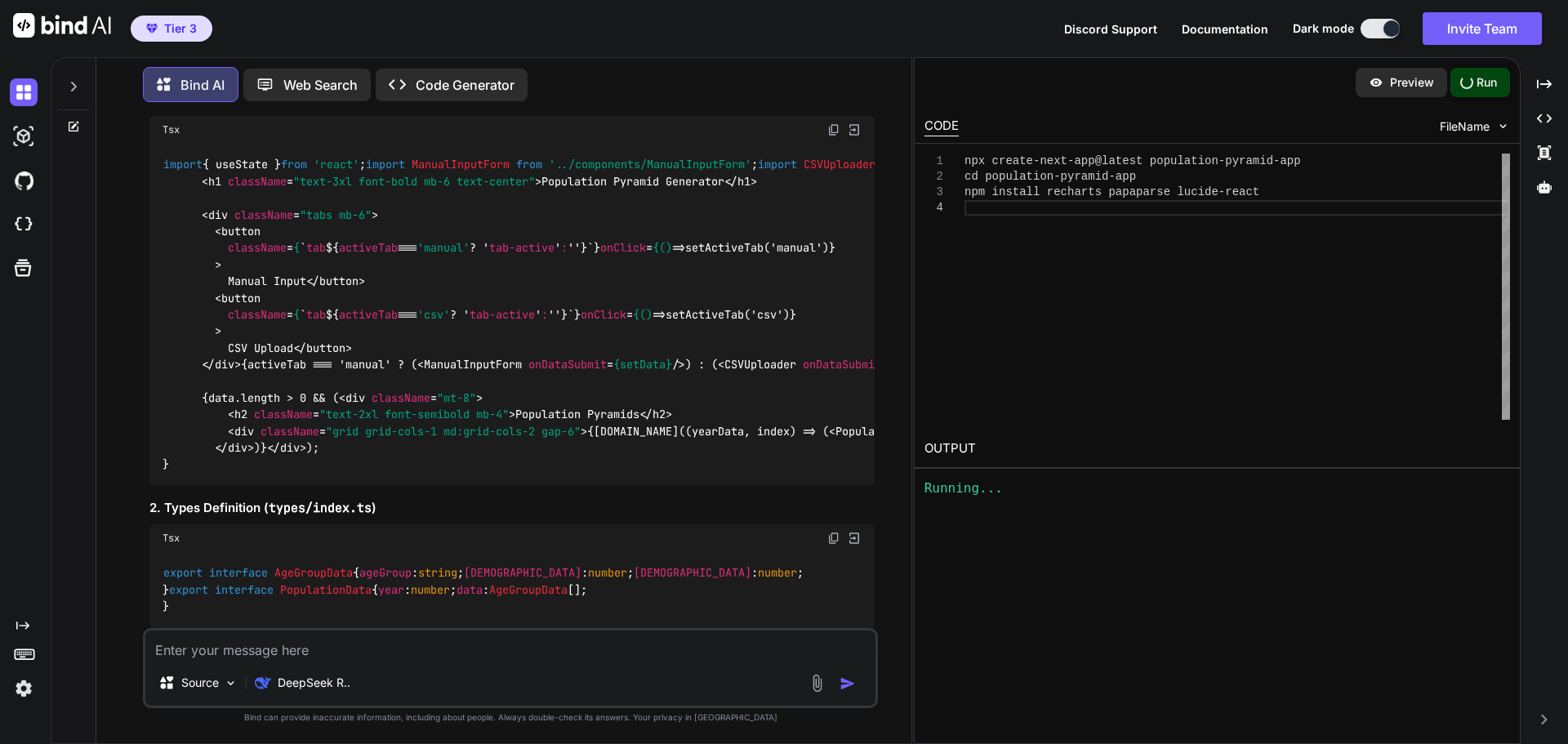
scroll to position [327, 0]
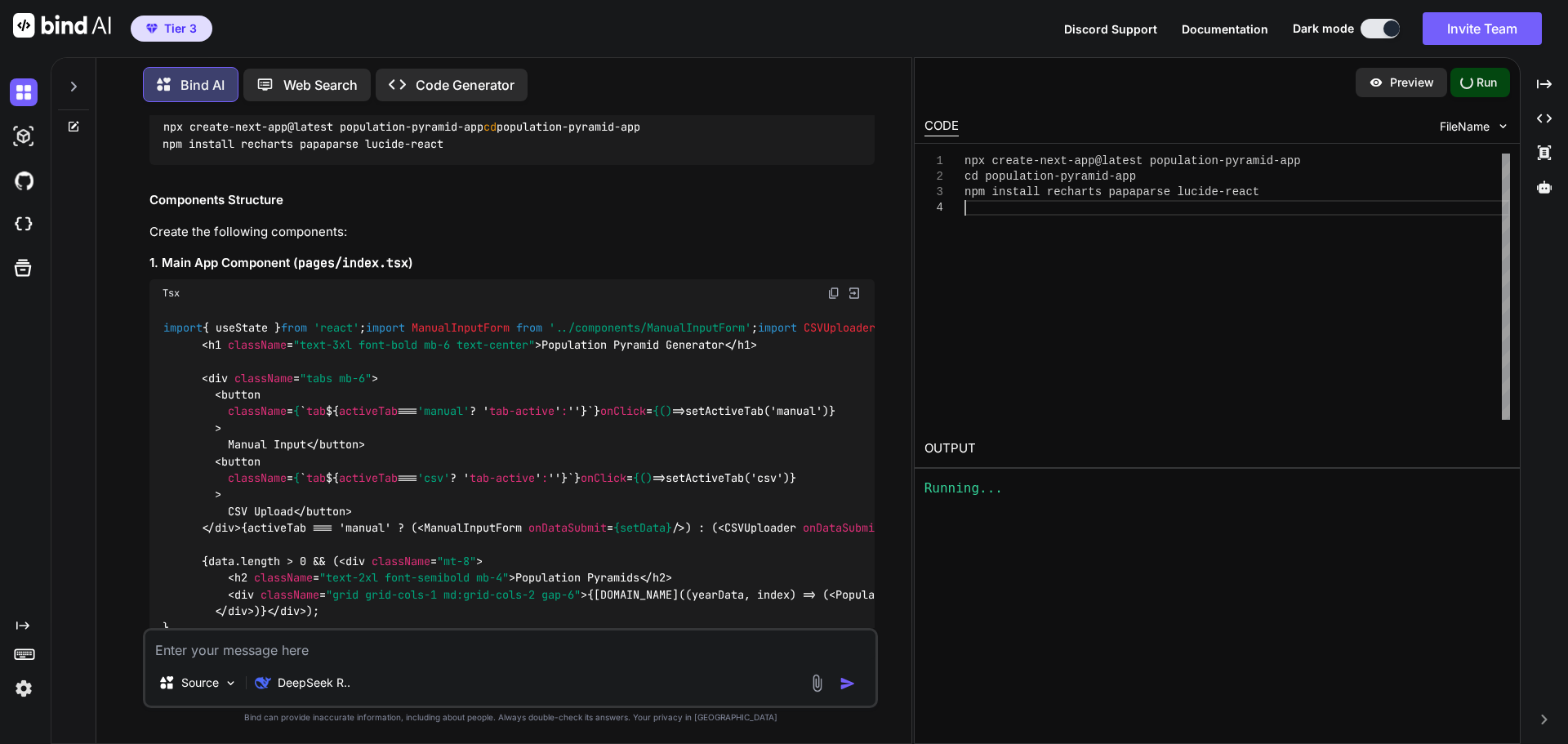
click at [853, 301] on img at bounding box center [853, 293] width 15 height 15
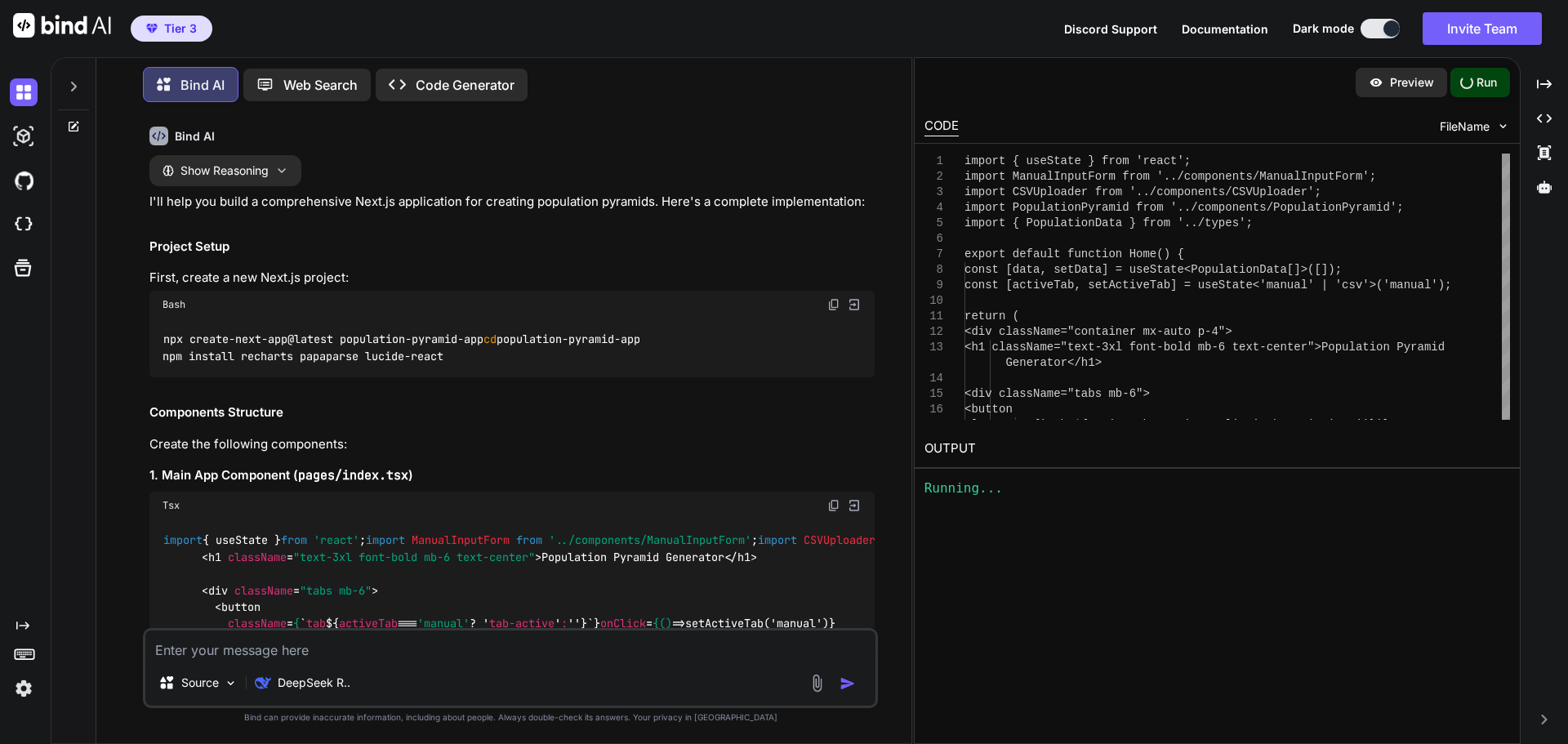
scroll to position [0, 0]
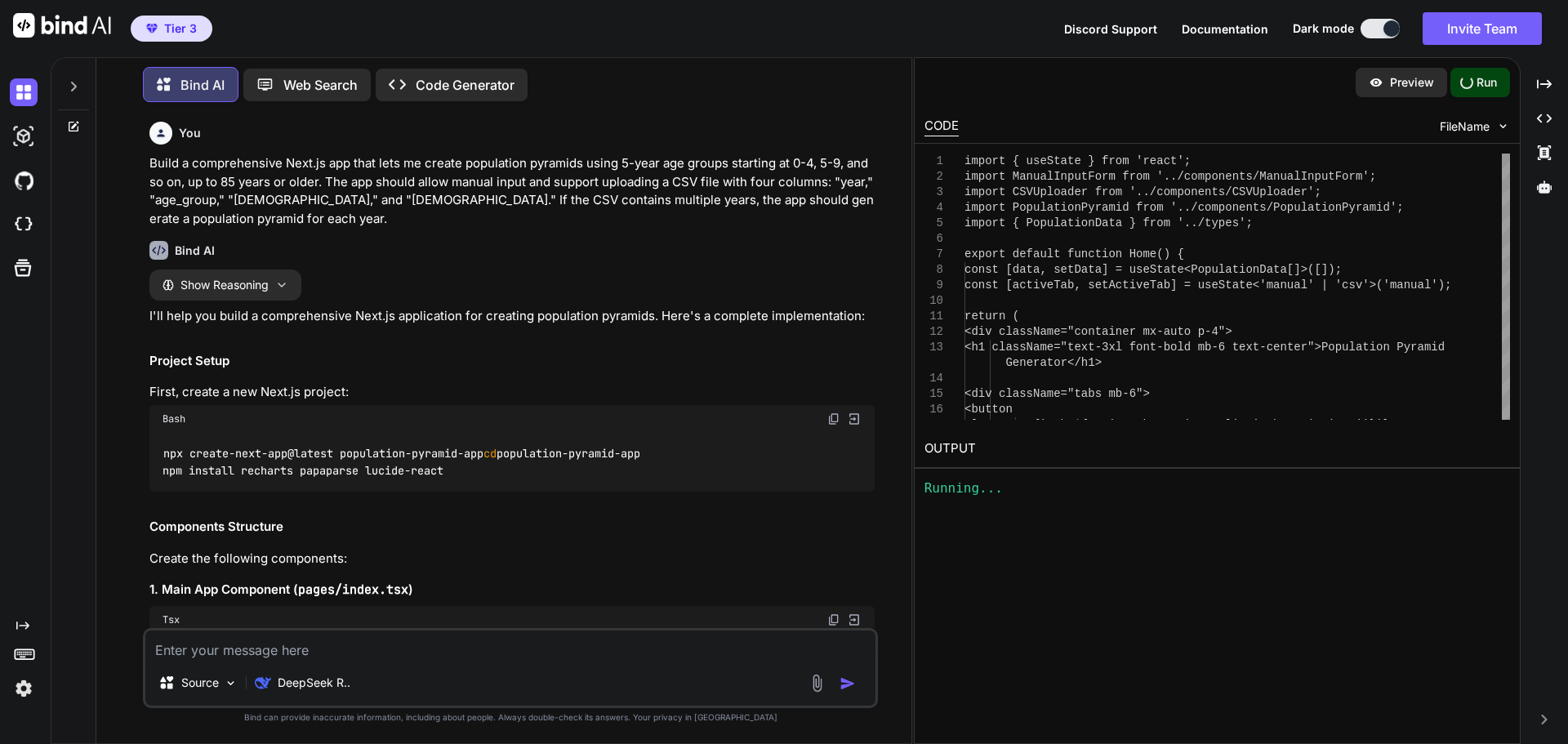
click at [854, 418] on img at bounding box center [853, 419] width 15 height 15
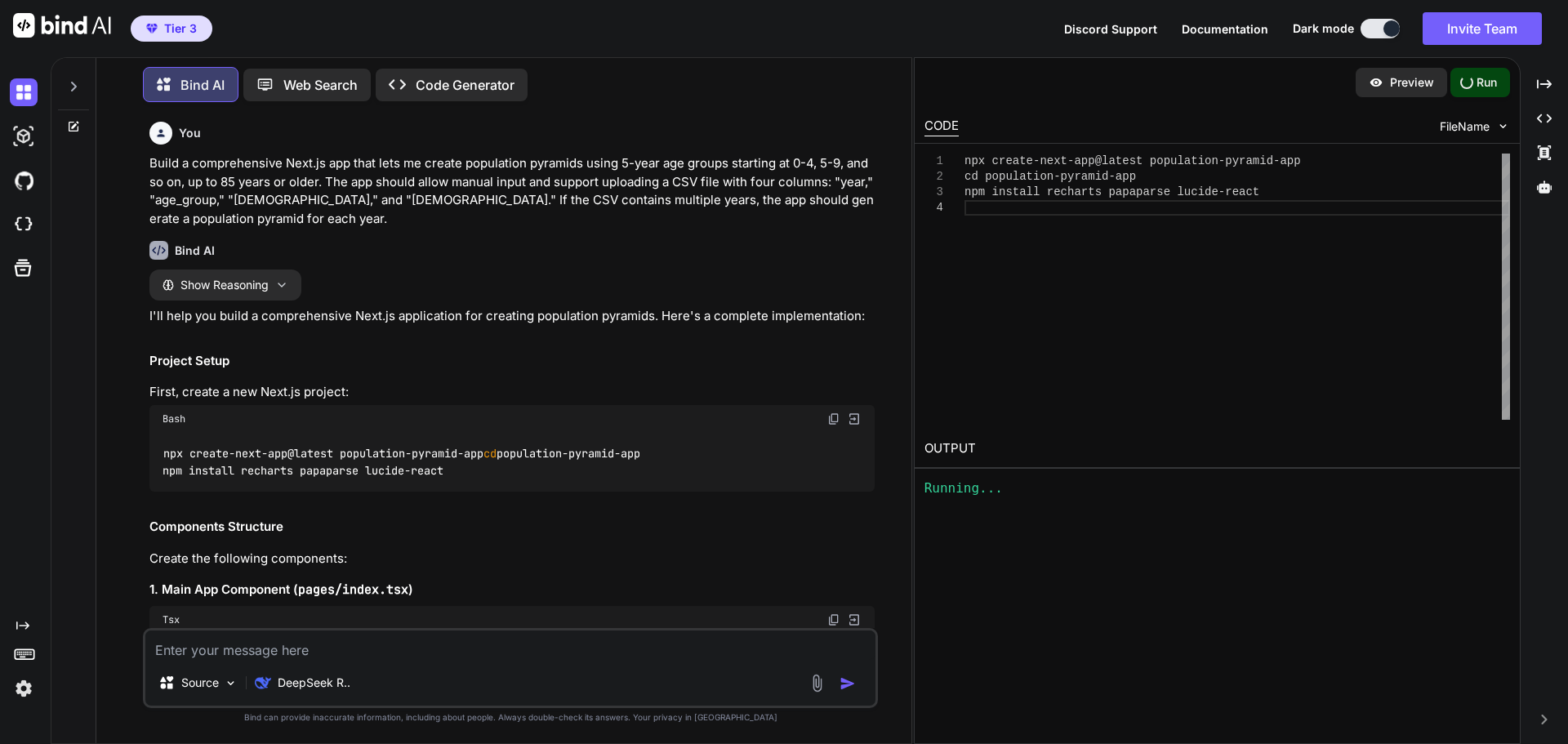
click at [826, 419] on div "Bash" at bounding box center [512, 419] width 725 height 28
click at [833, 420] on img at bounding box center [833, 419] width 13 height 13
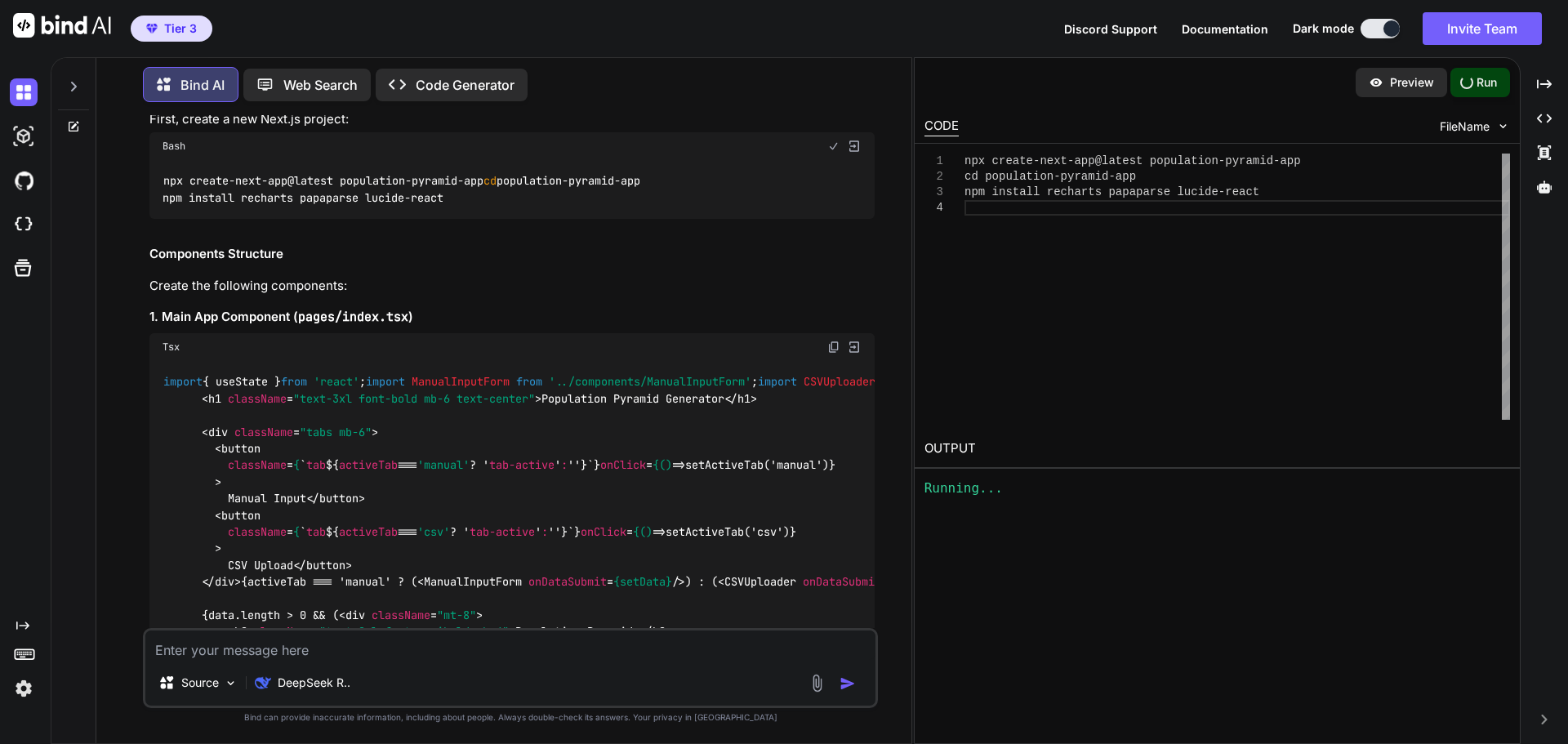
scroll to position [327, 0]
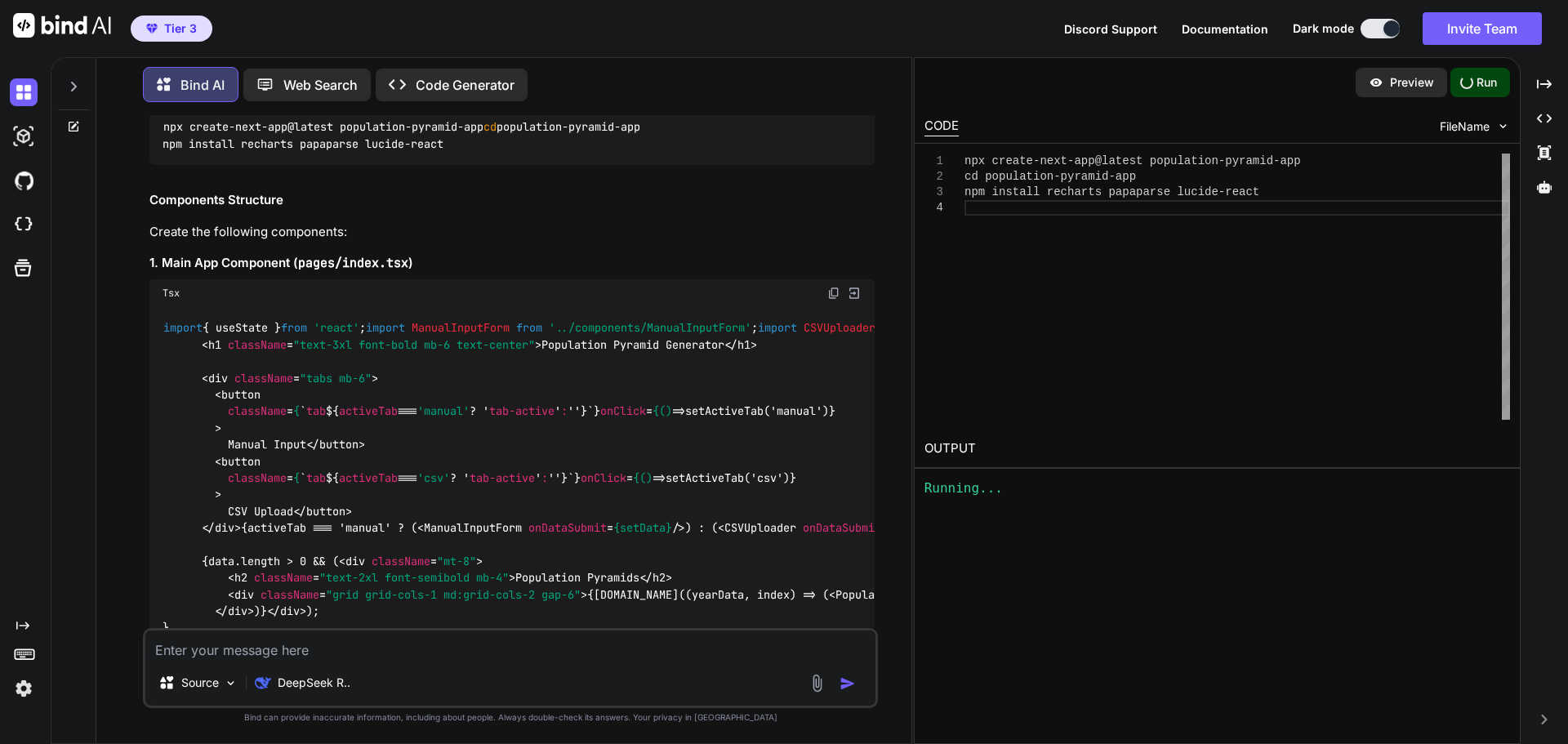
click at [837, 300] on img at bounding box center [833, 293] width 13 height 13
click at [978, 217] on div "cd population-pyramid-app npm install recharts papaparse lucide-react npx creat…" at bounding box center [1237, 287] width 546 height 266
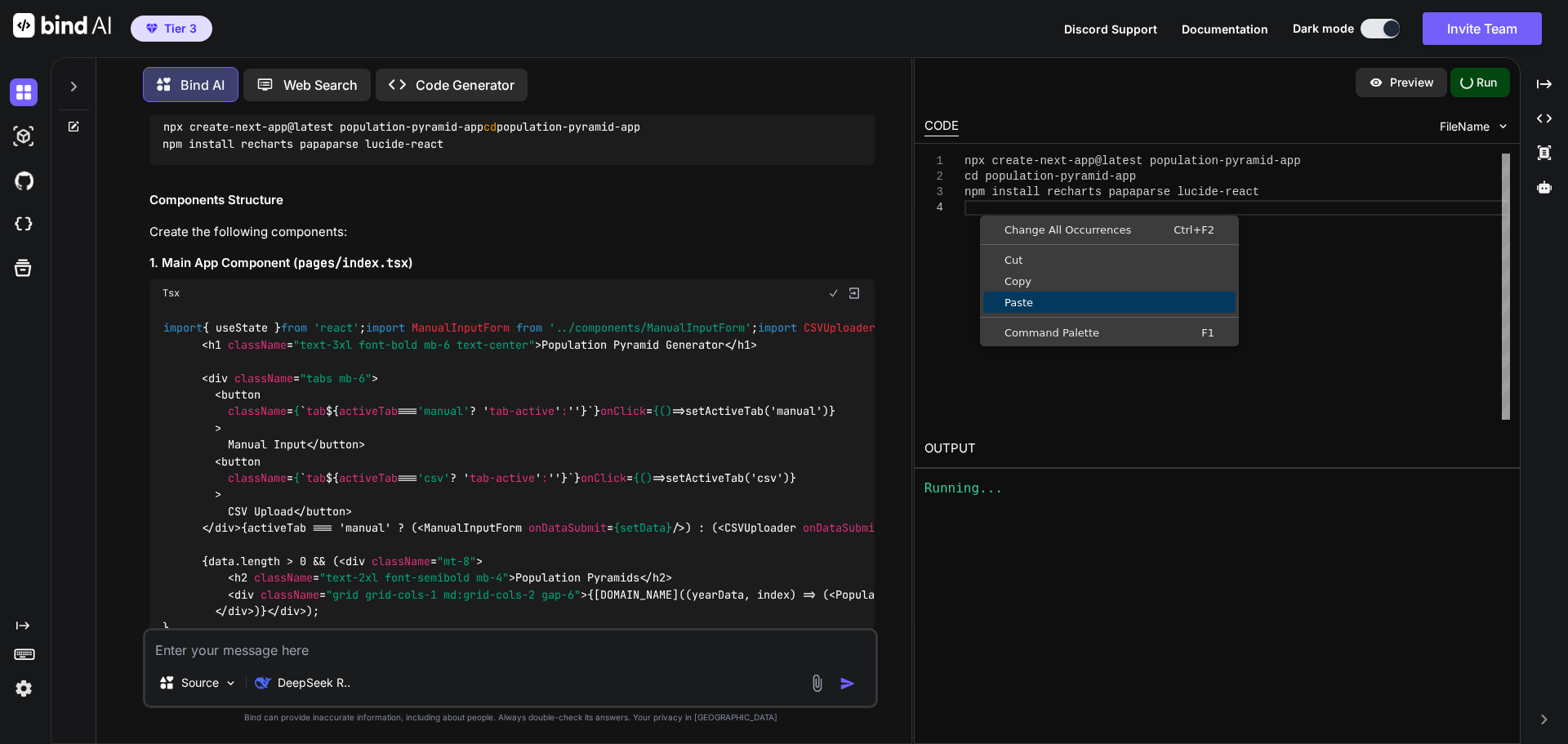
click at [1012, 301] on span "Paste" at bounding box center [1108, 303] width 252 height 11
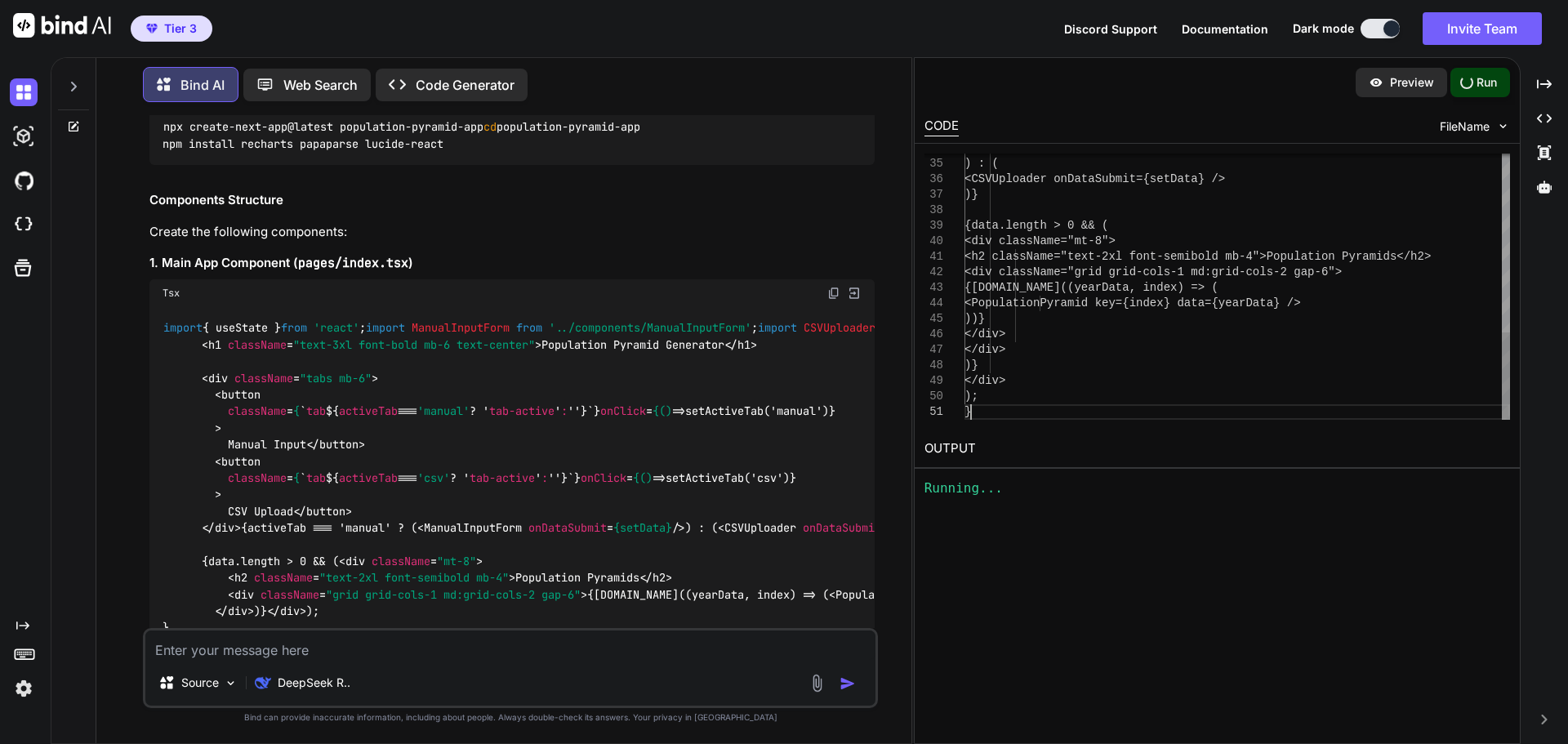
scroll to position [30, 0]
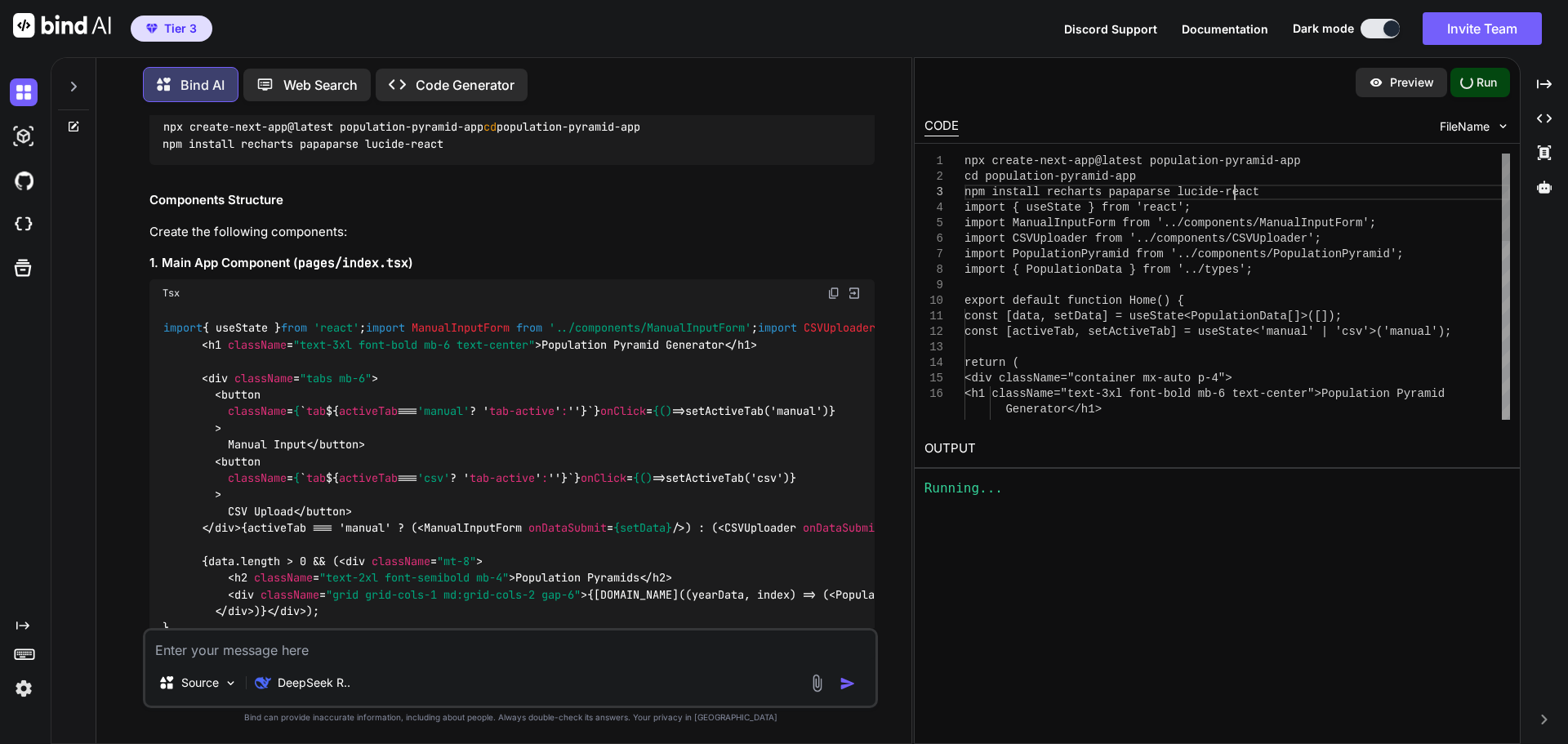
click at [1264, 187] on div "Generator</h1> return ( <div className="container mx-auto p-4"> <h1 className="…" at bounding box center [1237, 558] width 546 height 807
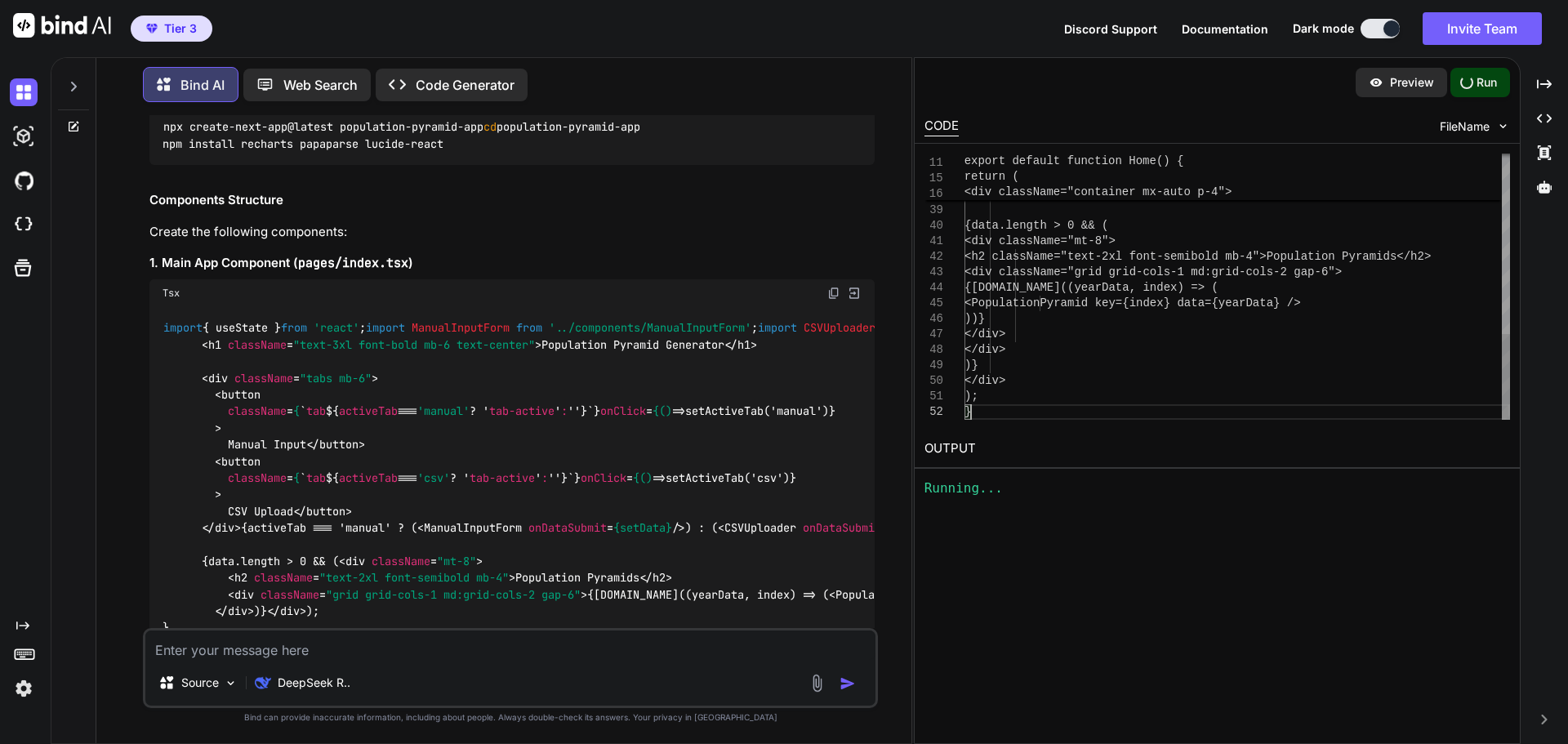
click at [1057, 412] on div "<ManualInputForm onDataSubmit={setData} /> ) : ( <CSVUploader onDataSubmit={set…" at bounding box center [1237, 8] width 546 height 822
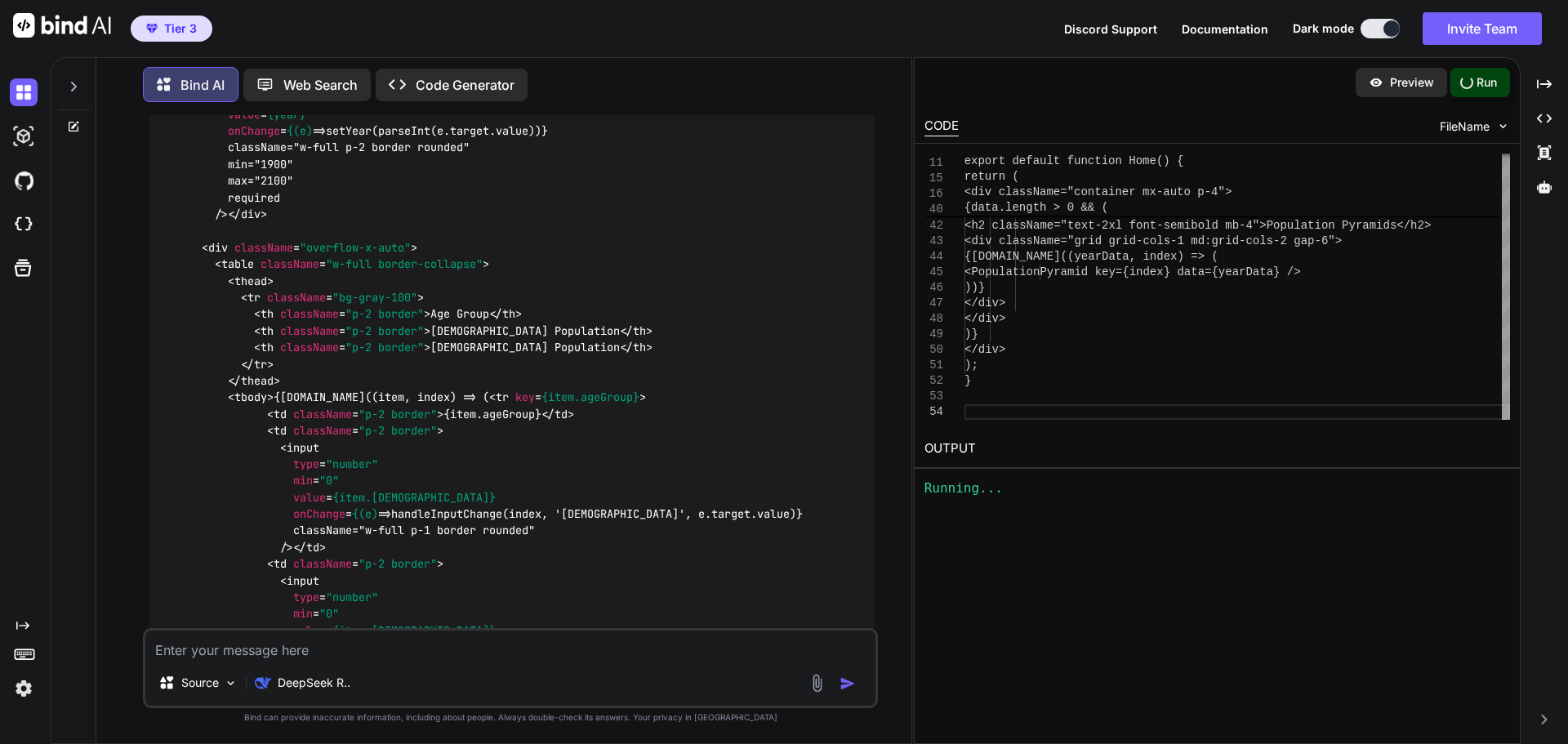
scroll to position [1307, 0]
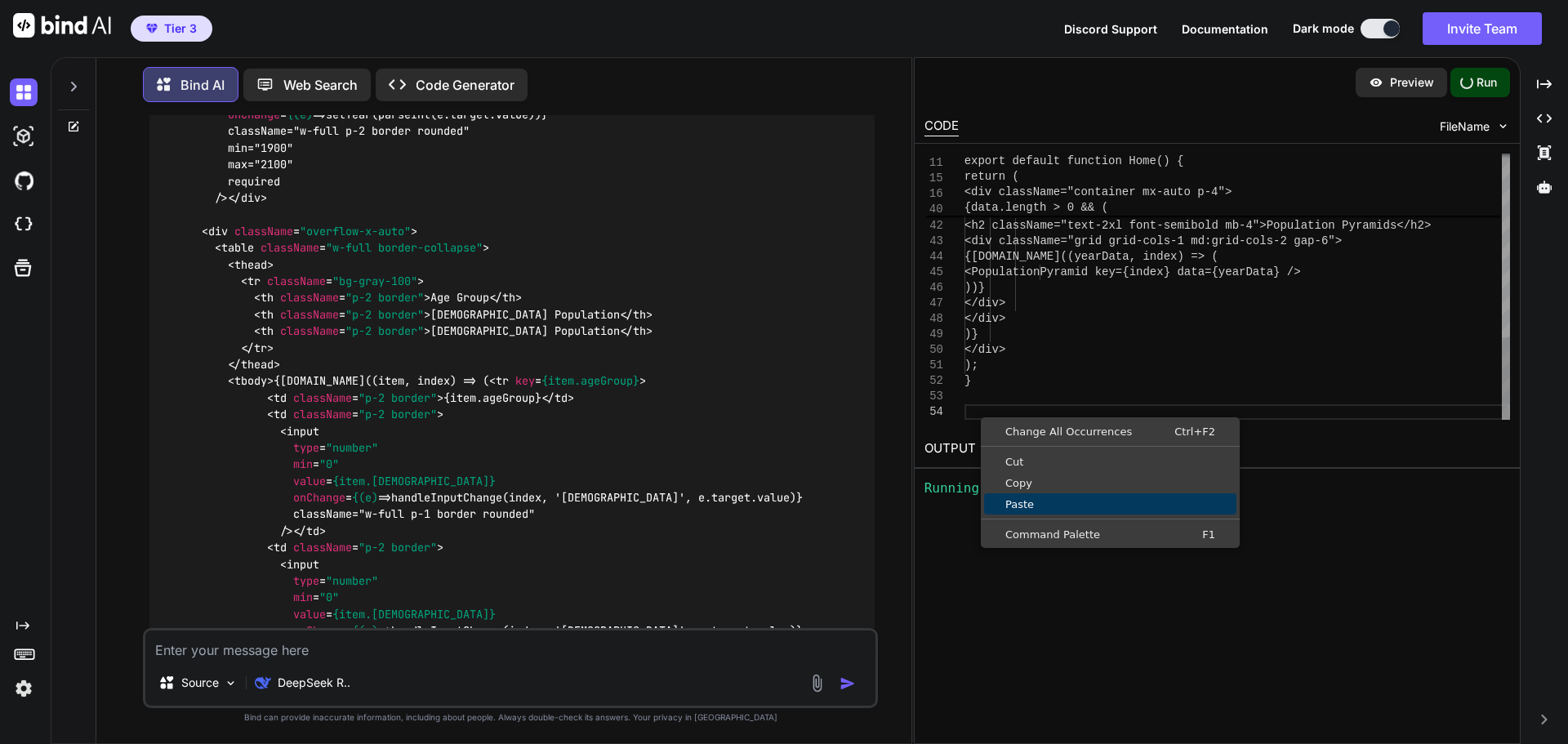
click at [1033, 507] on span "Paste" at bounding box center [1109, 505] width 252 height 11
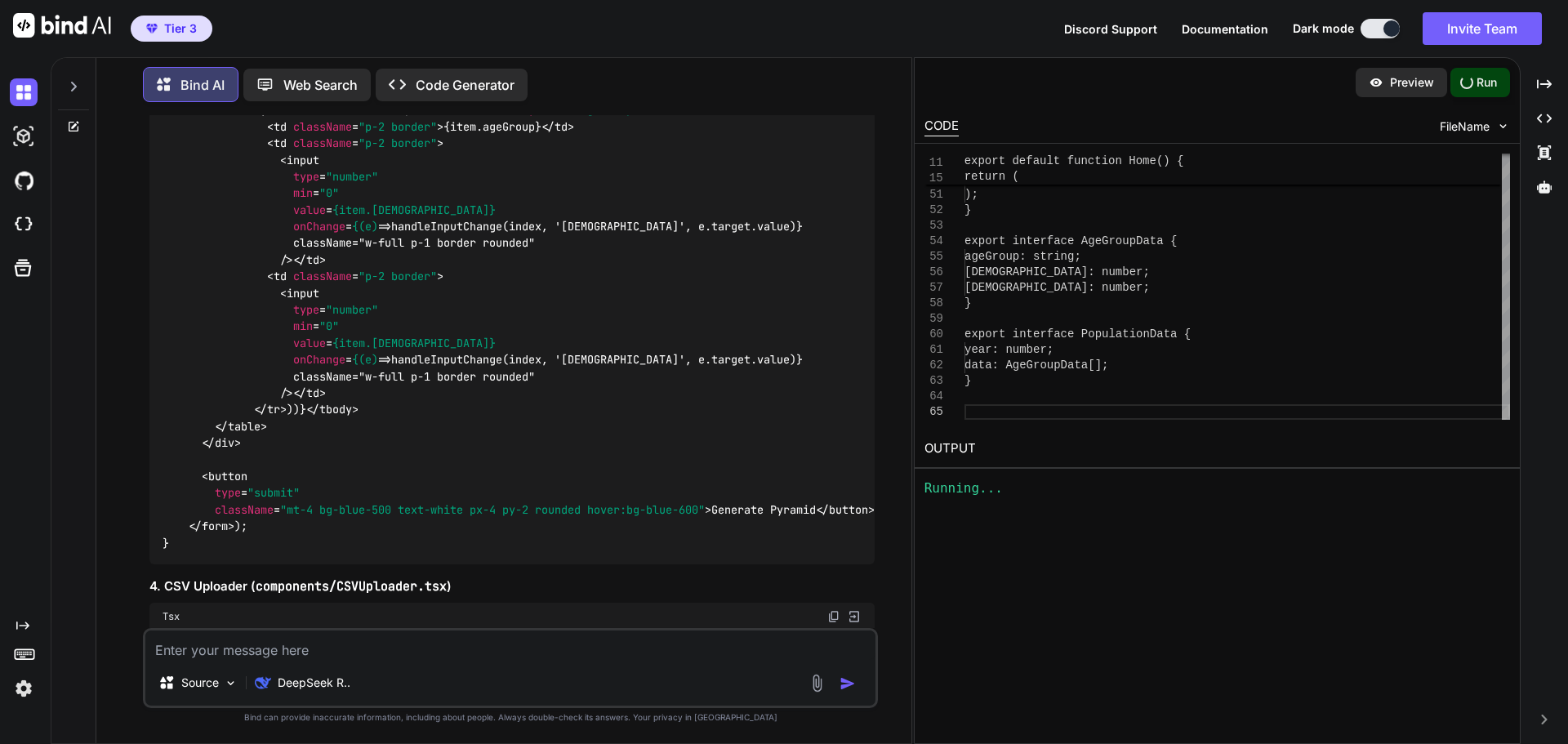
scroll to position [1552, 0]
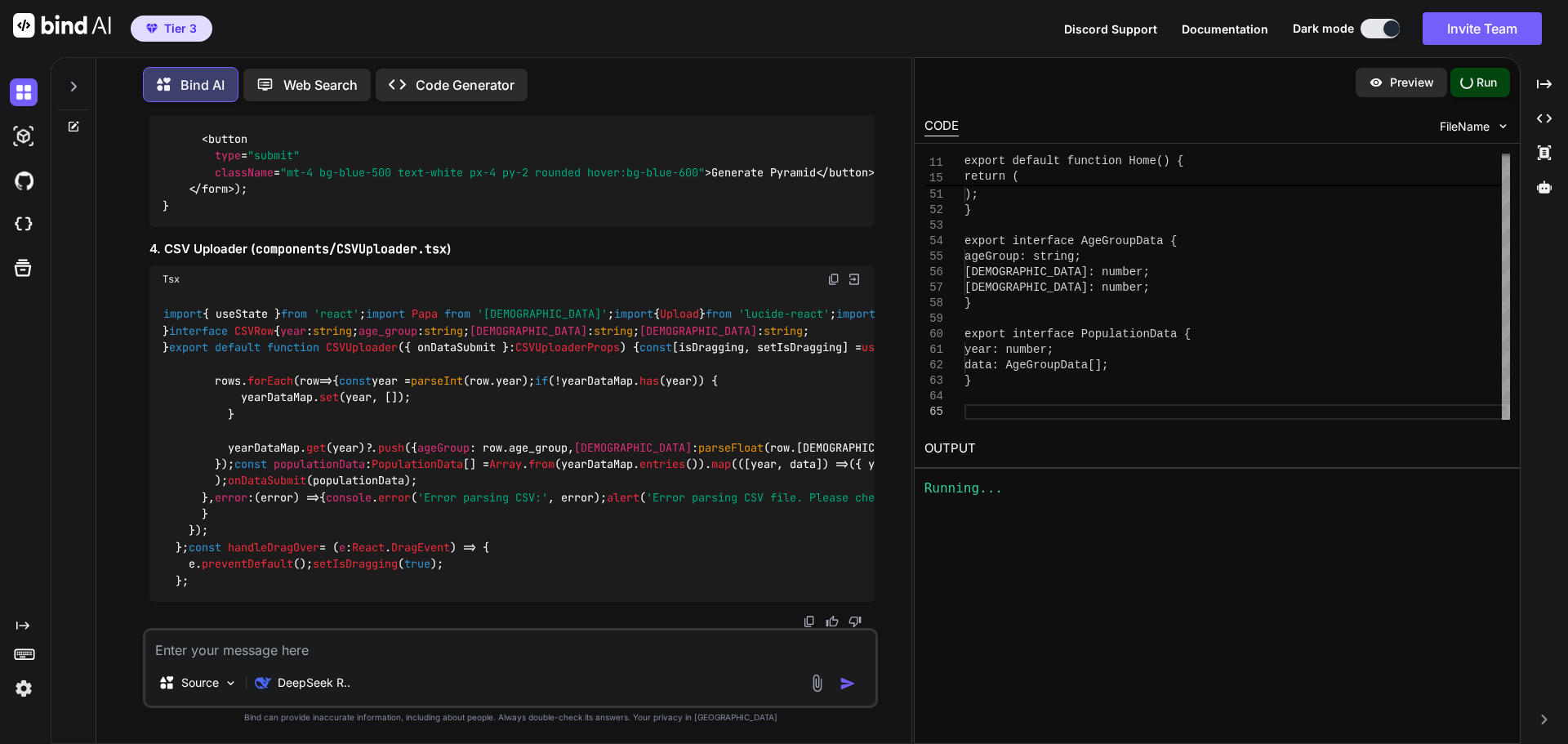
scroll to position [2941, 0]
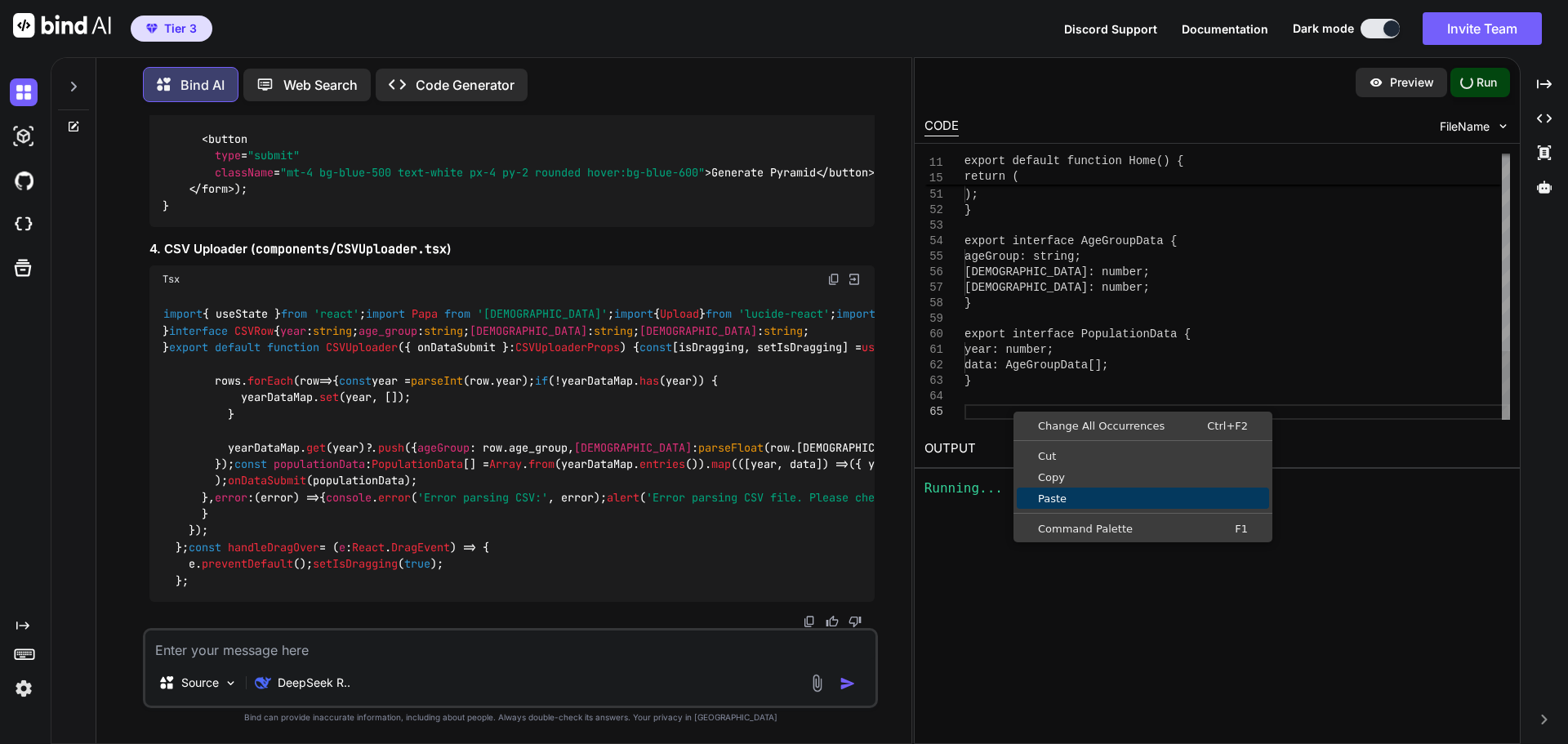
click at [1051, 497] on span "Paste" at bounding box center [1143, 499] width 252 height 11
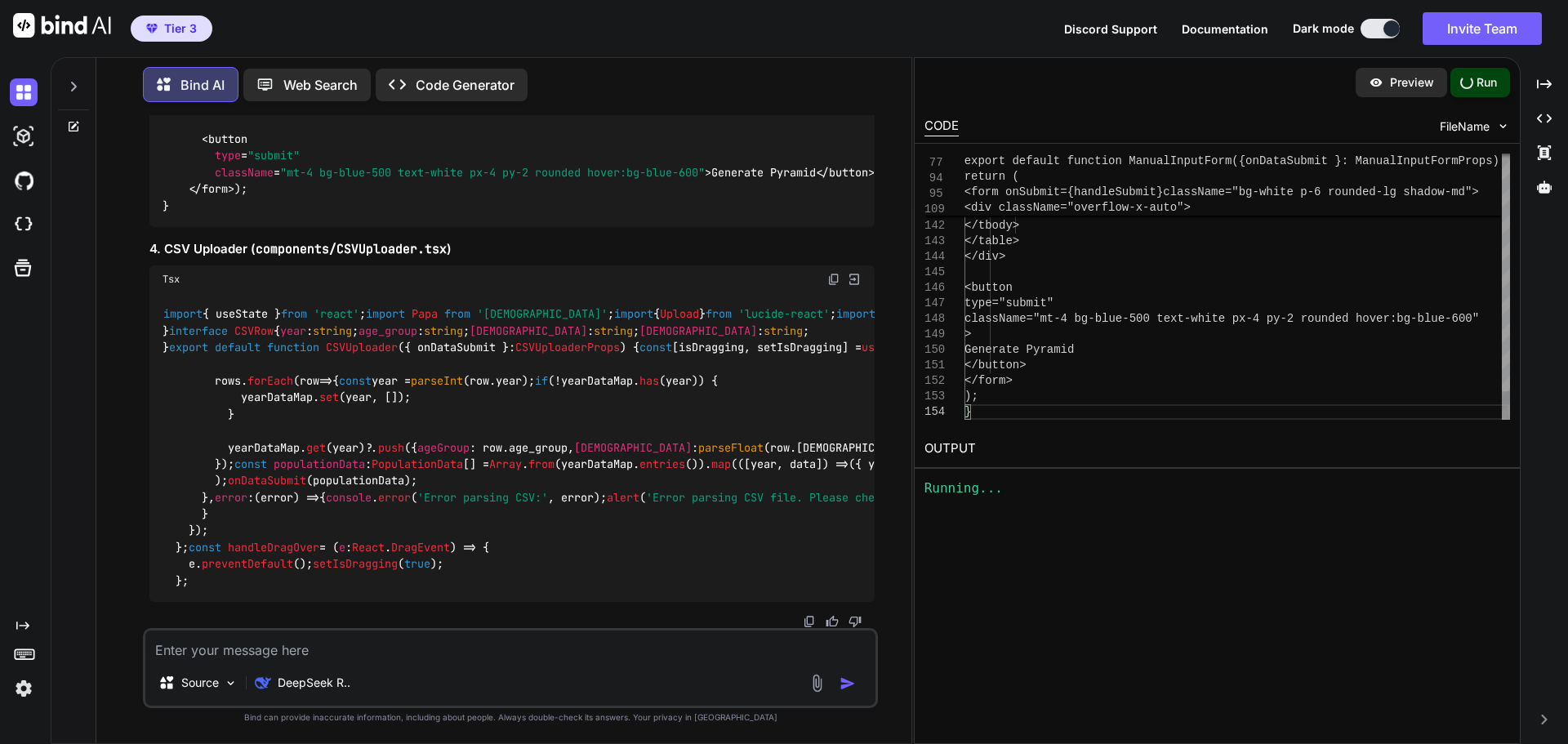
type textarea "<button type="submit" className="mt-4 bg-blue-500 text-white px-4 py-2 rounded …"
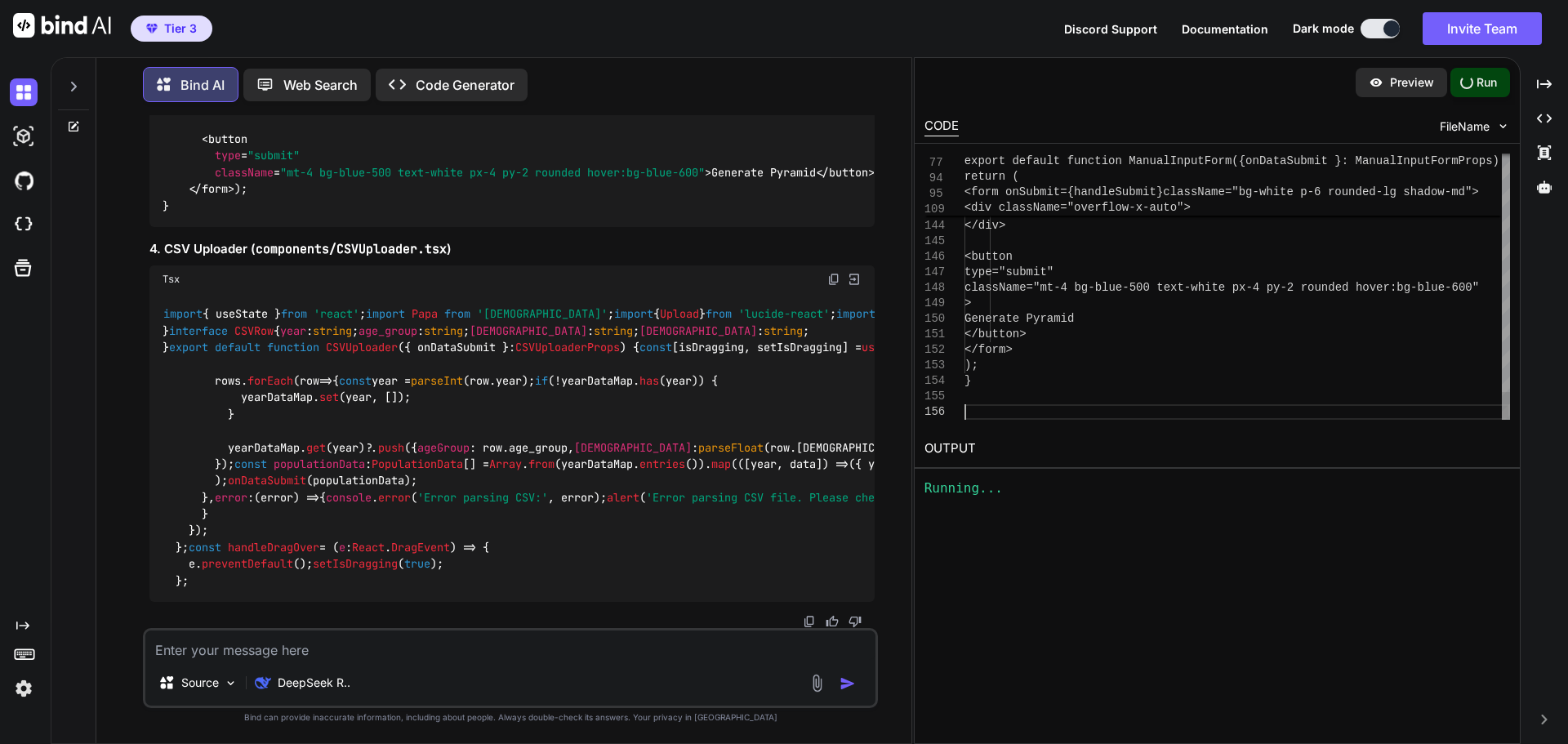
scroll to position [3186, 0]
click at [837, 273] on img at bounding box center [833, 279] width 13 height 13
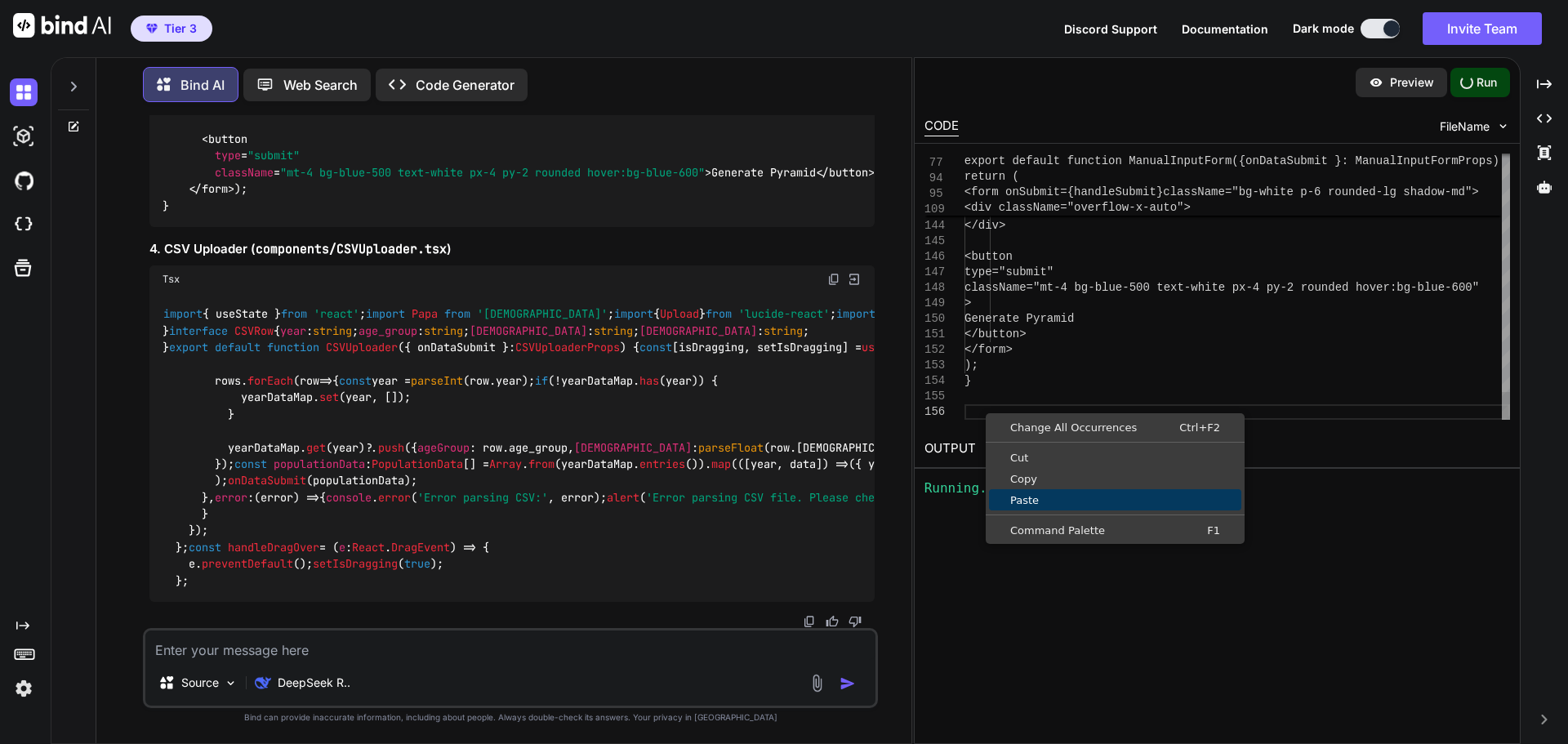
click at [1033, 496] on span "Paste" at bounding box center [1114, 500] width 252 height 11
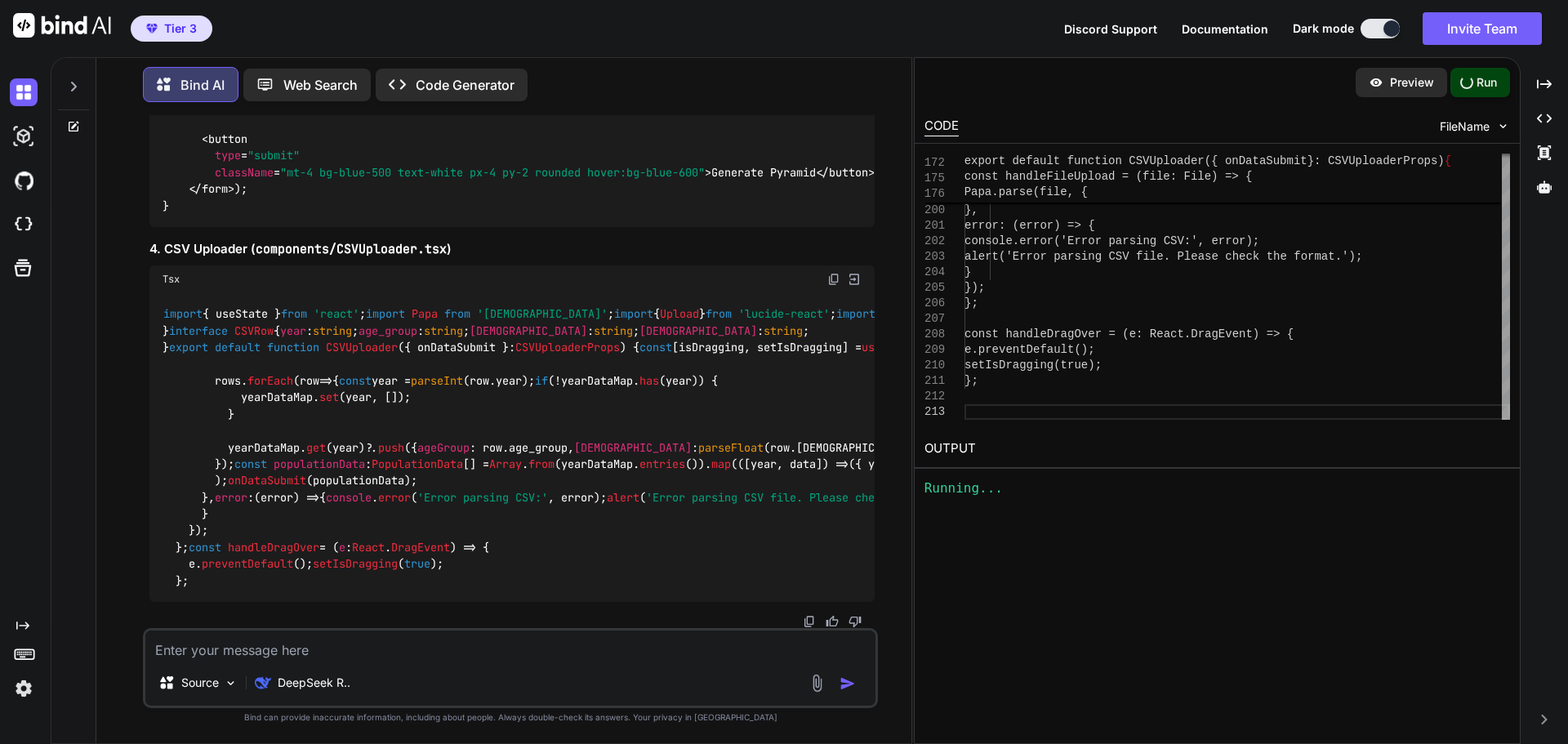
click at [1417, 82] on p "Preview" at bounding box center [1412, 83] width 44 height 17
click at [1479, 82] on p "Run" at bounding box center [1486, 83] width 20 height 17
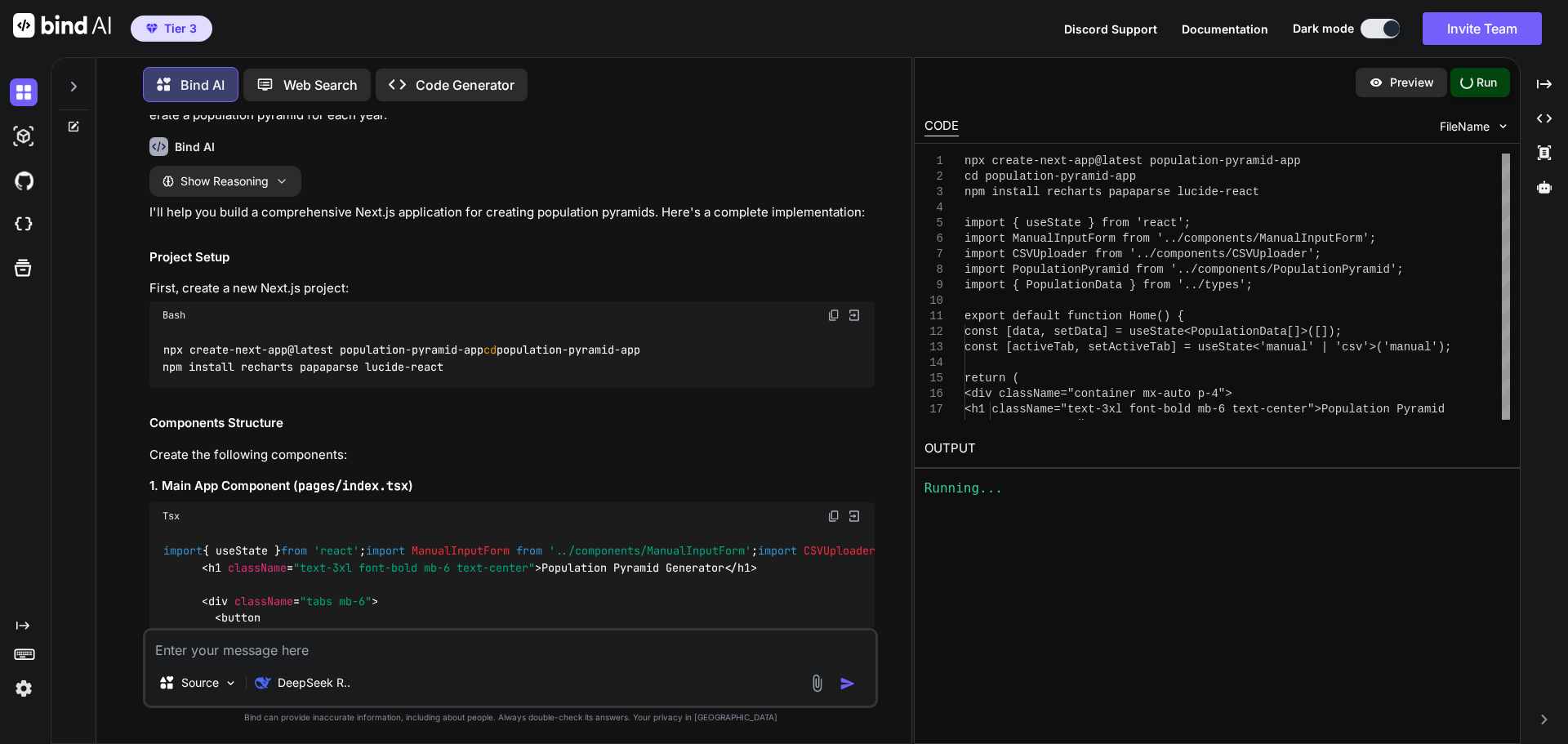
scroll to position [0, 0]
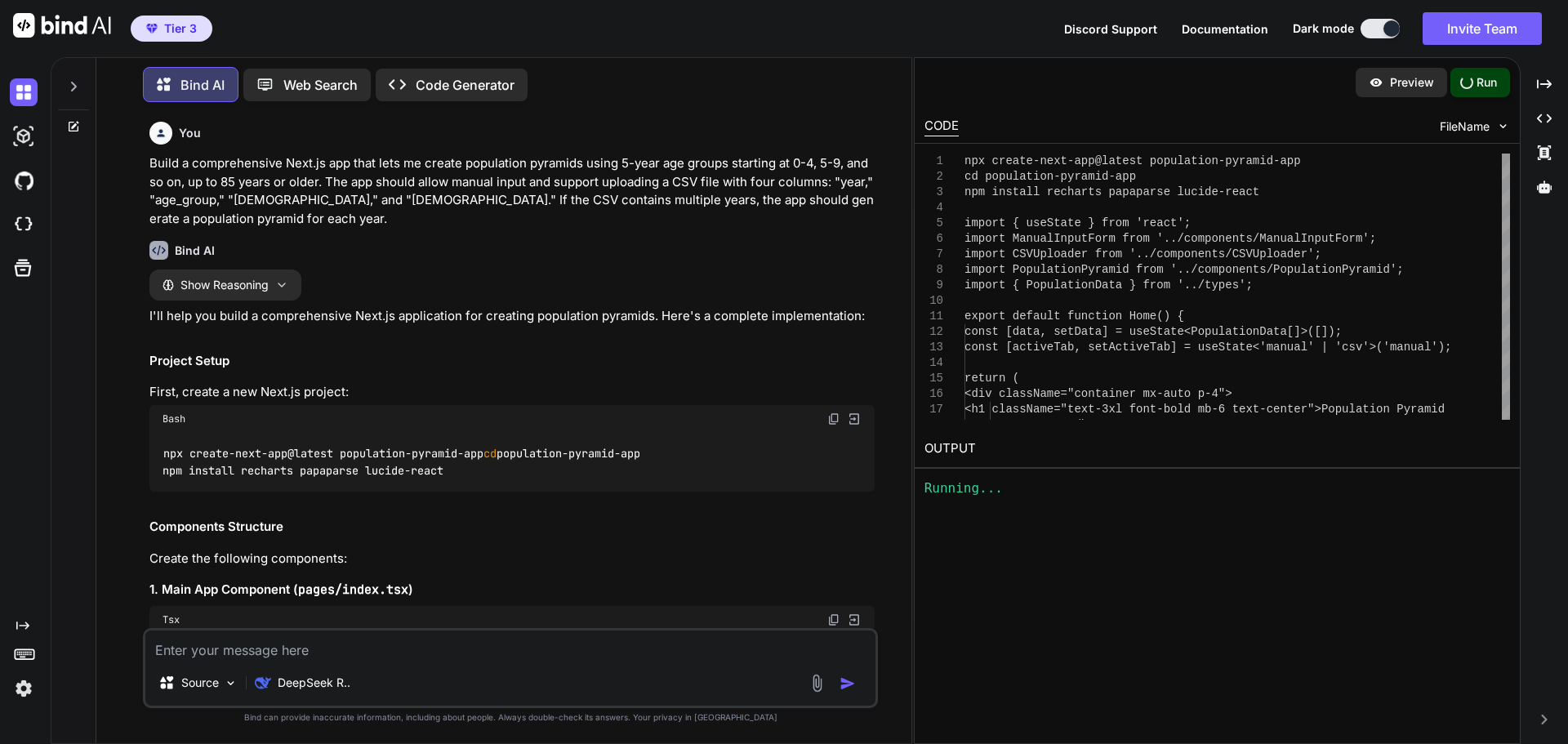
click at [487, 76] on p "Code Generator" at bounding box center [465, 84] width 98 height 19
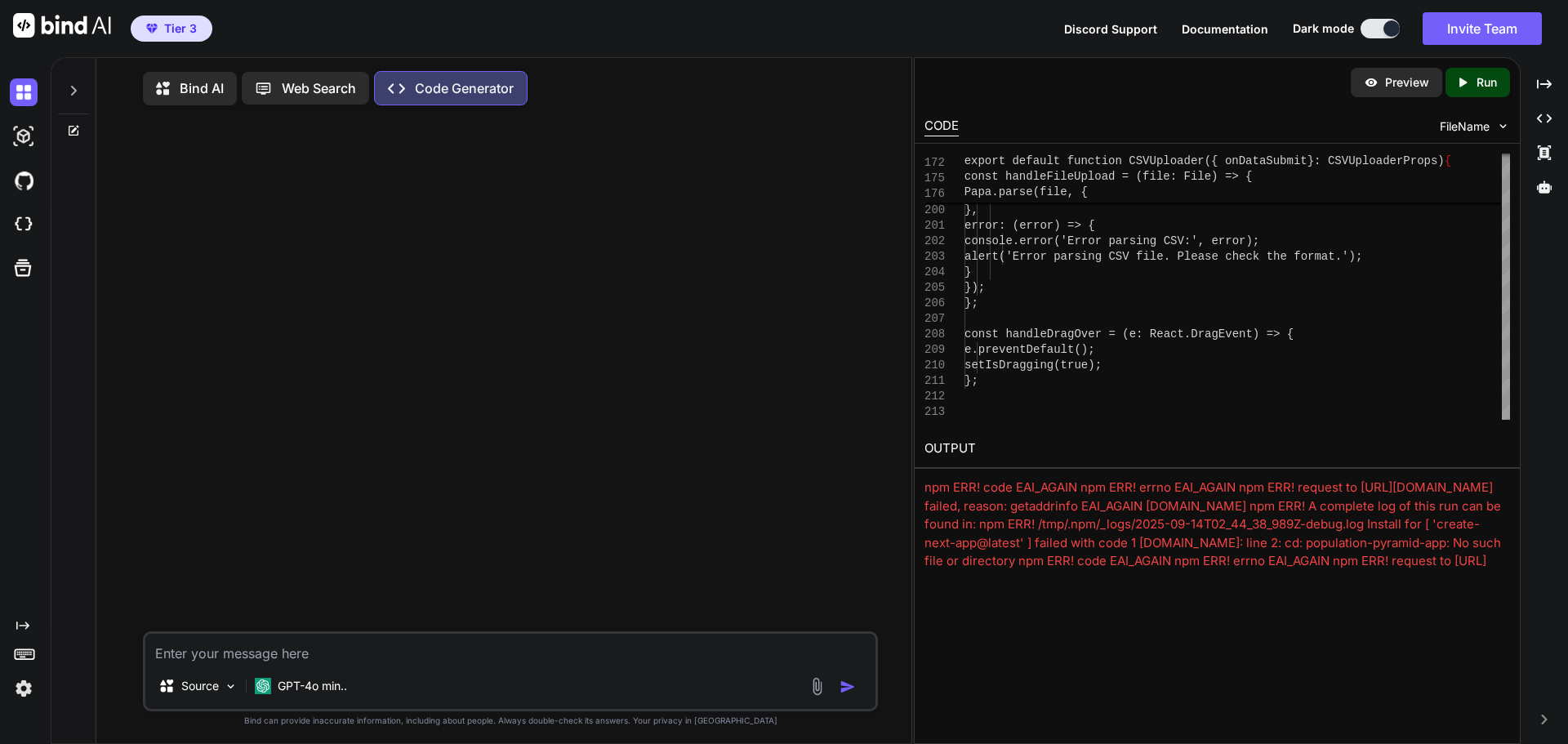
click at [1483, 84] on p "Run" at bounding box center [1486, 83] width 20 height 17
click at [178, 86] on icon at bounding box center [167, 88] width 24 height 20
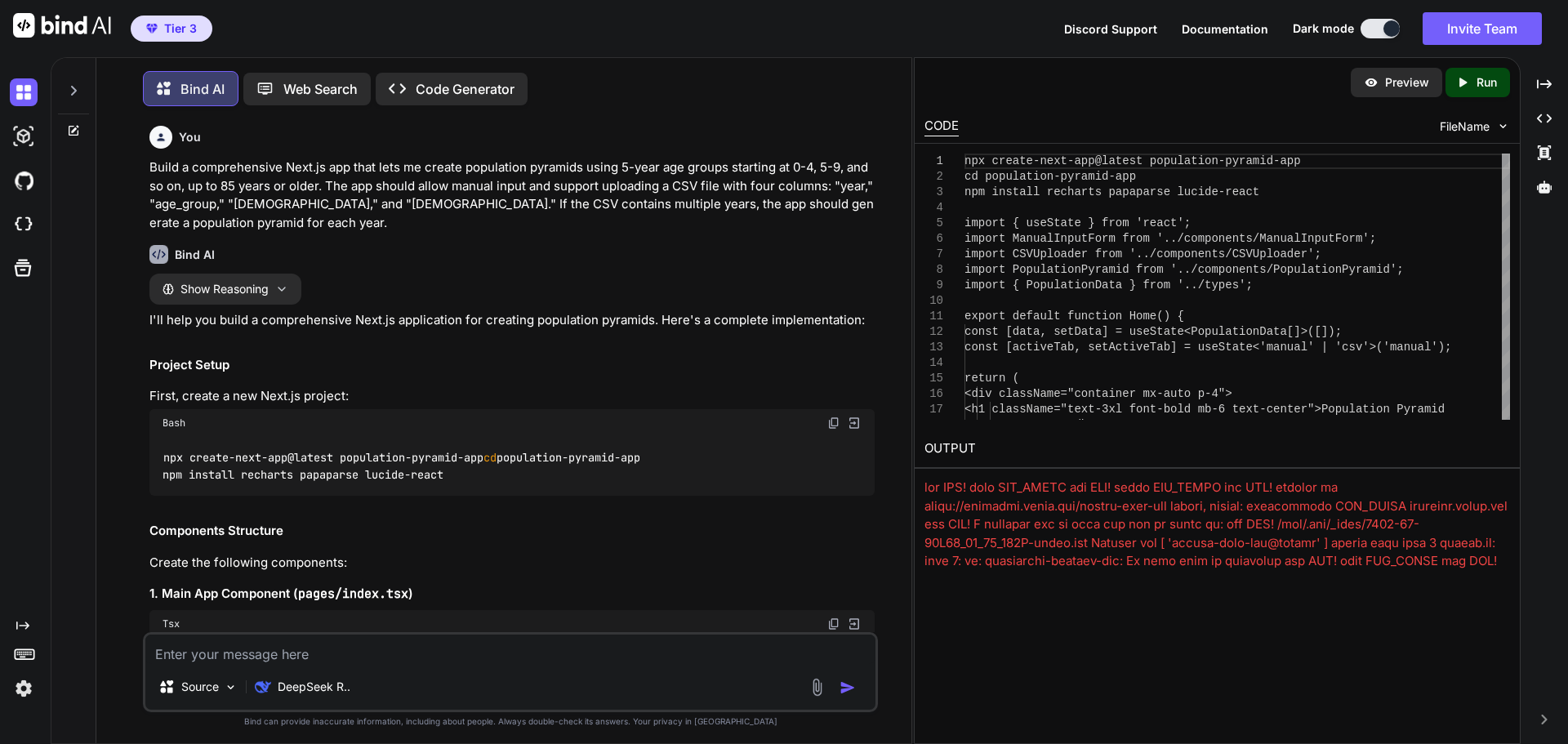
scroll to position [8, 0]
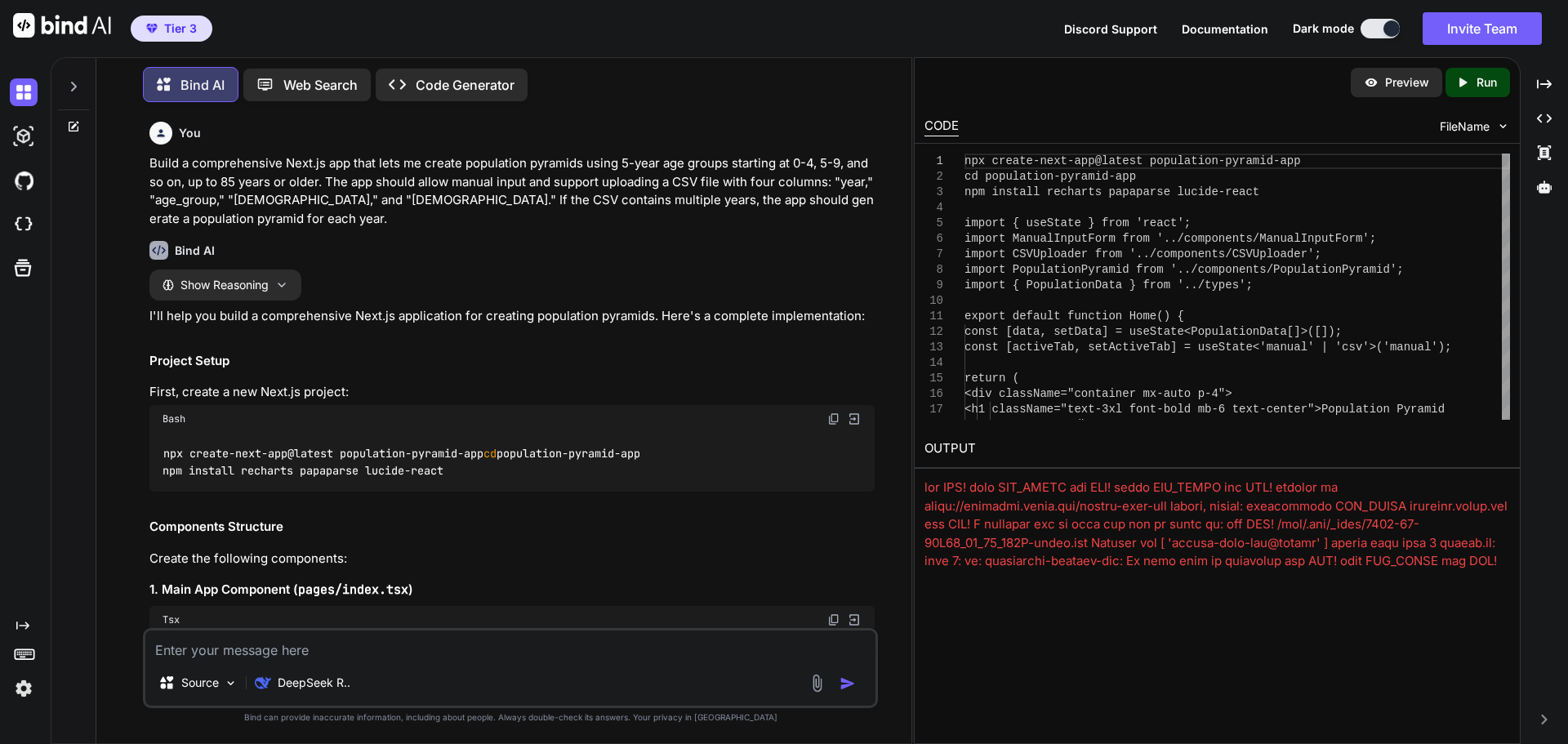
click at [838, 418] on img at bounding box center [833, 419] width 13 height 13
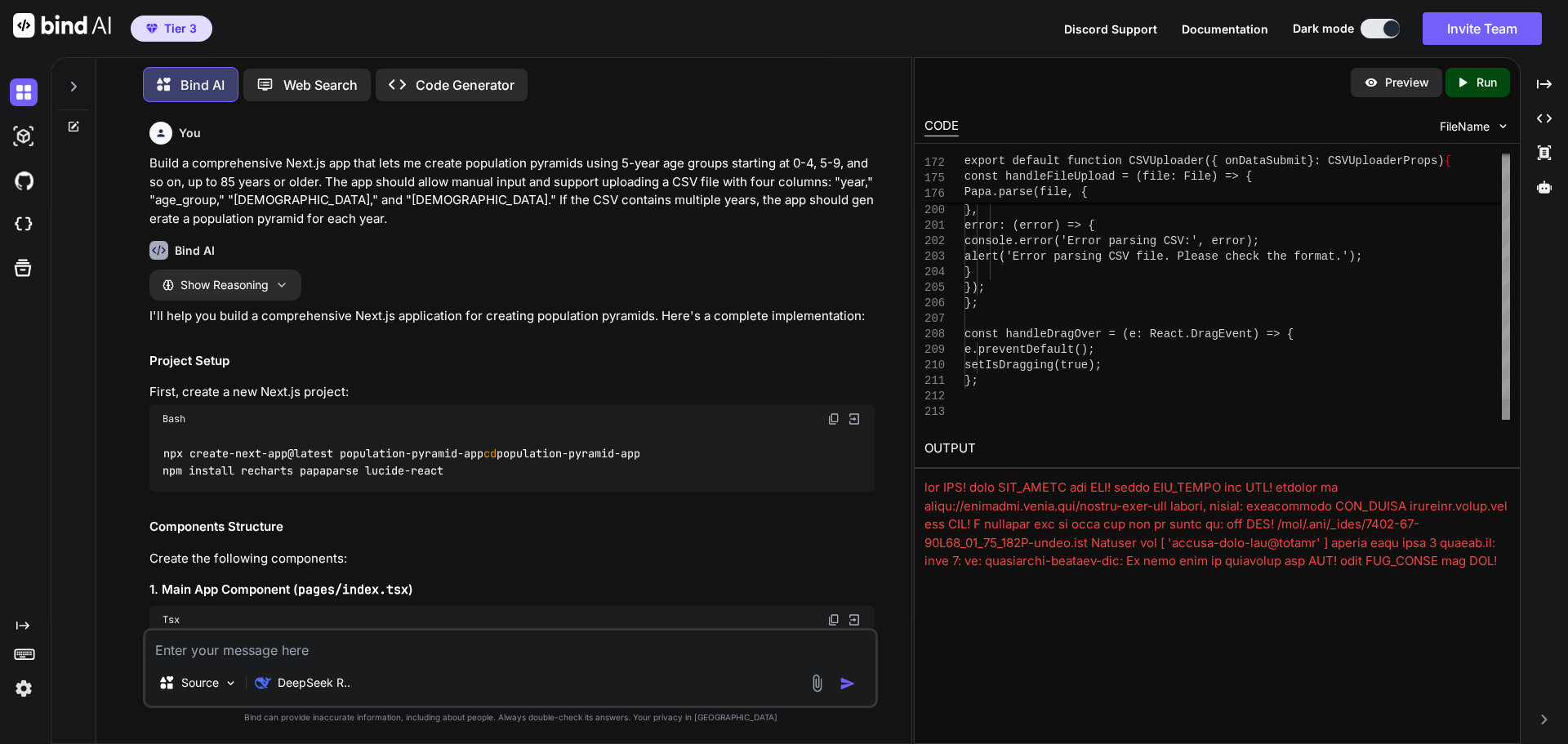
scroll to position [0, 0]
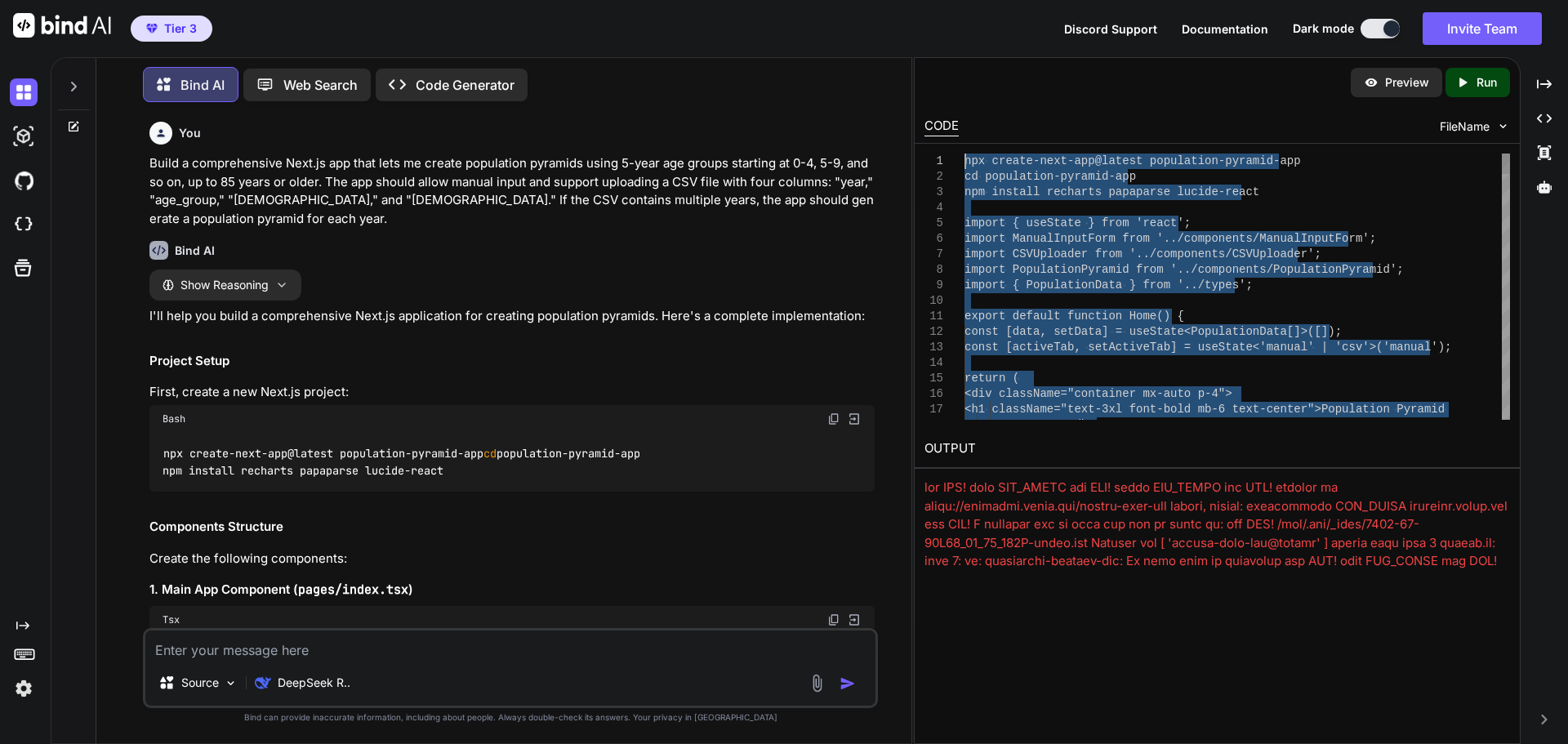
drag, startPoint x: 1029, startPoint y: 389, endPoint x: 868, endPoint y: 65, distance: 361.8
type textarea "npx create-next-app@latest population-pyramid-app cd population-pyramid-app npm…"
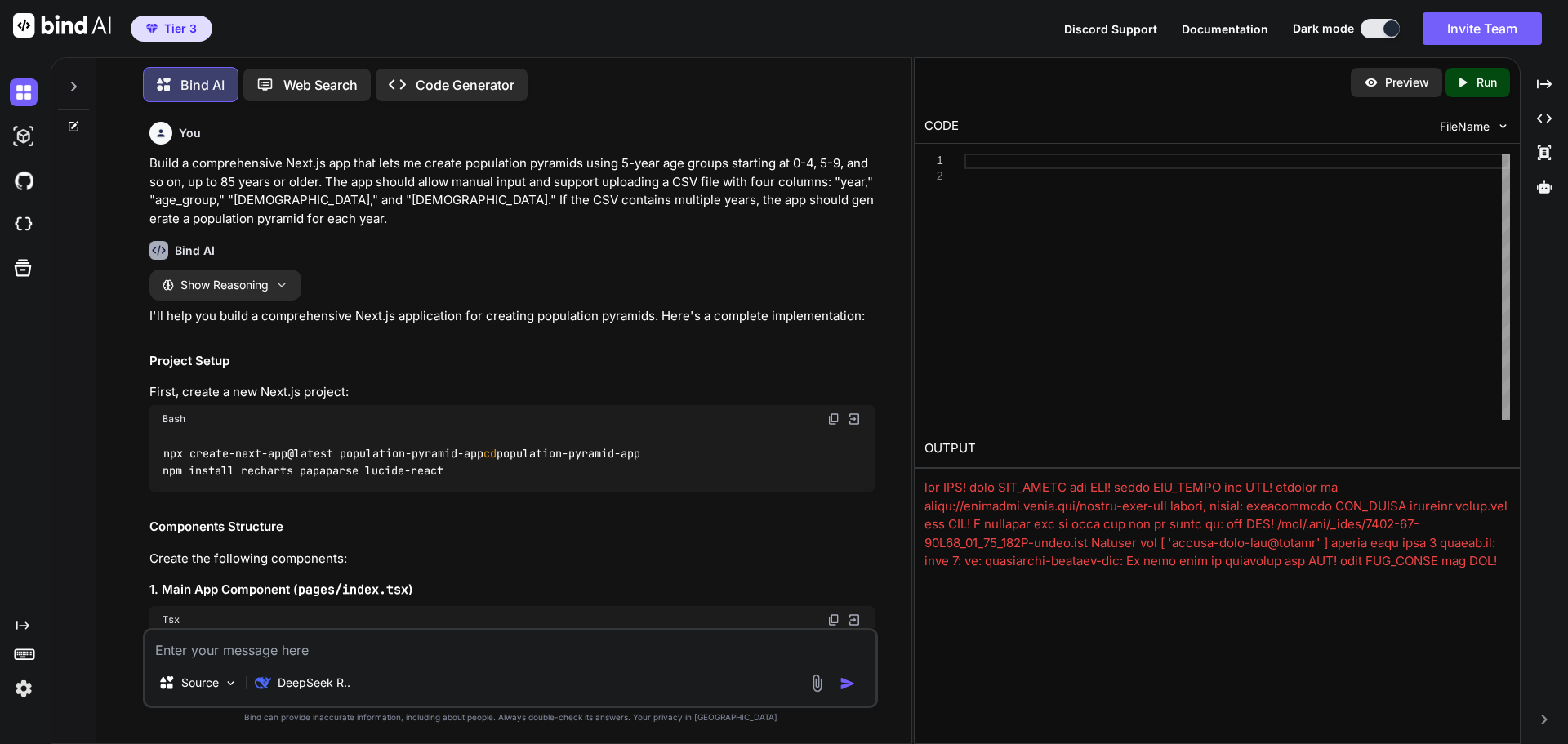
click at [854, 416] on img at bounding box center [853, 419] width 15 height 15
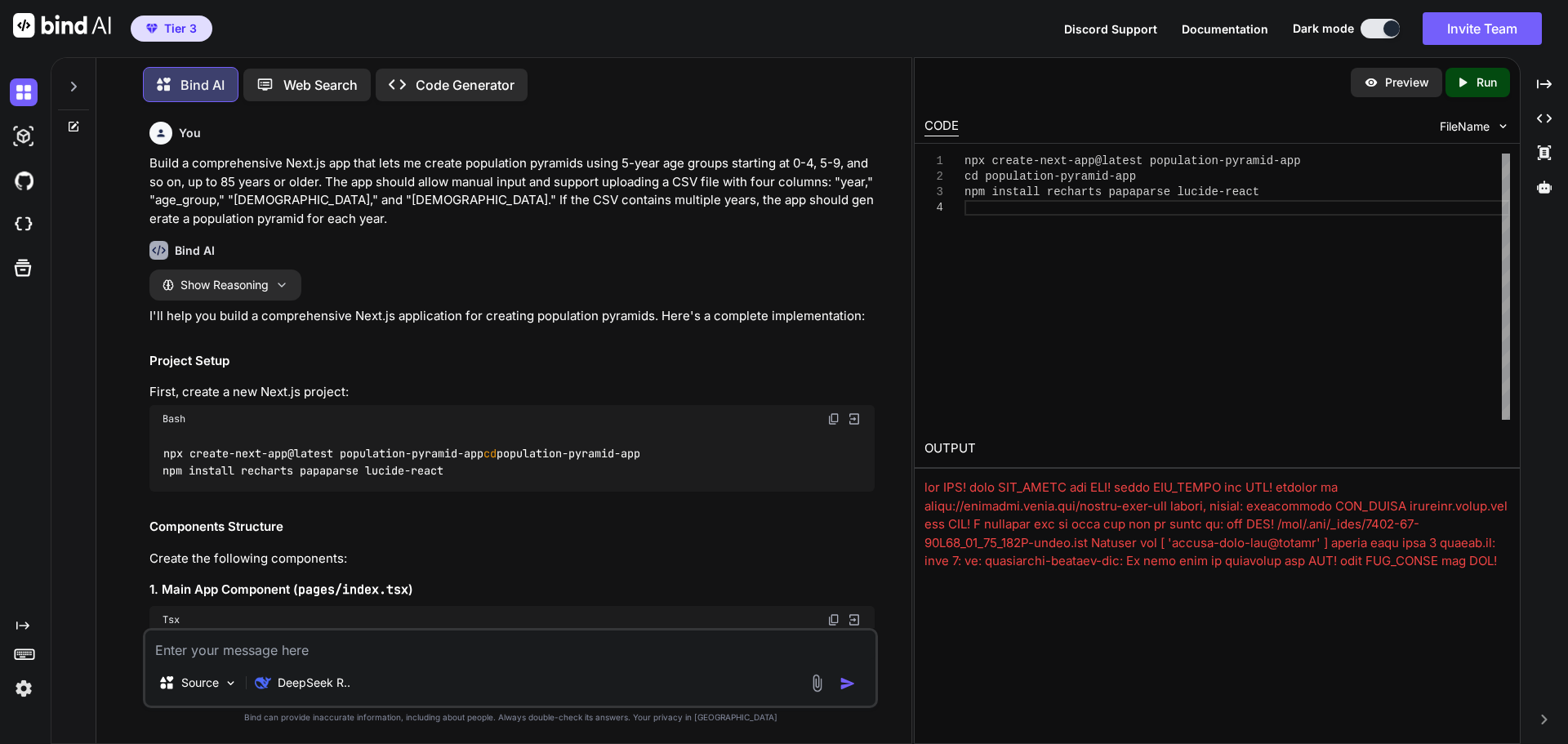
click at [1035, 219] on div "npx create-next-app@latest population-pyramid-app cd population-pyramid-app npm…" at bounding box center [1237, 287] width 546 height 266
click at [1024, 260] on div "npx create-next-app@latest population-pyramid-app cd population-pyramid-app npm…" at bounding box center [1237, 287] width 546 height 266
click at [286, 252] on div "Bind AI" at bounding box center [512, 250] width 725 height 18
click at [24, 140] on img at bounding box center [24, 136] width 28 height 28
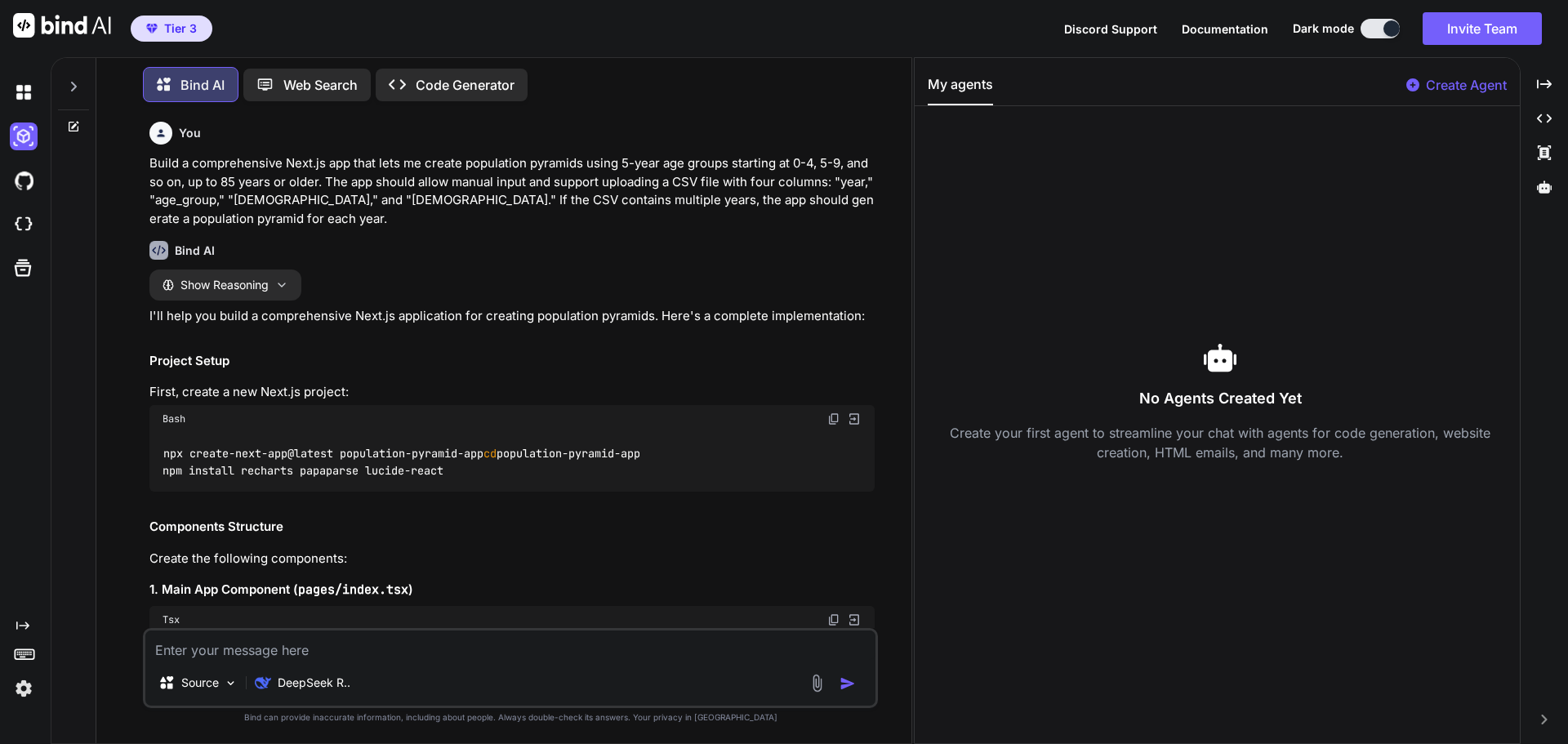
click at [28, 108] on div at bounding box center [26, 92] width 34 height 44
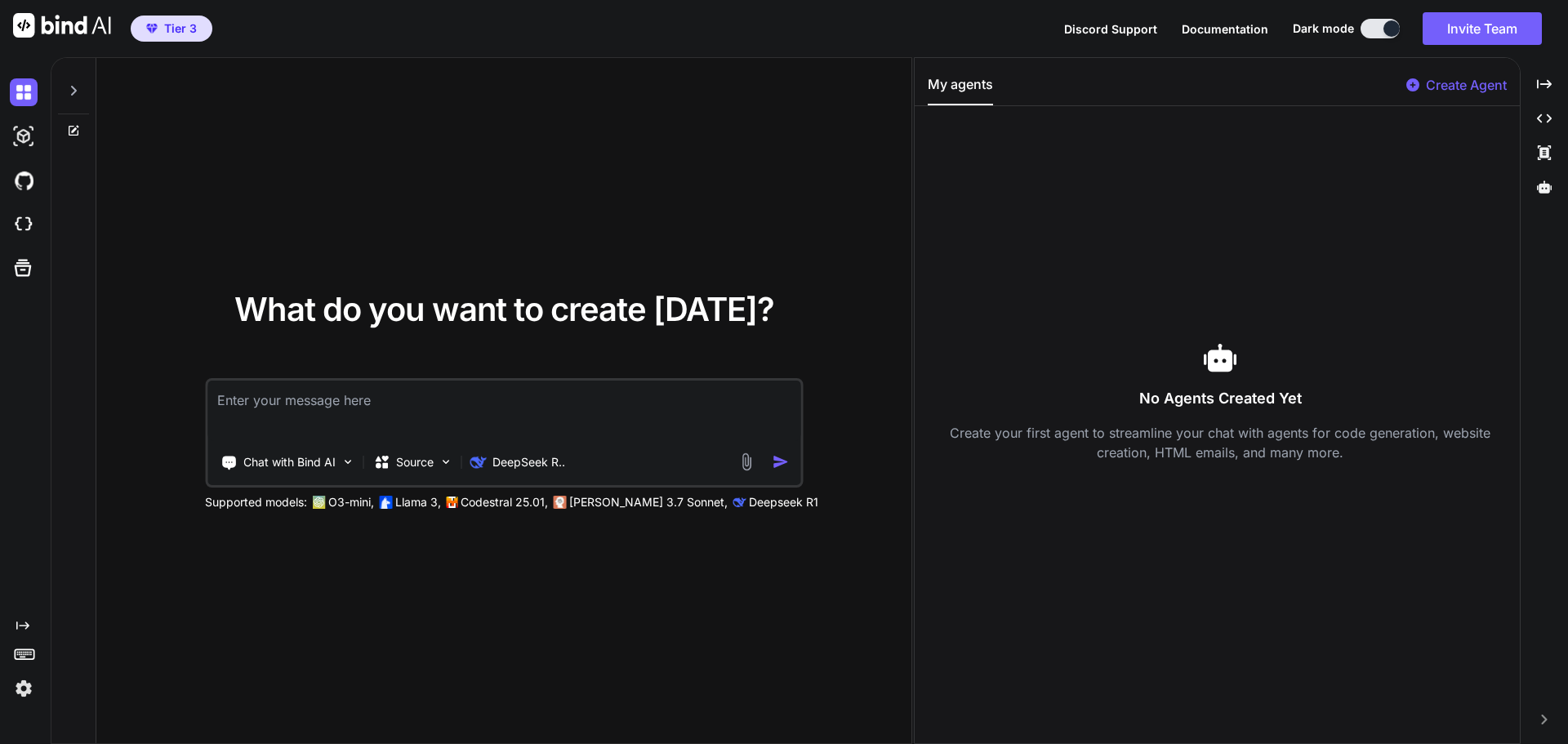
click at [65, 97] on div at bounding box center [73, 86] width 31 height 56
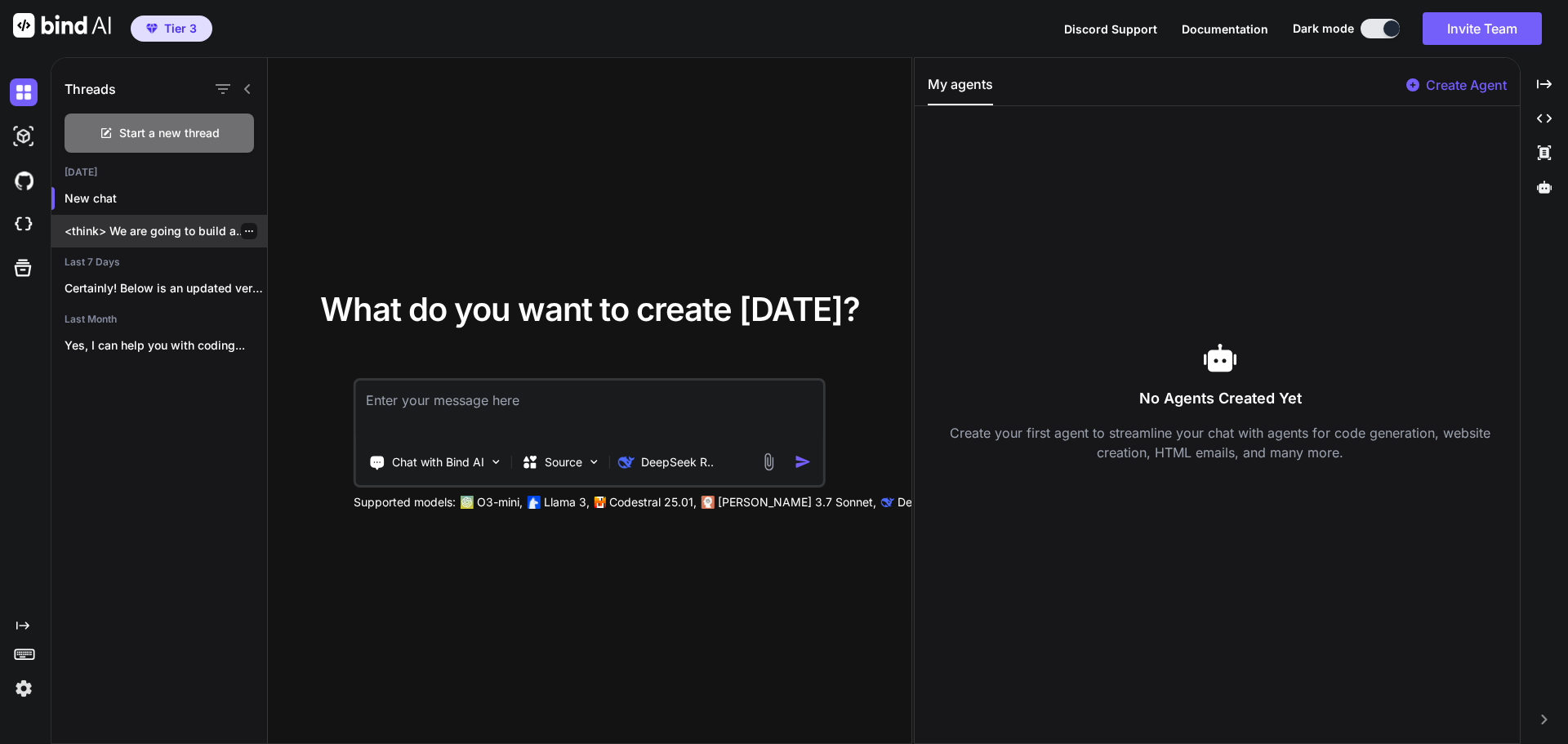
click at [143, 232] on p "<think> We are going to build a..." at bounding box center [165, 231] width 202 height 17
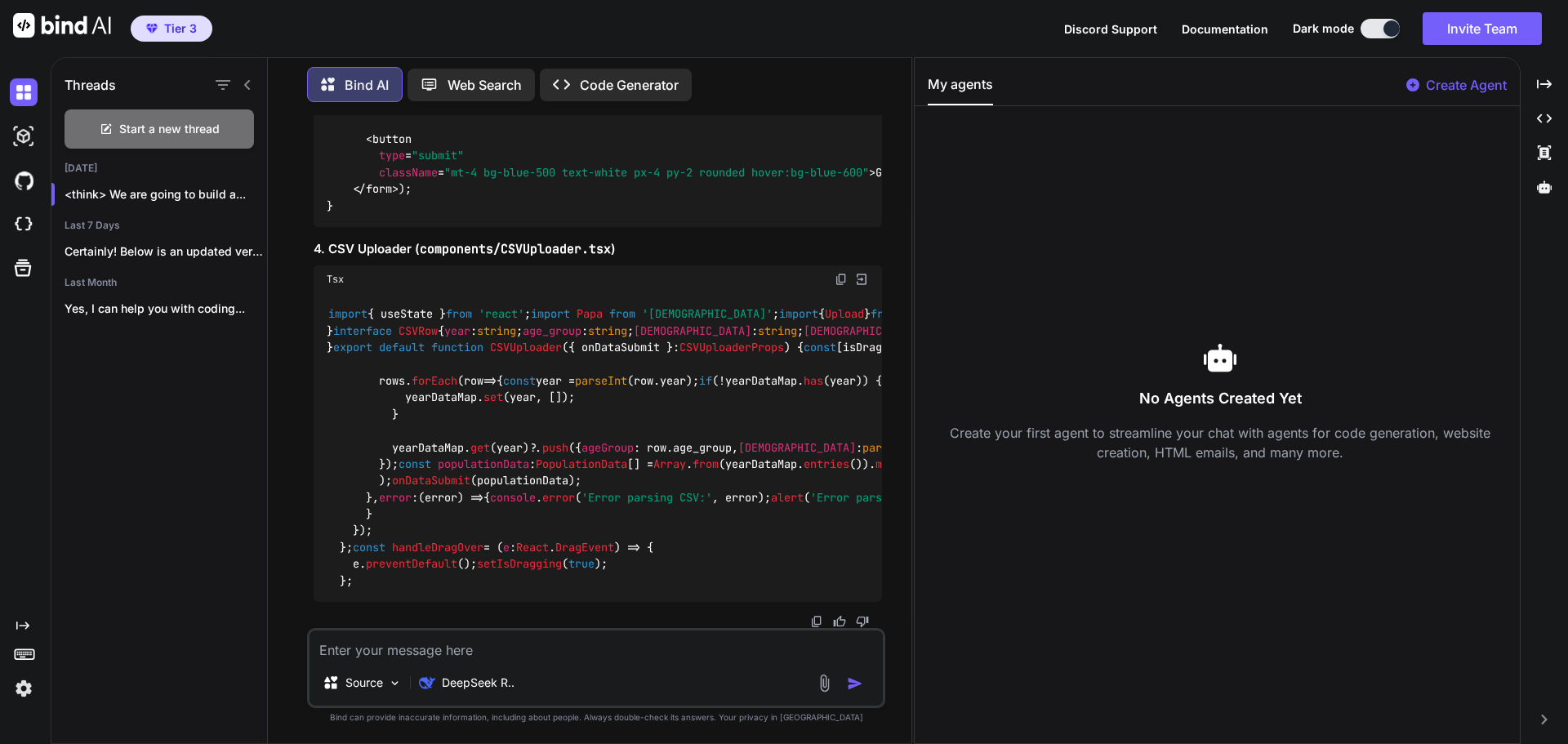
scroll to position [3837, 0]
click at [500, 637] on textarea at bounding box center [596, 645] width 573 height 29
click at [491, 637] on textarea at bounding box center [596, 645] width 573 height 29
click at [410, 649] on textarea at bounding box center [596, 645] width 573 height 29
type textarea "How I can preview the app if I have like 5 different chunks of code?"
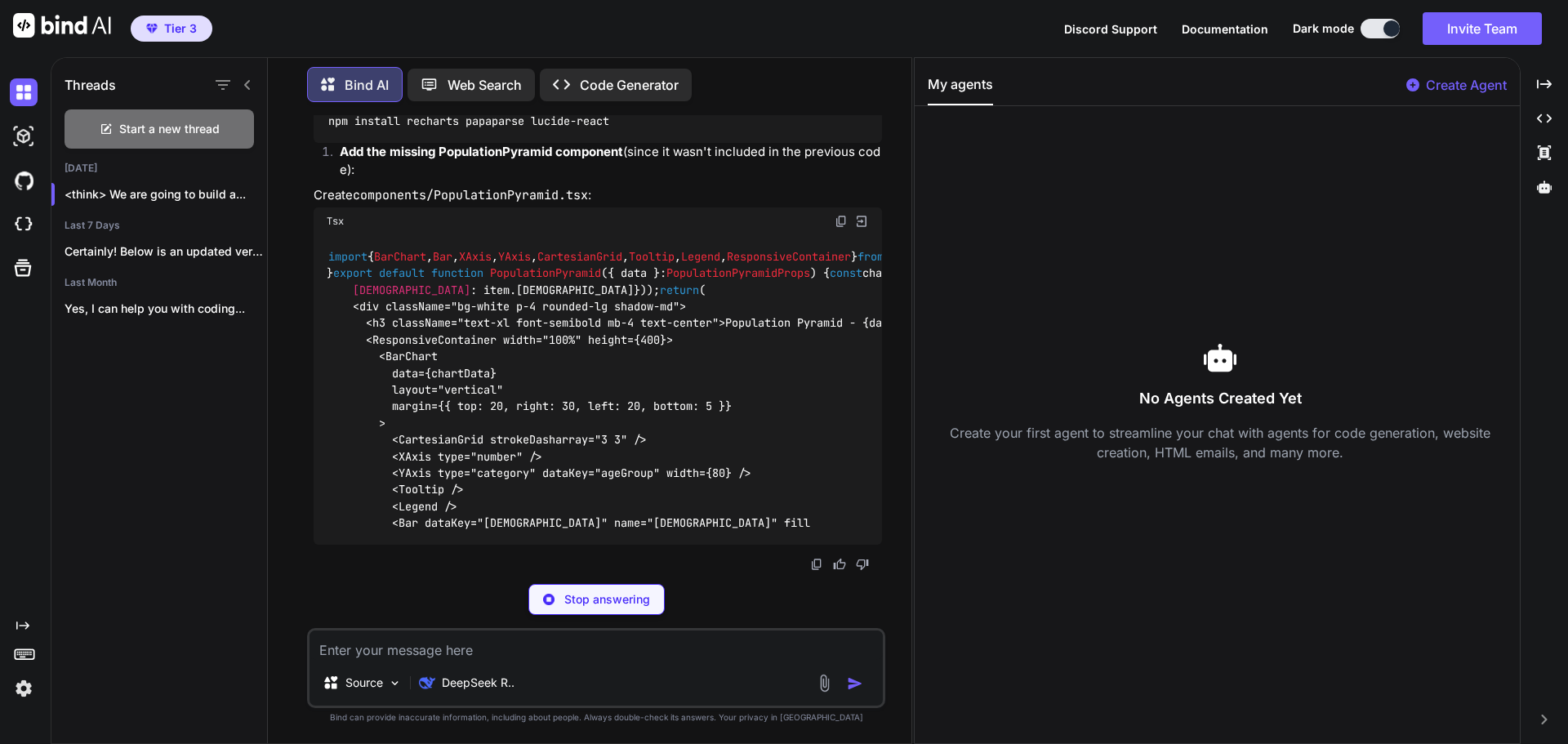
scroll to position [4471, 0]
